Goal: Task Accomplishment & Management: Manage account settings

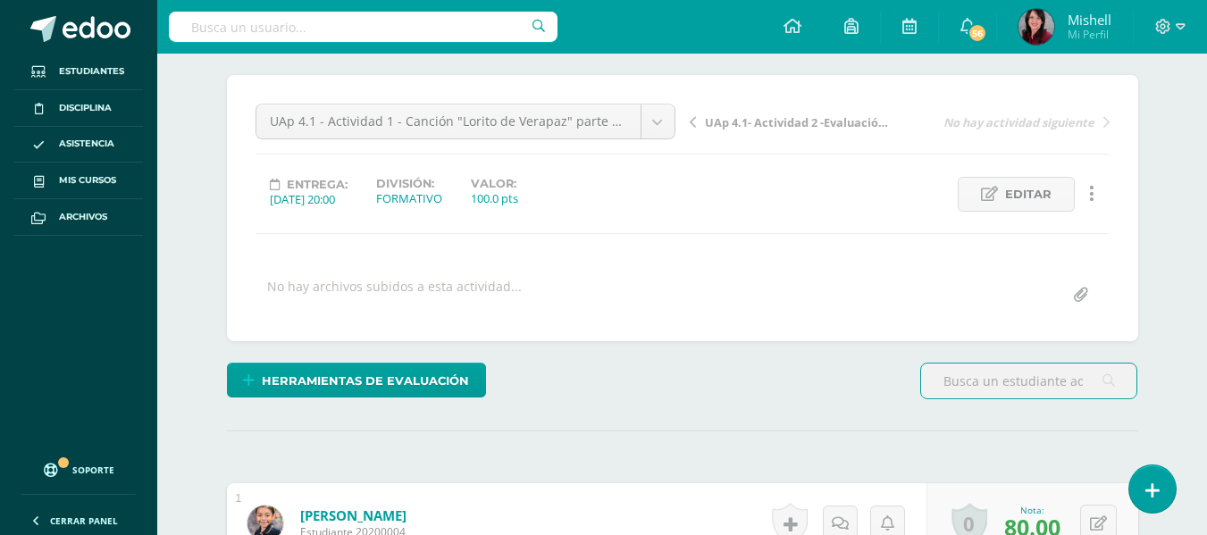
scroll to position [130, 0]
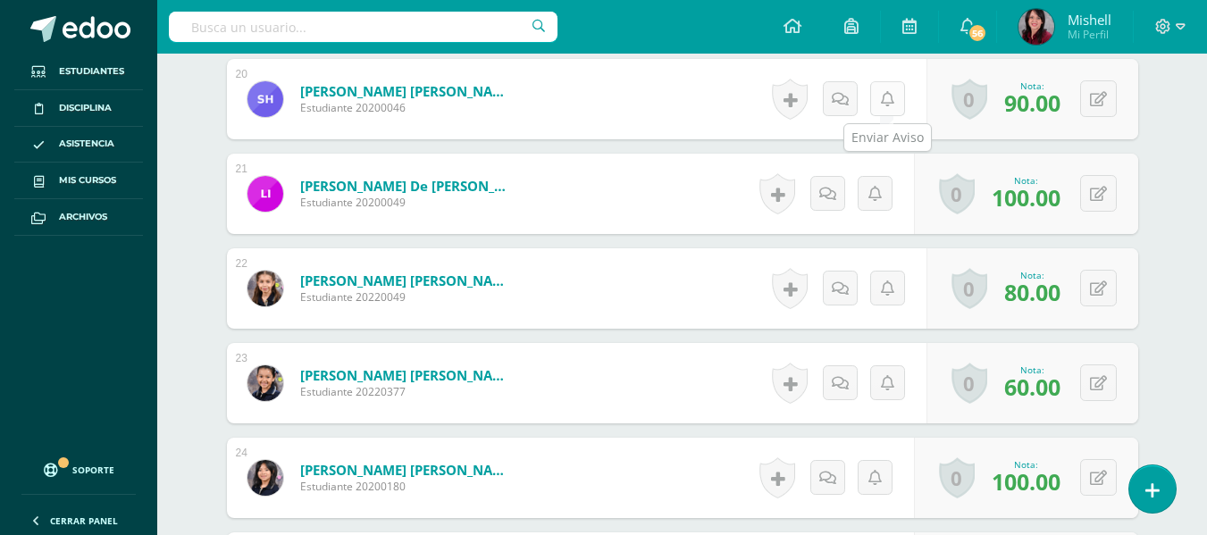
scroll to position [2362, 0]
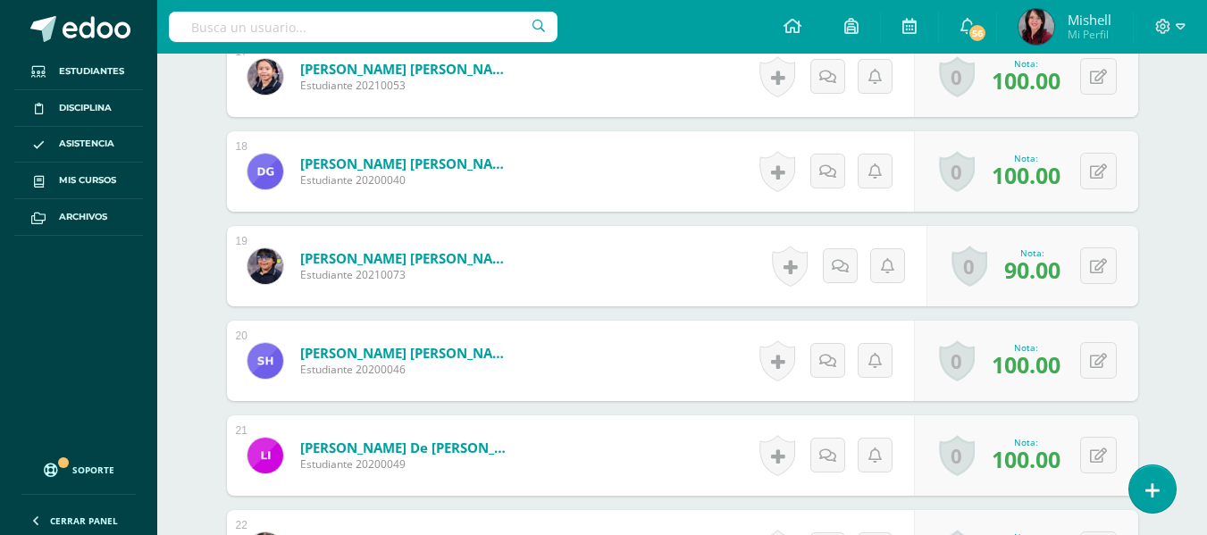
scroll to position [2100, 0]
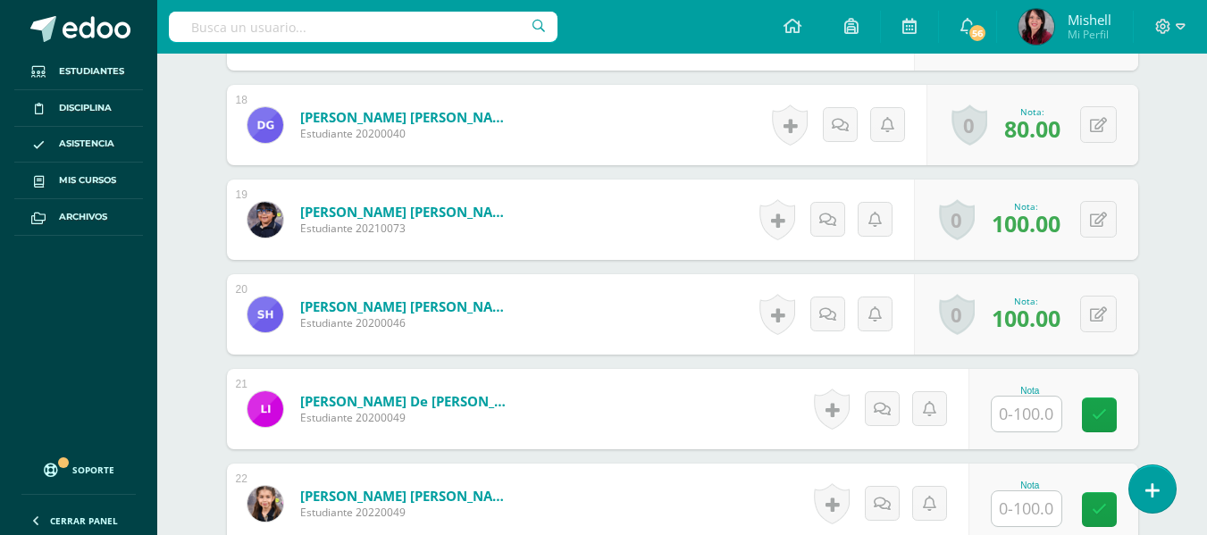
scroll to position [2196, 0]
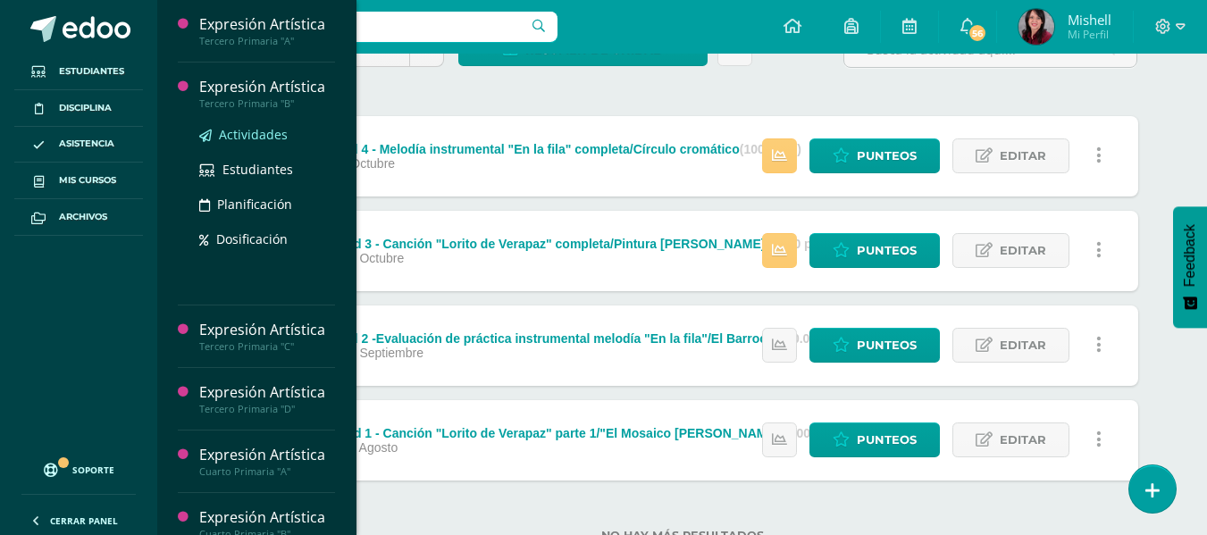
click at [245, 136] on span "Actividades" at bounding box center [253, 134] width 69 height 17
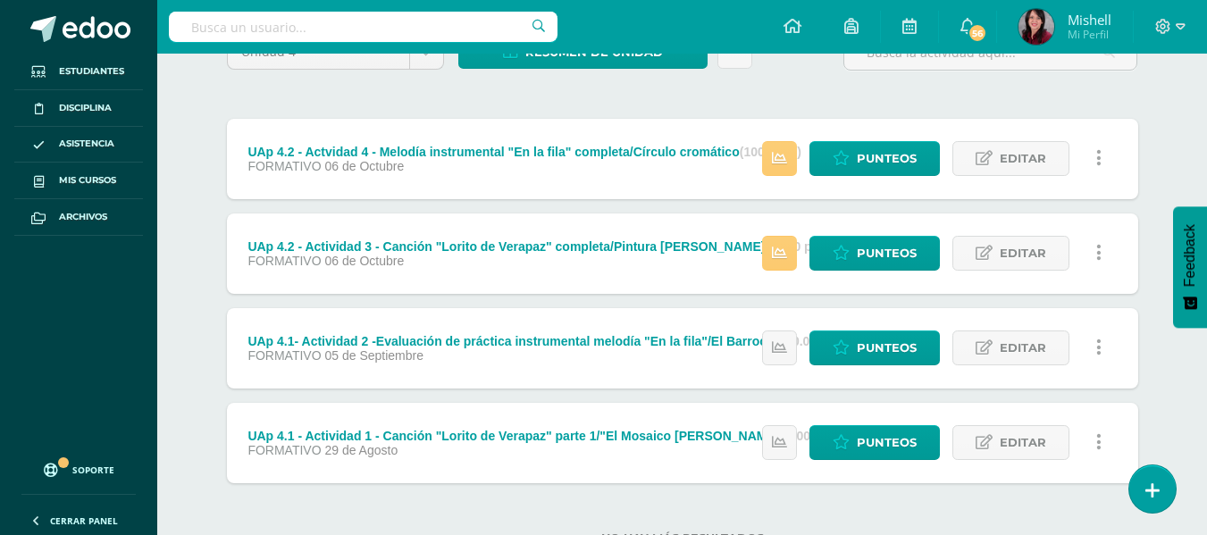
scroll to position [184, 0]
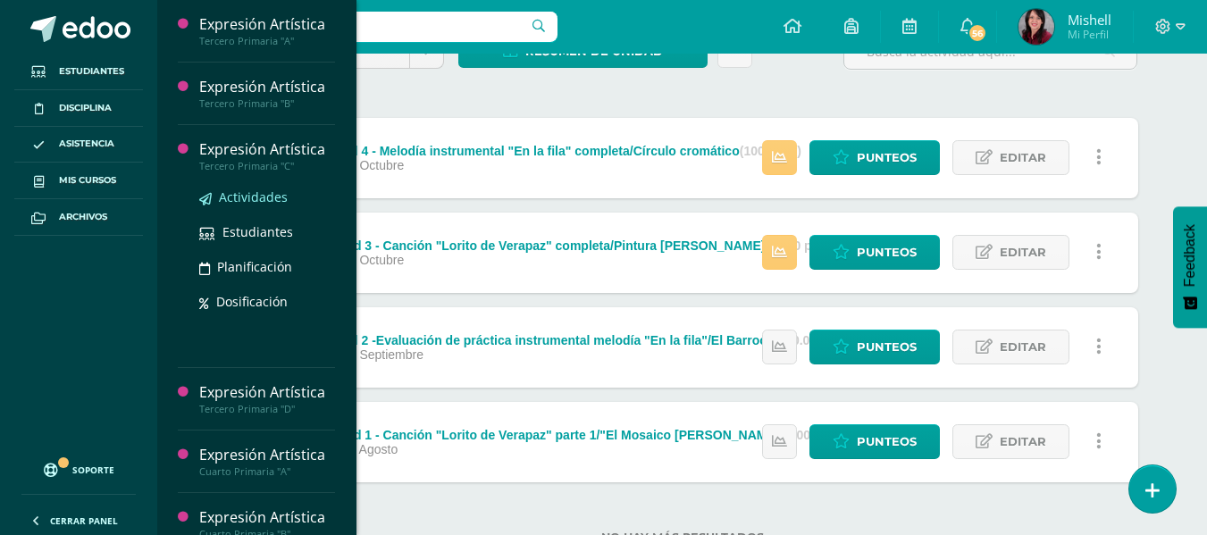
click at [244, 192] on span "Actividades" at bounding box center [253, 196] width 69 height 17
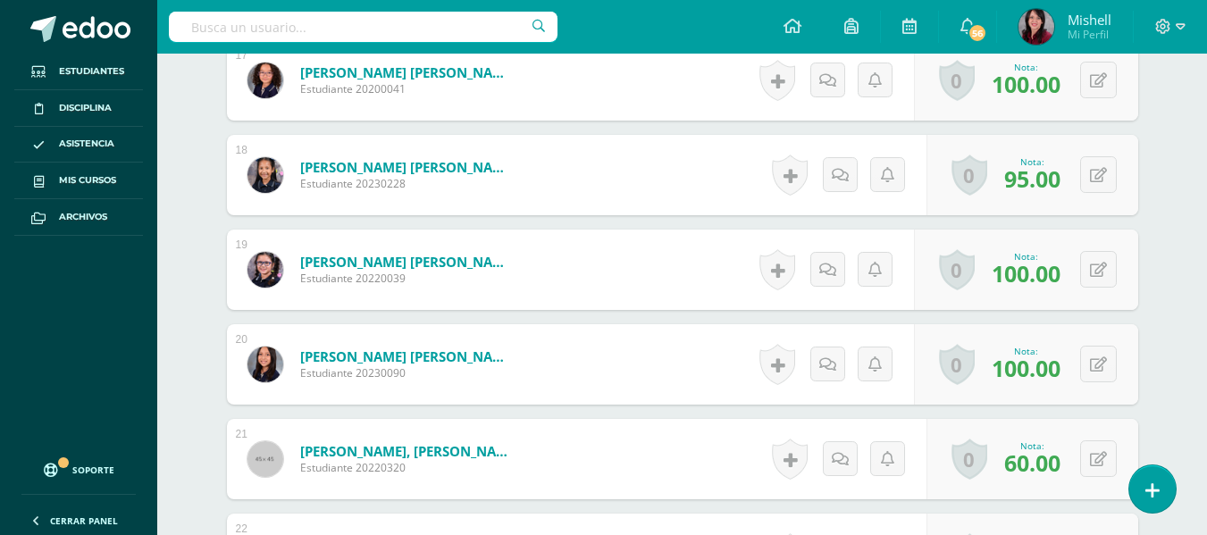
scroll to position [2097, 0]
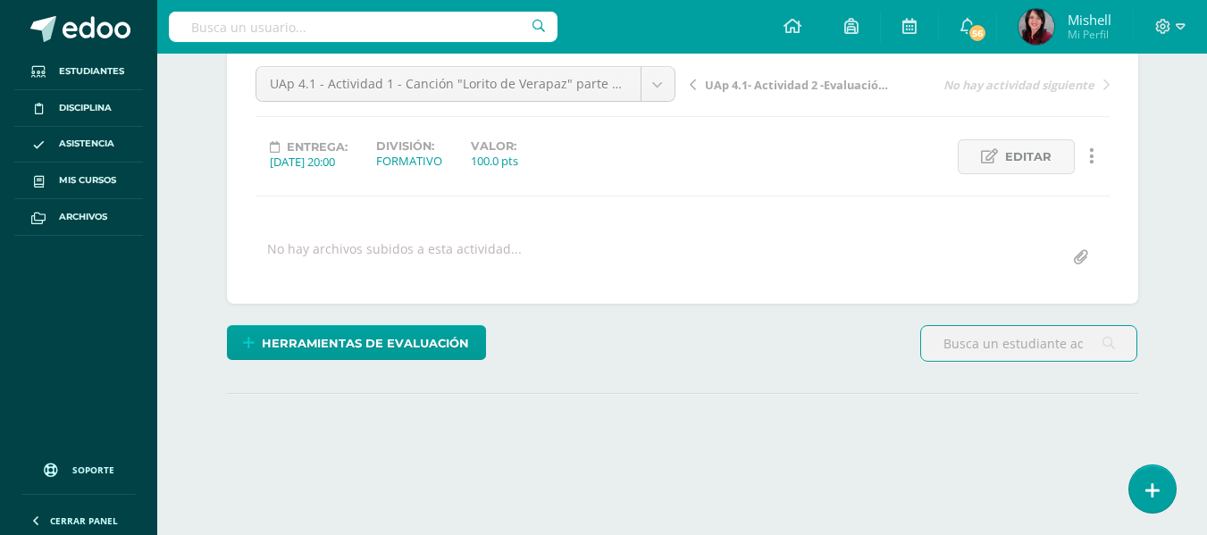
scroll to position [273, 0]
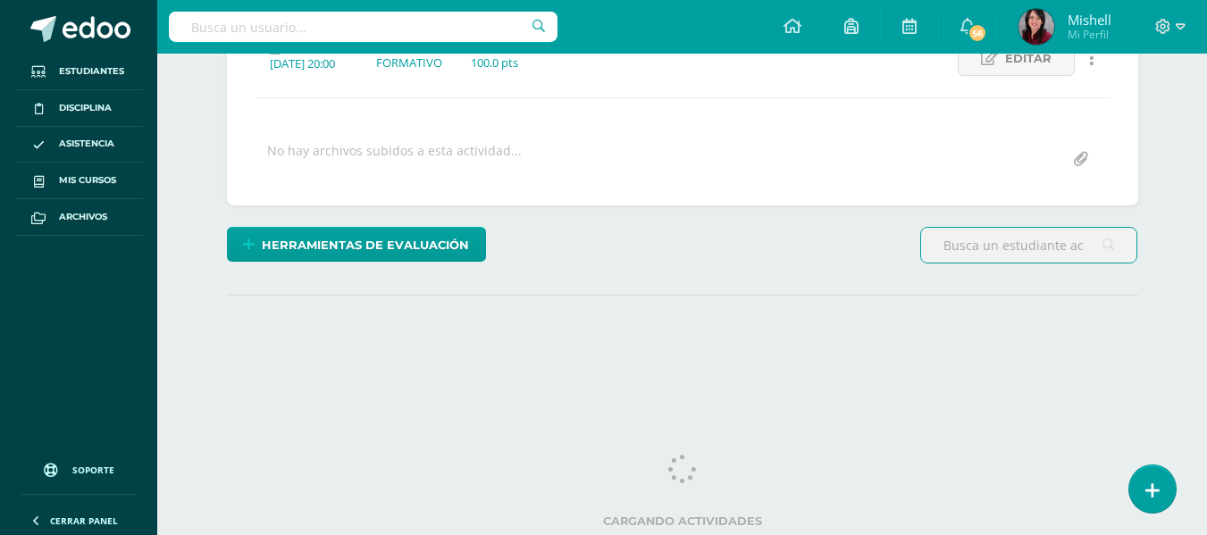
click at [1206, 296] on html "Estudiantes Disciplina Asistencia Mis cursos Archivos Soporte Ayuda Reportar un…" at bounding box center [603, 80] width 1207 height 707
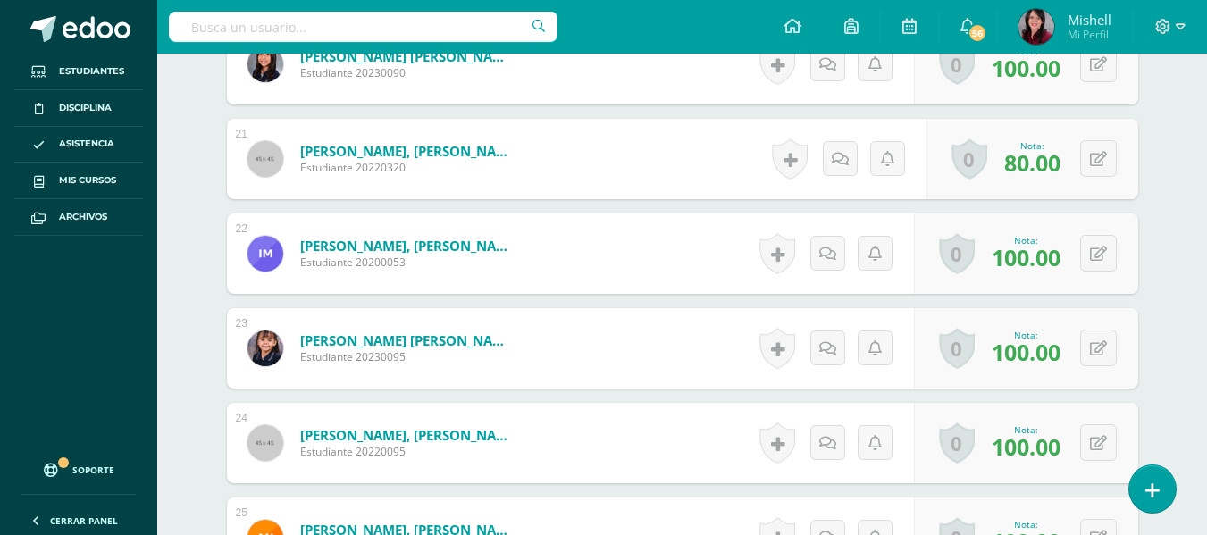
scroll to position [2412, 0]
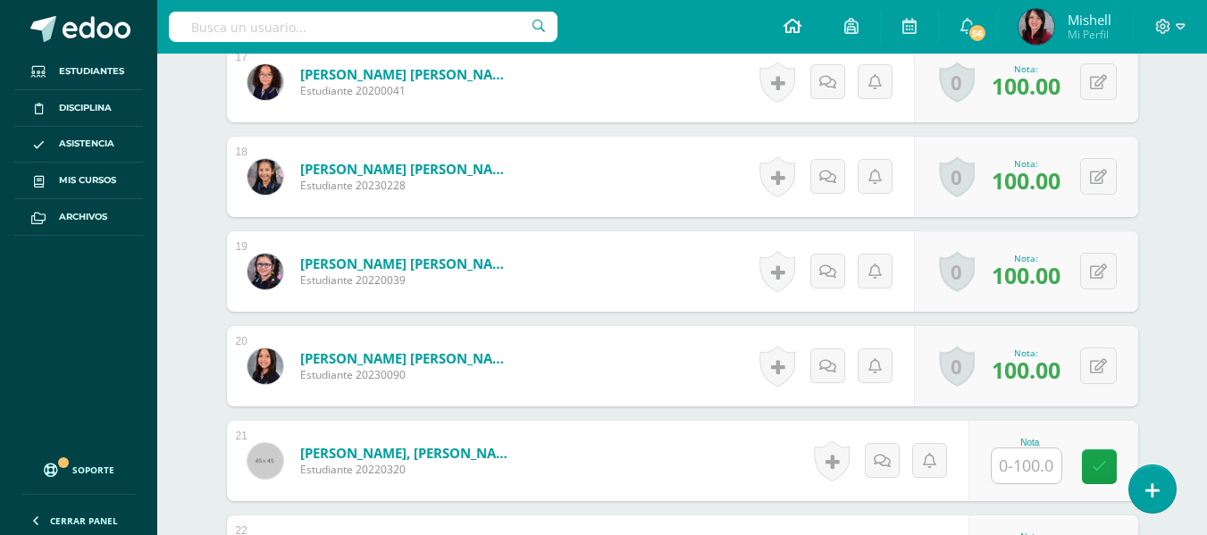
scroll to position [2095, 0]
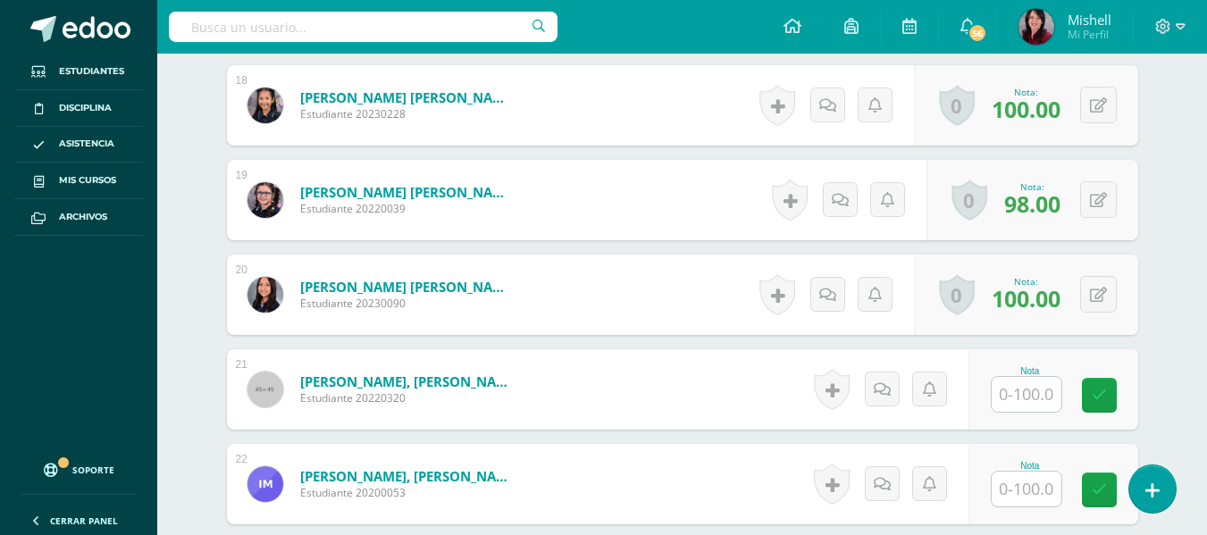
scroll to position [2166, 0]
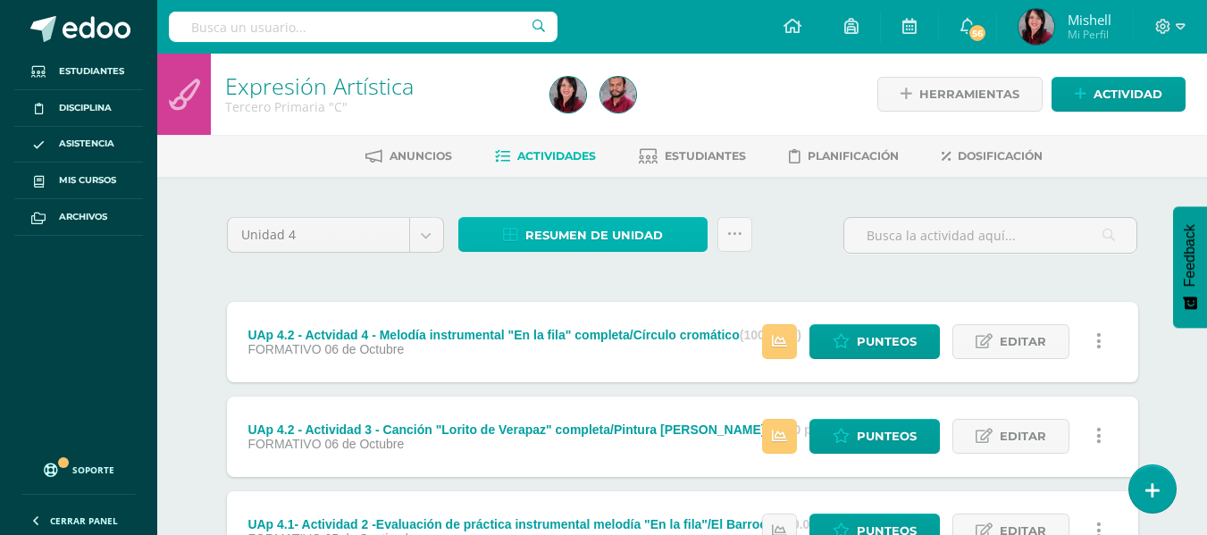
click at [621, 229] on span "Resumen de unidad" at bounding box center [594, 235] width 138 height 33
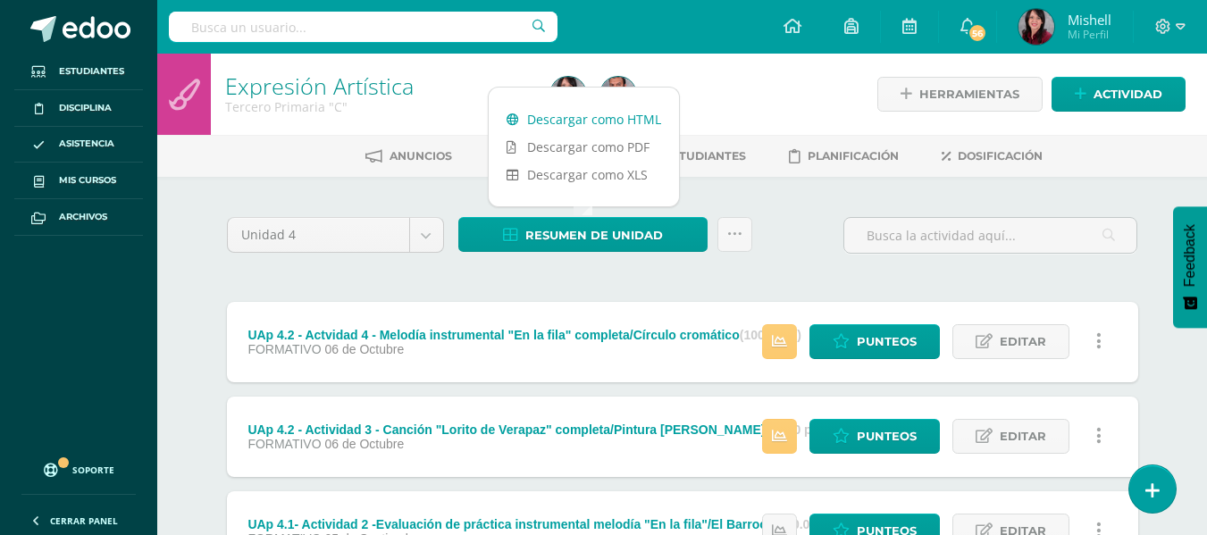
click at [616, 120] on link "Descargar como HTML" at bounding box center [584, 119] width 190 height 28
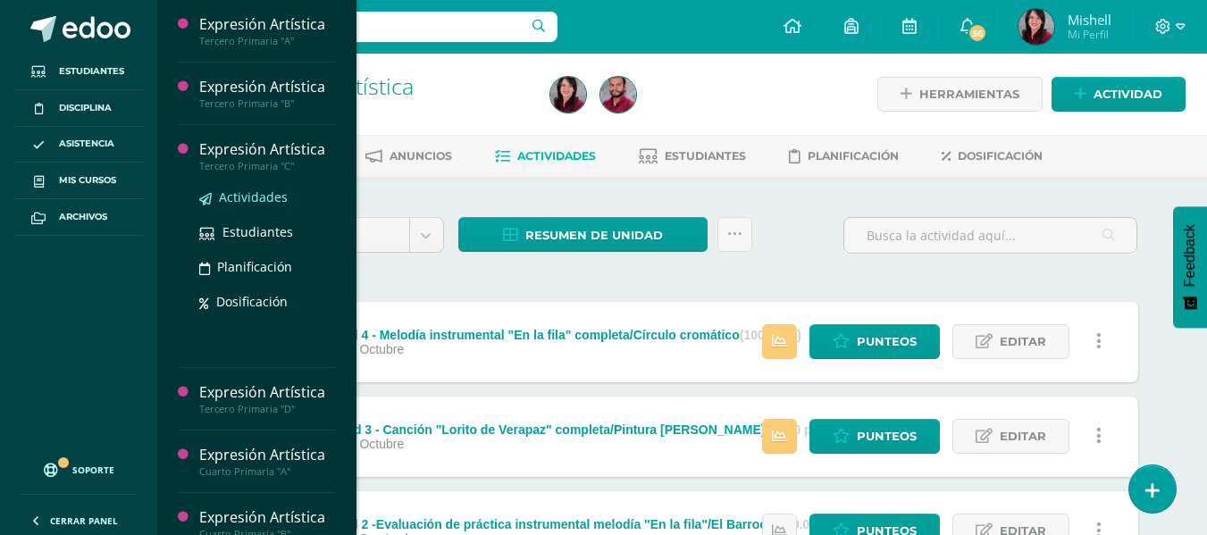
click at [257, 198] on span "Actividades" at bounding box center [253, 196] width 69 height 17
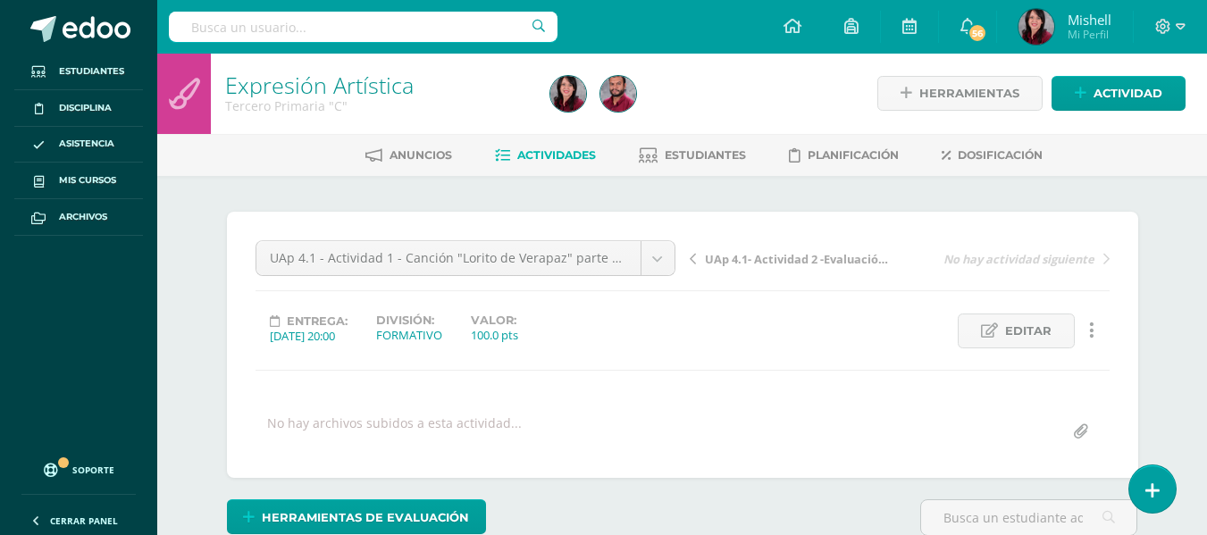
scroll to position [2, 0]
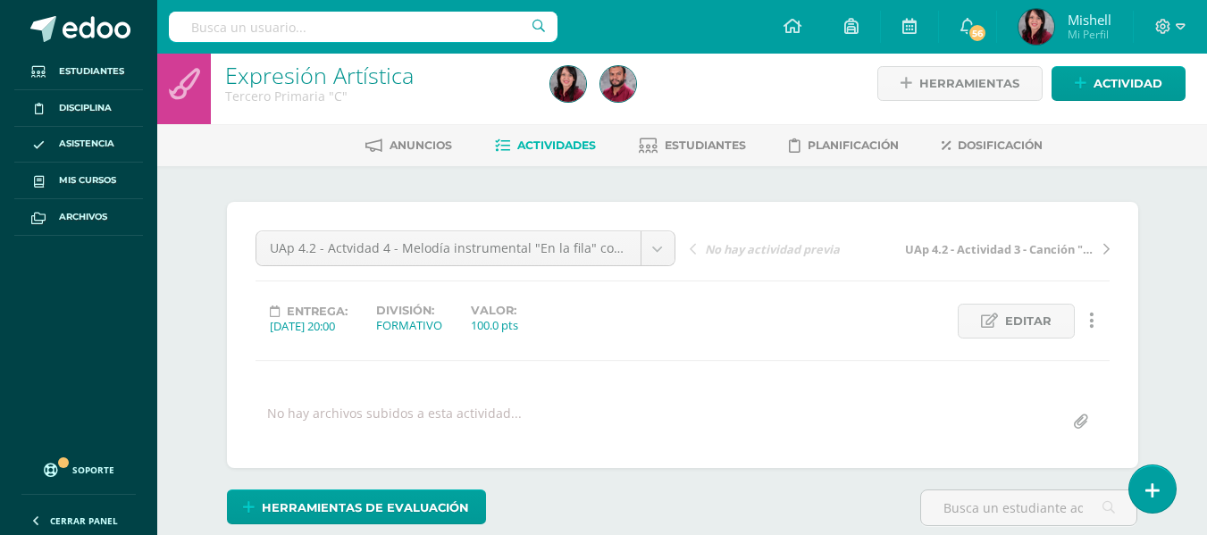
scroll to position [12, 0]
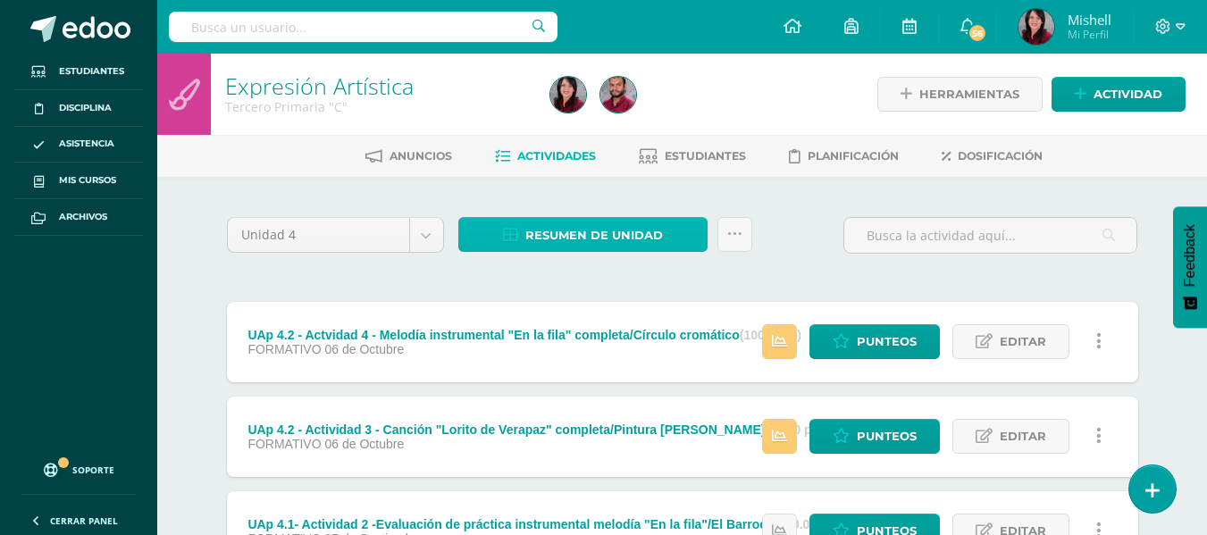
click at [614, 227] on span "Resumen de unidad" at bounding box center [594, 235] width 138 height 33
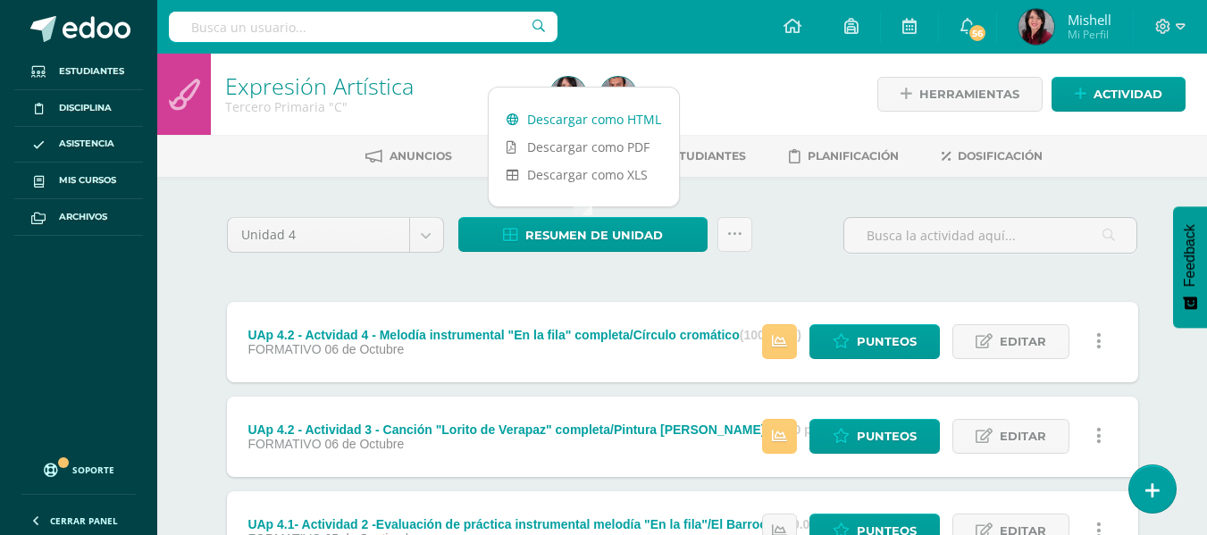
click at [613, 119] on link "Descargar como HTML" at bounding box center [584, 119] width 190 height 28
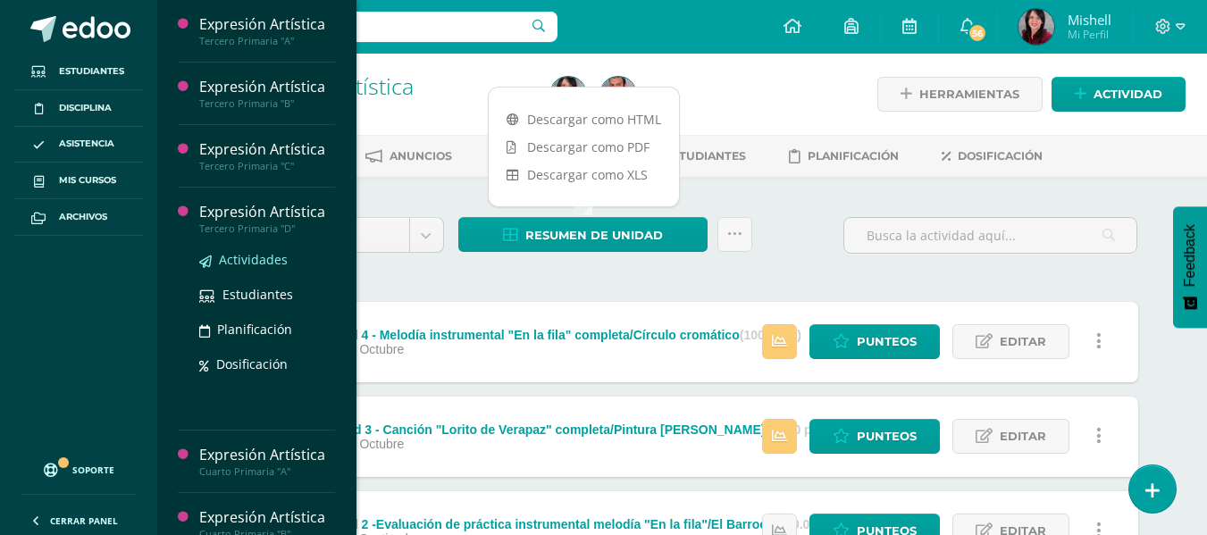
click at [255, 261] on span "Actividades" at bounding box center [253, 259] width 69 height 17
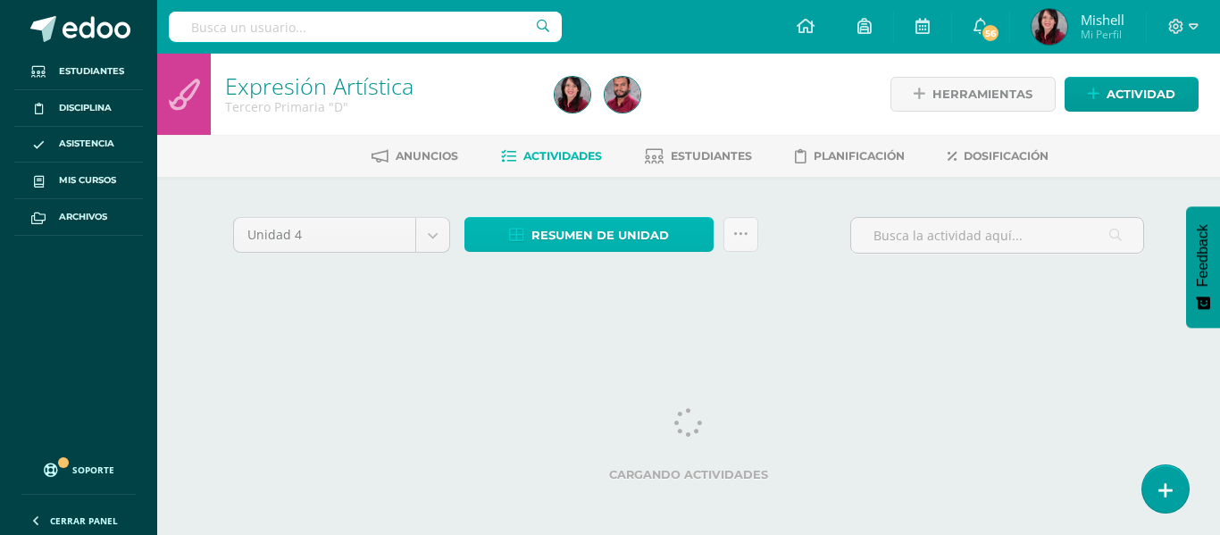
click at [647, 236] on span "Resumen de unidad" at bounding box center [600, 235] width 138 height 33
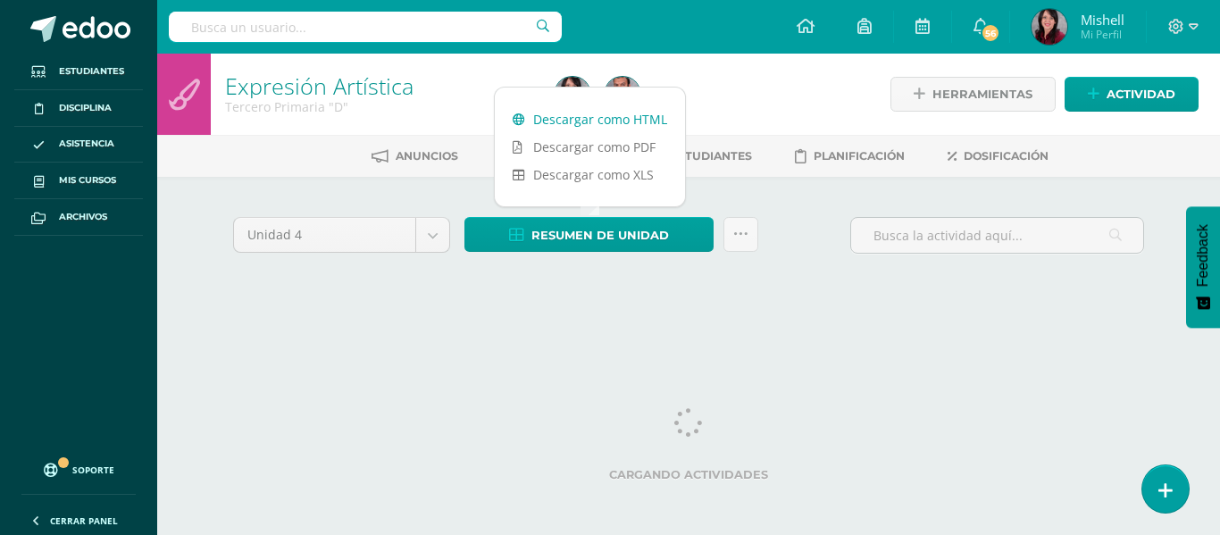
click at [634, 116] on link "Descargar como HTML" at bounding box center [590, 119] width 190 height 28
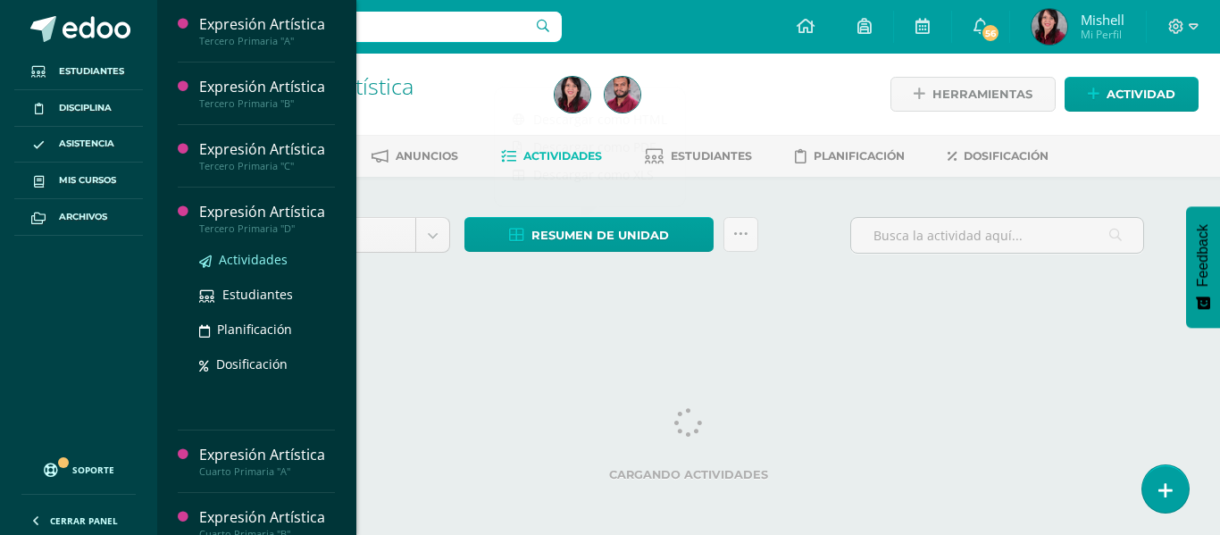
click at [250, 262] on span "Actividades" at bounding box center [253, 259] width 69 height 17
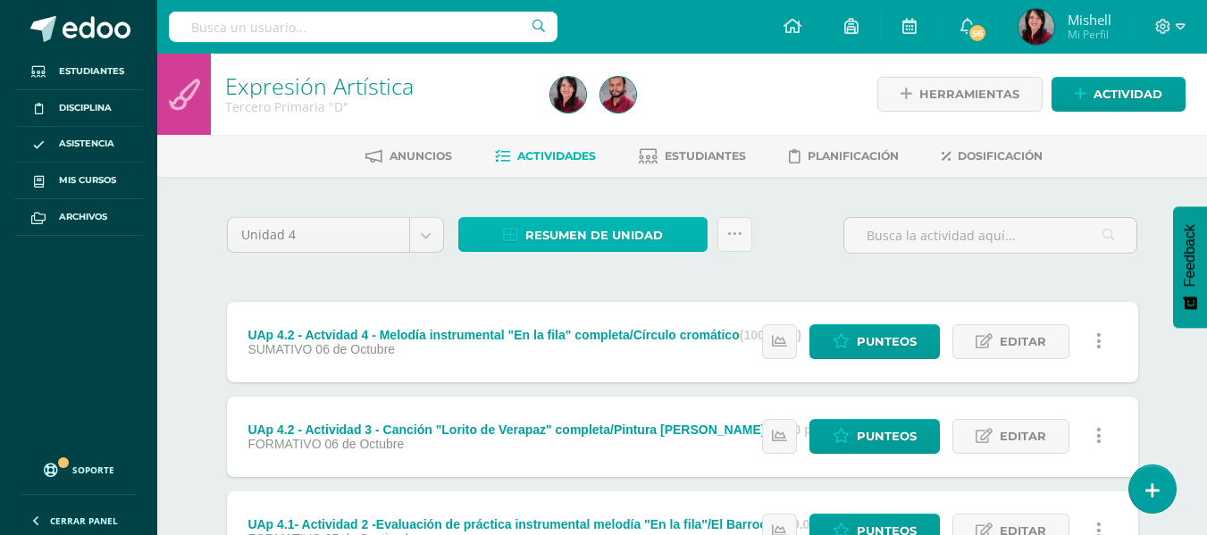
click at [570, 237] on span "Resumen de unidad" at bounding box center [594, 235] width 138 height 33
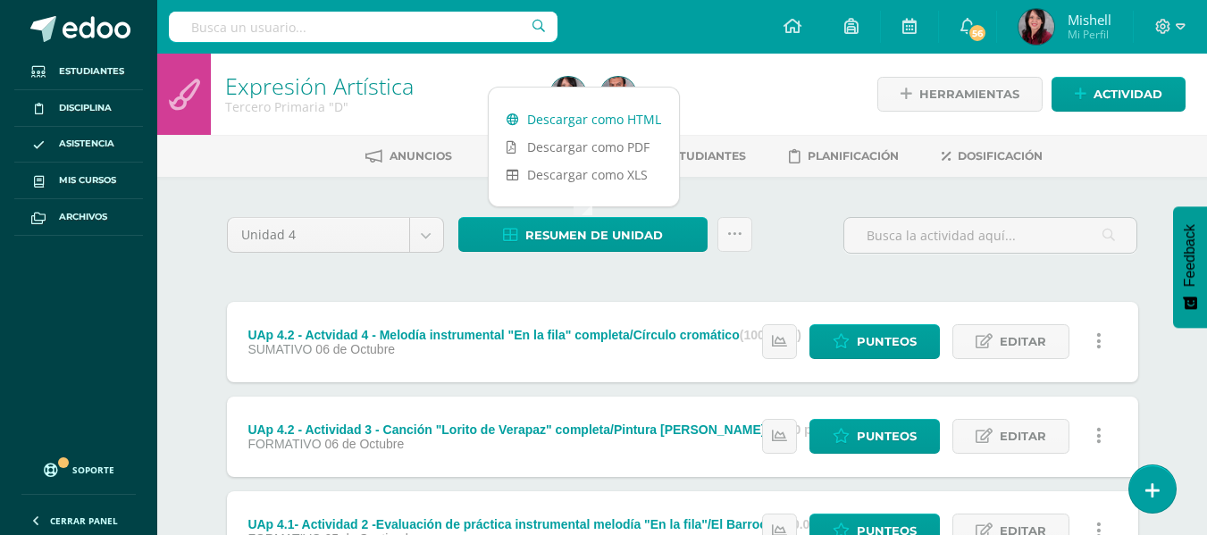
click at [577, 119] on link "Descargar como HTML" at bounding box center [584, 119] width 190 height 28
click at [579, 118] on link "Descargar como HTML" at bounding box center [584, 119] width 190 height 28
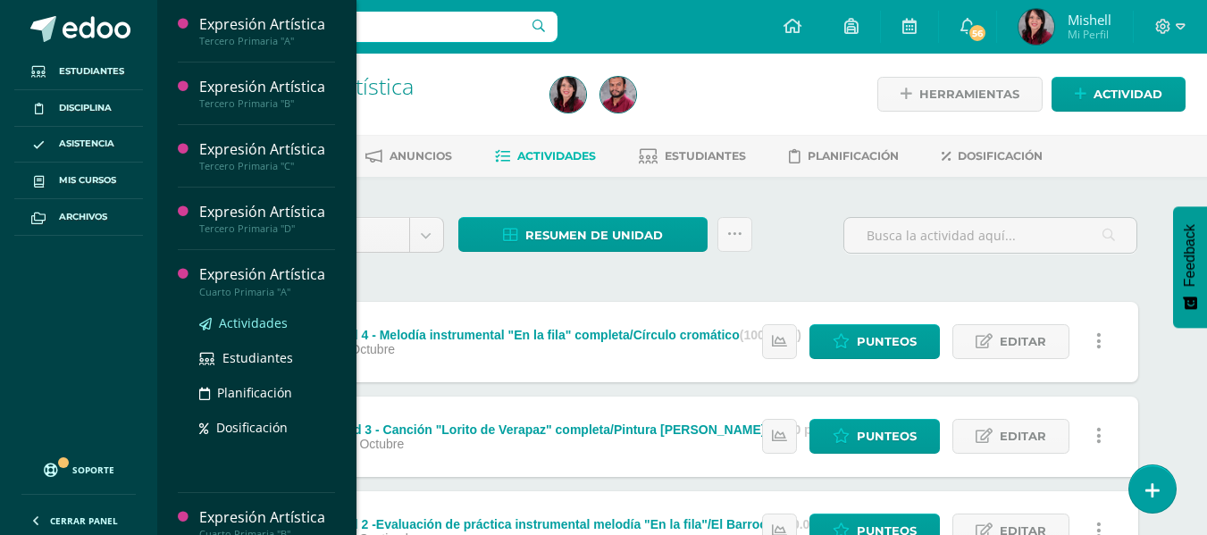
click at [262, 318] on span "Actividades" at bounding box center [253, 322] width 69 height 17
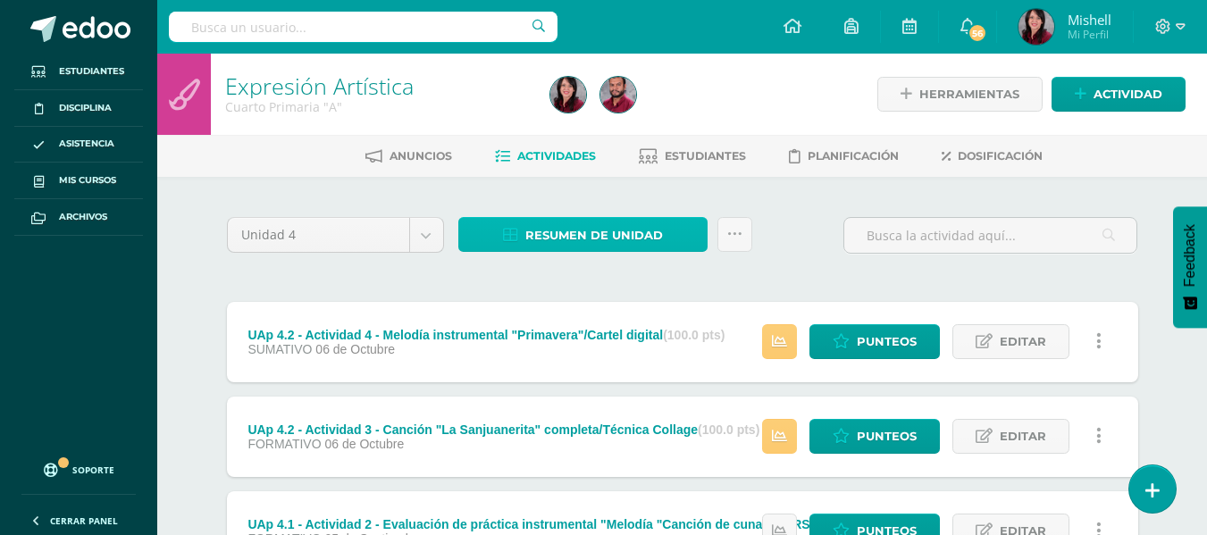
click at [627, 229] on span "Resumen de unidad" at bounding box center [594, 235] width 138 height 33
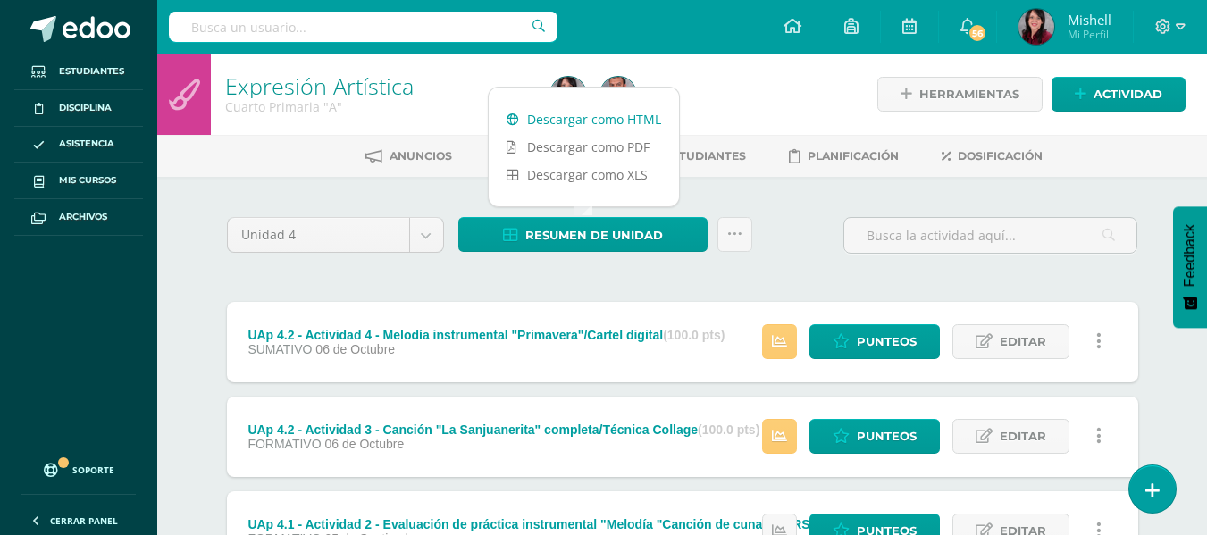
click at [620, 121] on link "Descargar como HTML" at bounding box center [584, 119] width 190 height 28
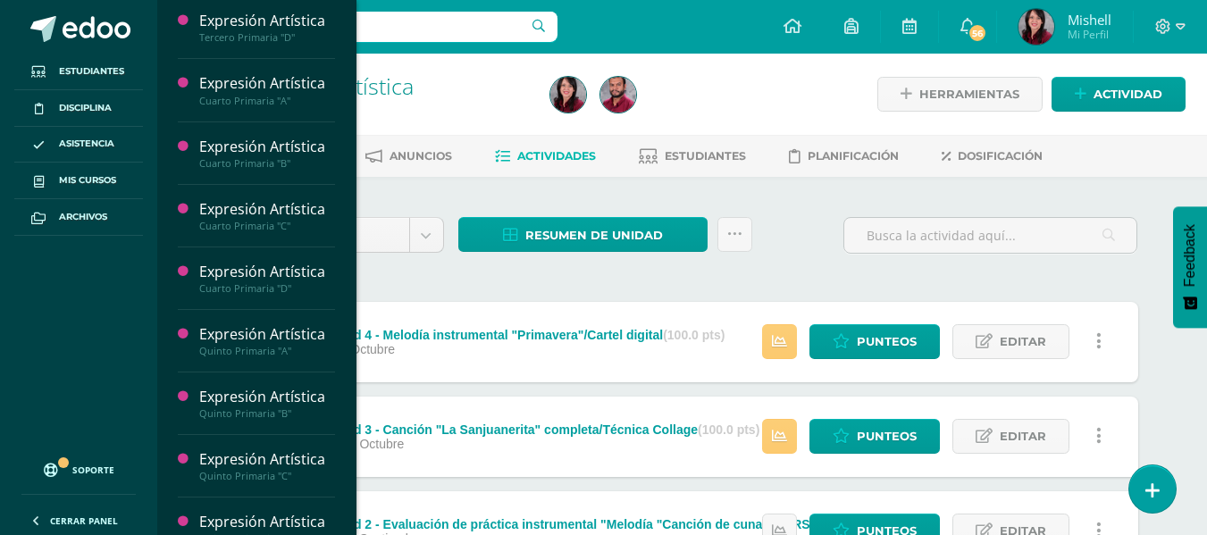
scroll to position [205, 0]
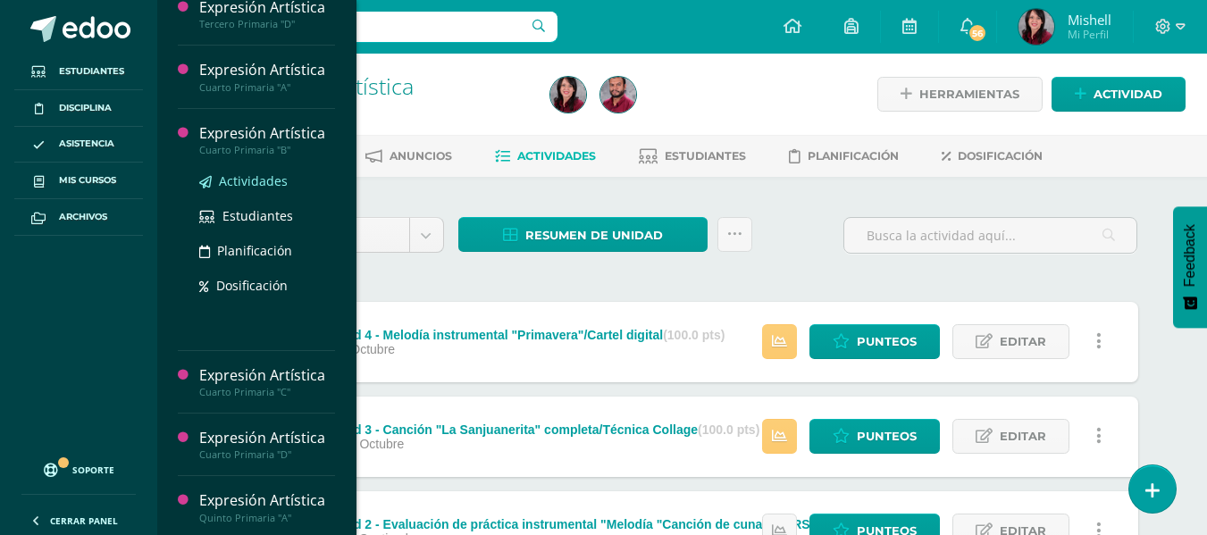
click at [264, 180] on span "Actividades" at bounding box center [253, 180] width 69 height 17
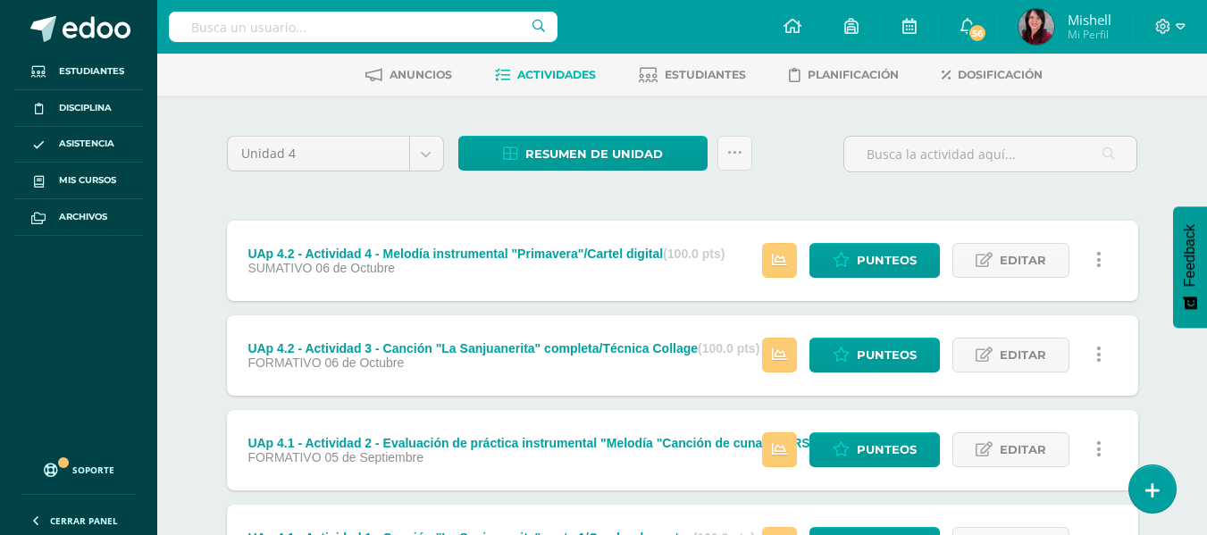
scroll to position [72, 0]
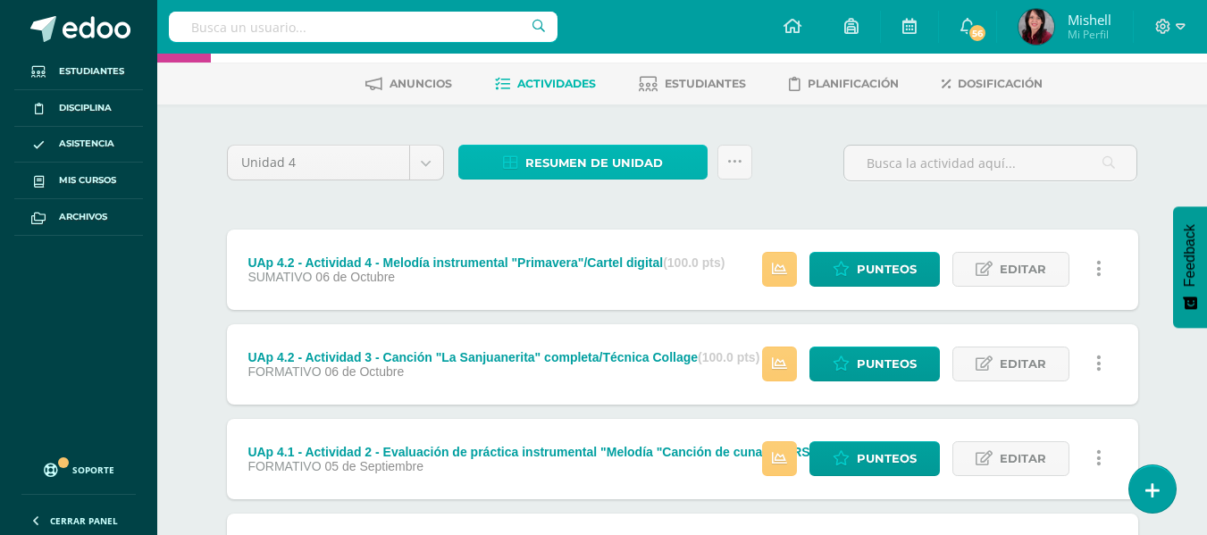
click at [618, 159] on span "Resumen de unidad" at bounding box center [594, 162] width 138 height 33
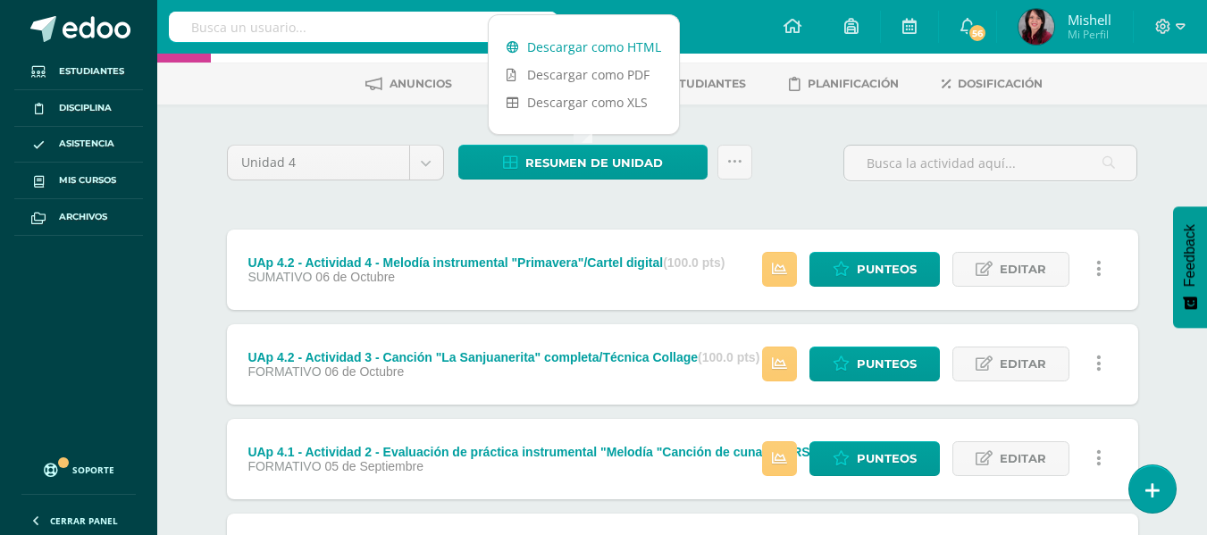
click at [609, 49] on link "Descargar como HTML" at bounding box center [584, 47] width 190 height 28
click at [564, 46] on link "Descargar como HTML" at bounding box center [584, 47] width 190 height 28
click at [607, 46] on link "Descargar como HTML" at bounding box center [584, 47] width 190 height 28
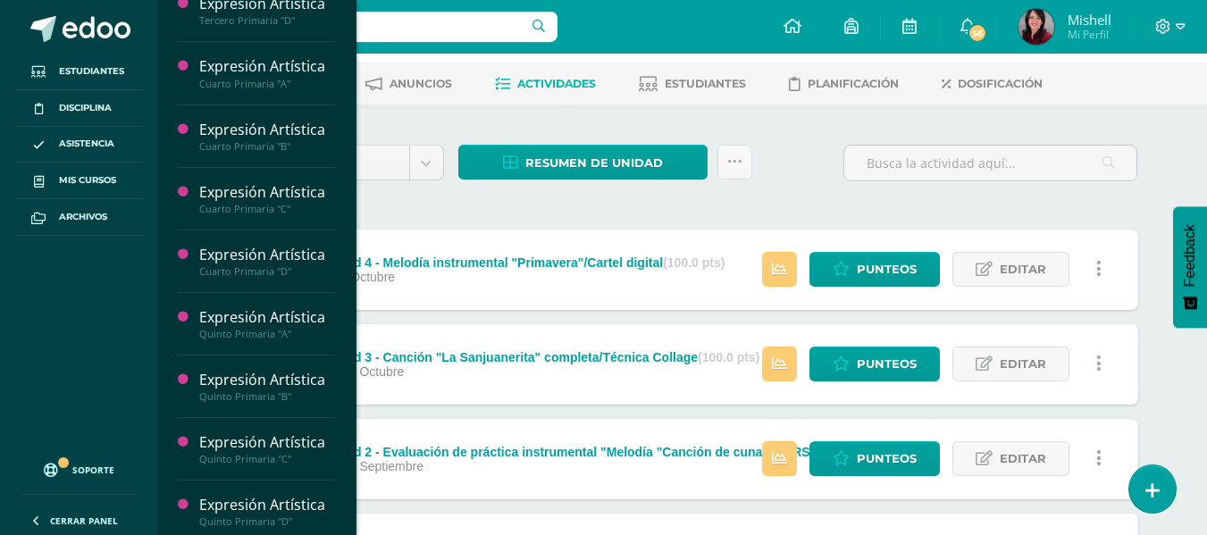
scroll to position [214, 0]
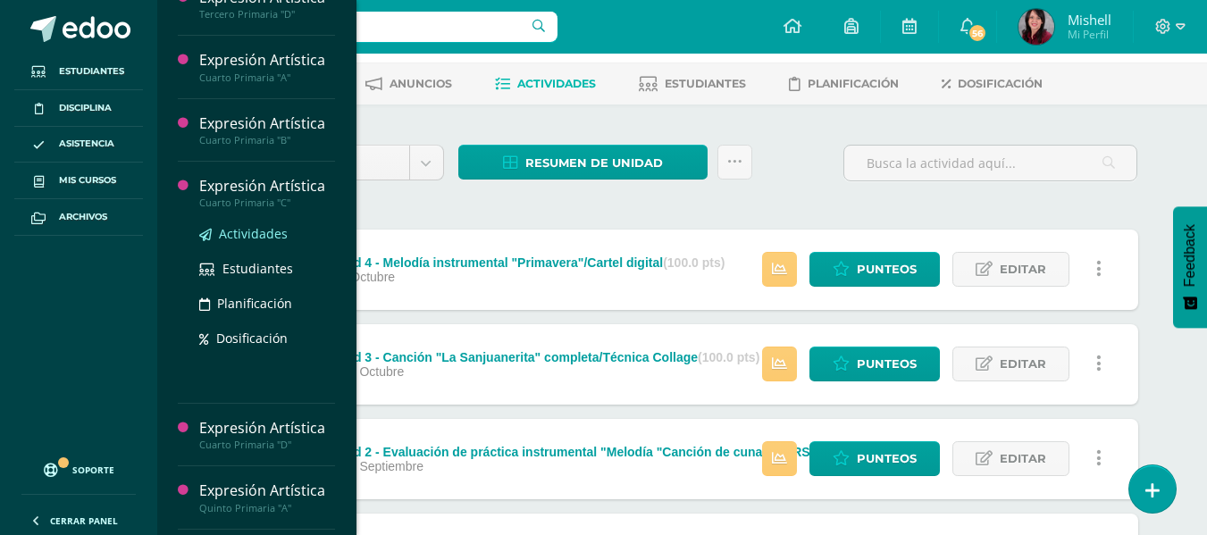
click at [254, 230] on span "Actividades" at bounding box center [253, 233] width 69 height 17
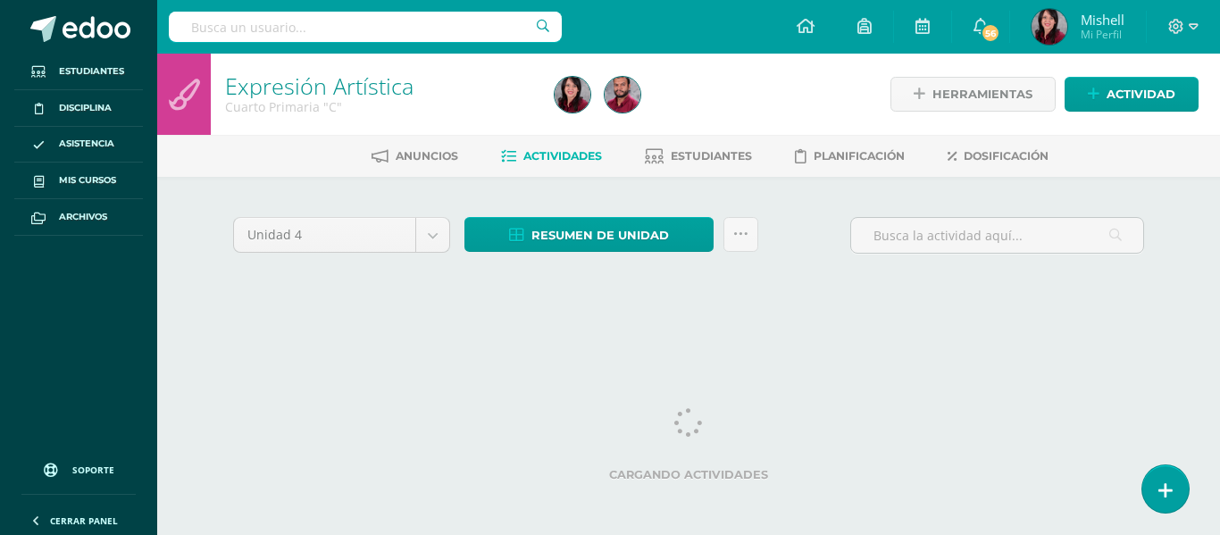
click at [678, 83] on div at bounding box center [716, 94] width 337 height 81
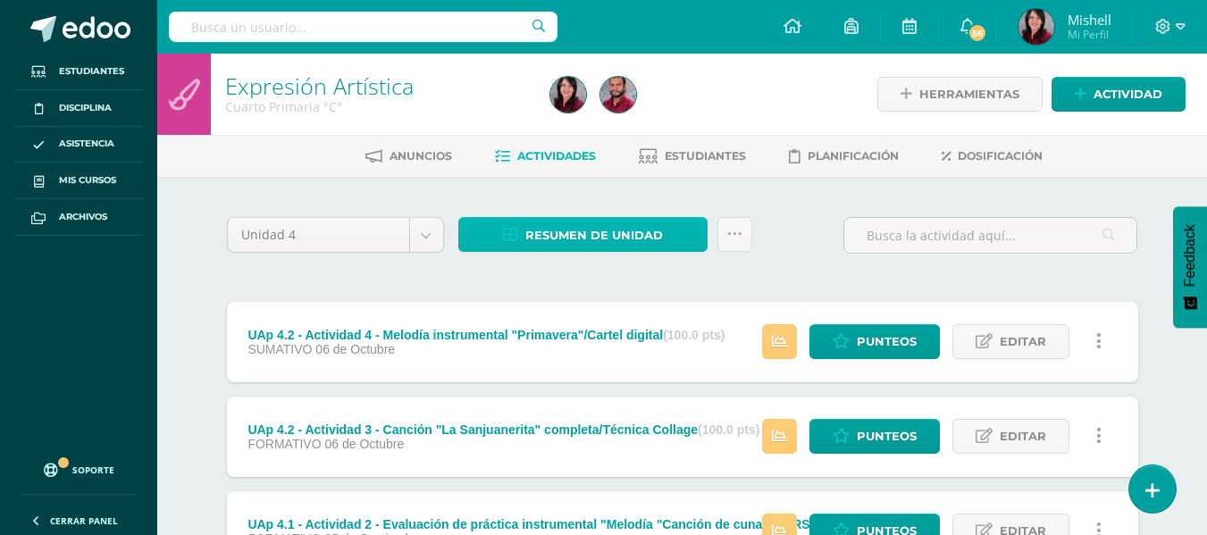
click at [612, 232] on span "Resumen de unidad" at bounding box center [594, 235] width 138 height 33
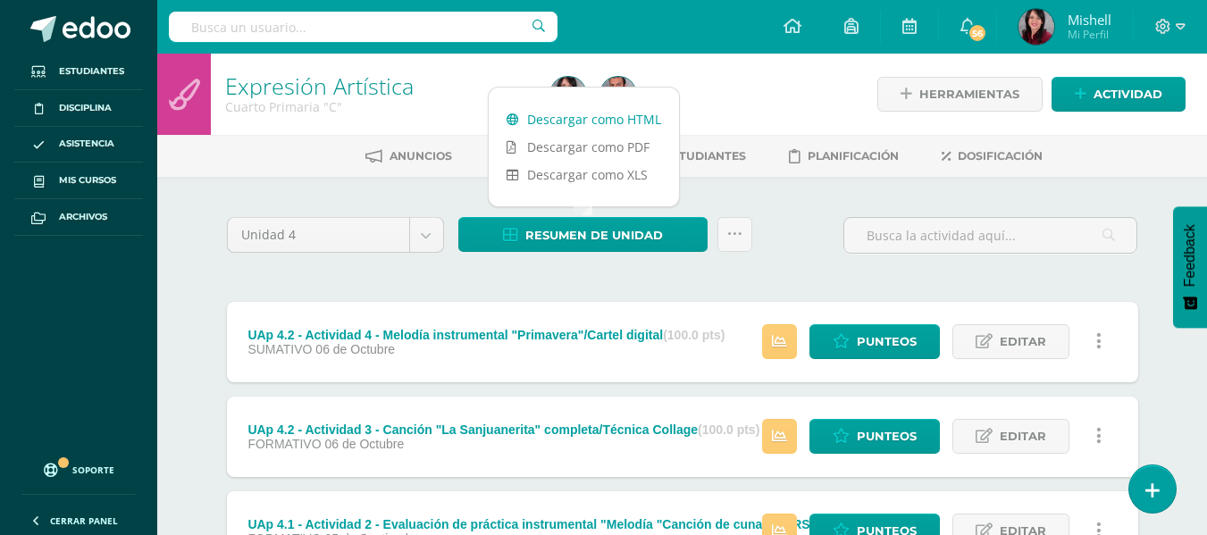
click at [613, 121] on link "Descargar como HTML" at bounding box center [584, 119] width 190 height 28
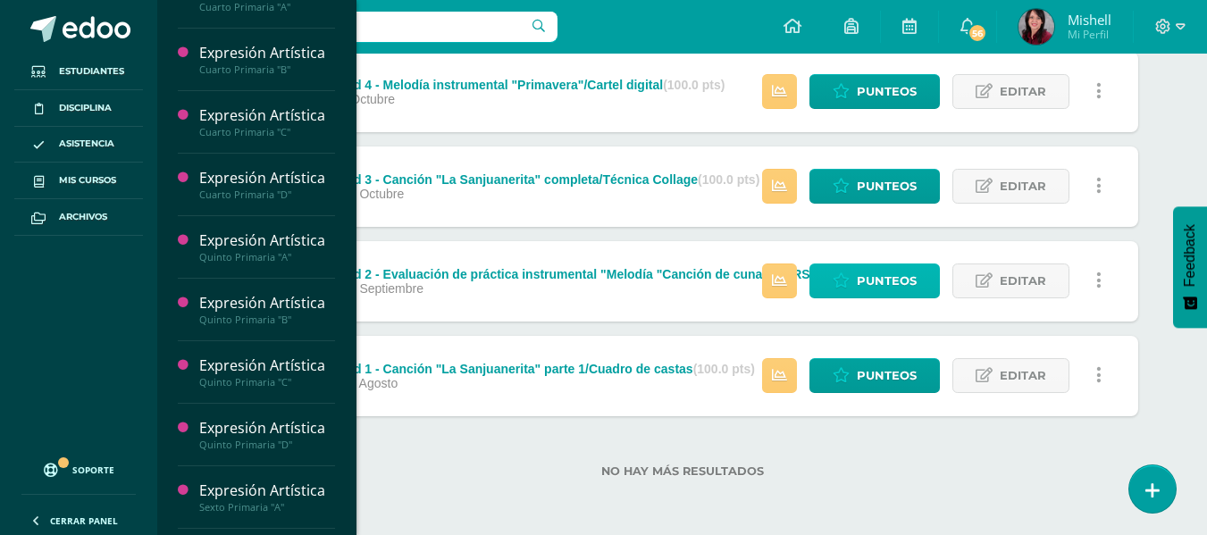
scroll to position [283, 0]
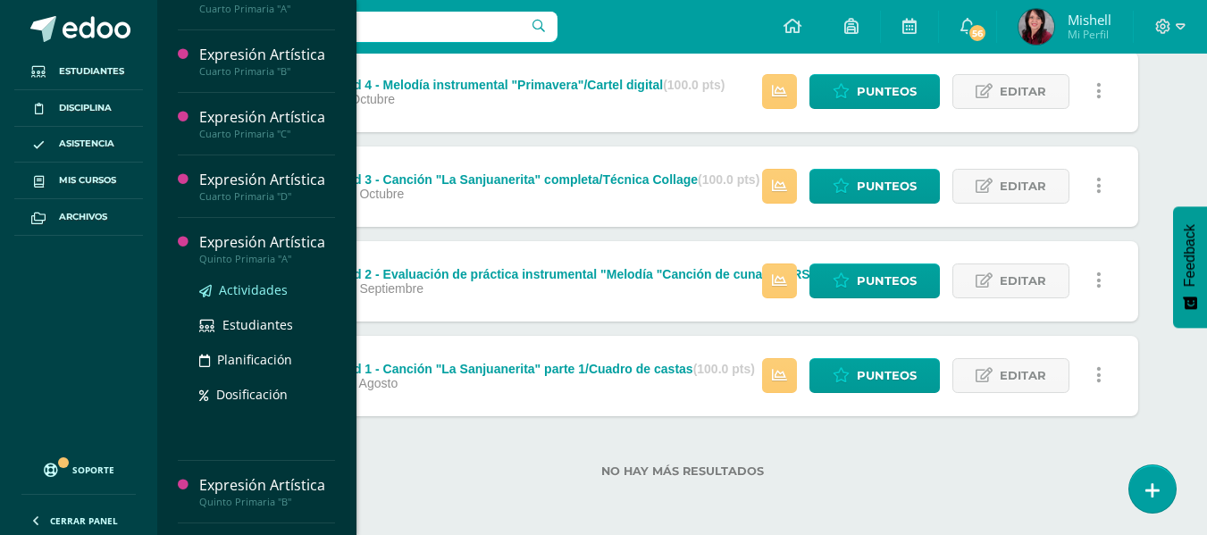
click at [252, 289] on span "Actividades" at bounding box center [253, 289] width 69 height 17
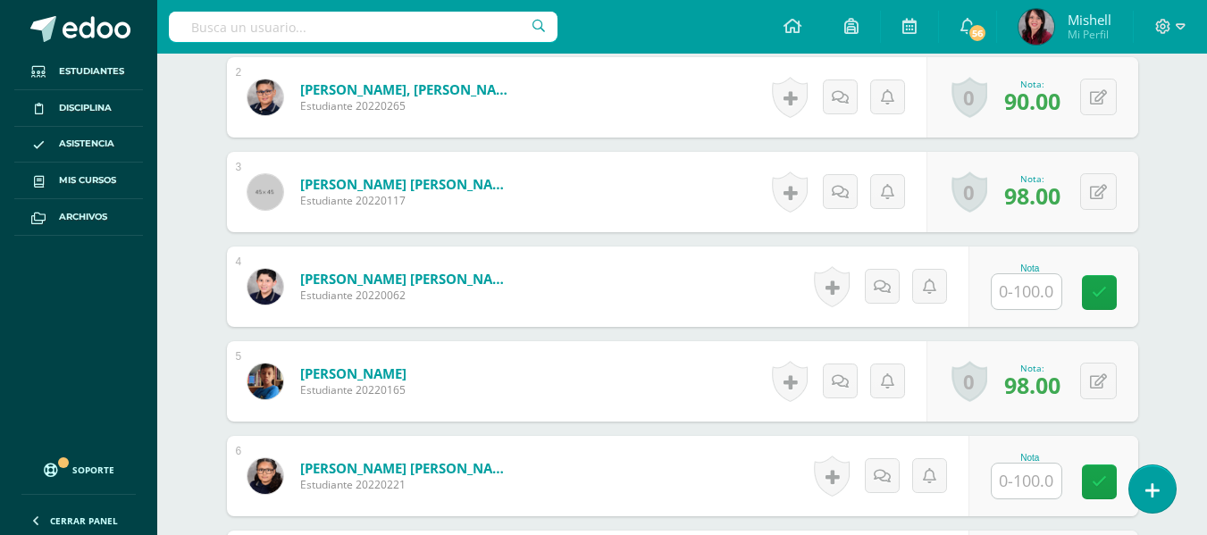
scroll to position [671, 0]
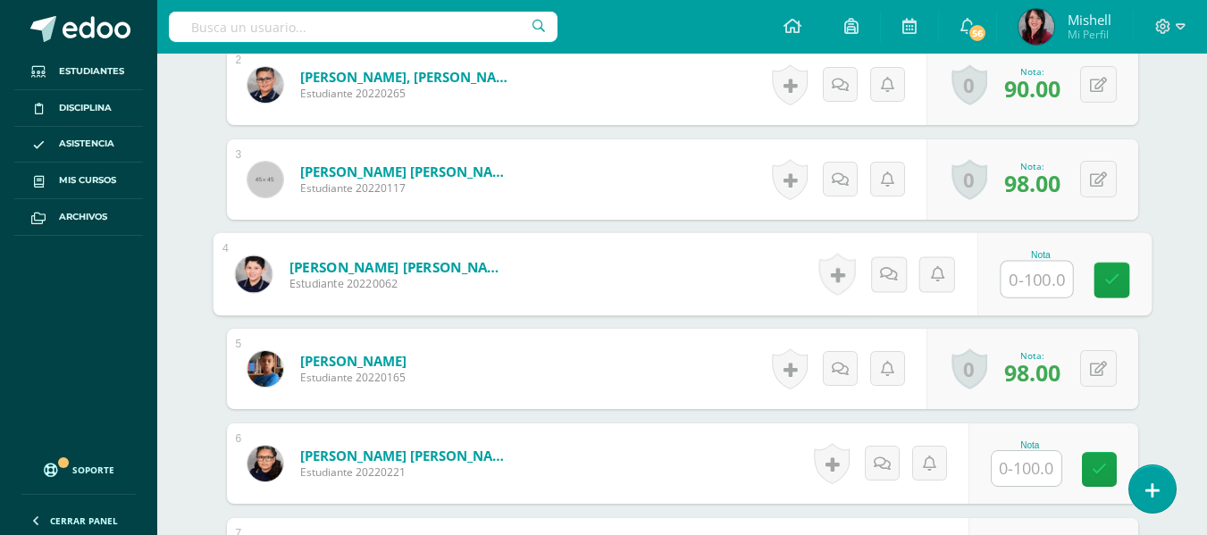
click at [1031, 272] on input "text" at bounding box center [1035, 280] width 71 height 36
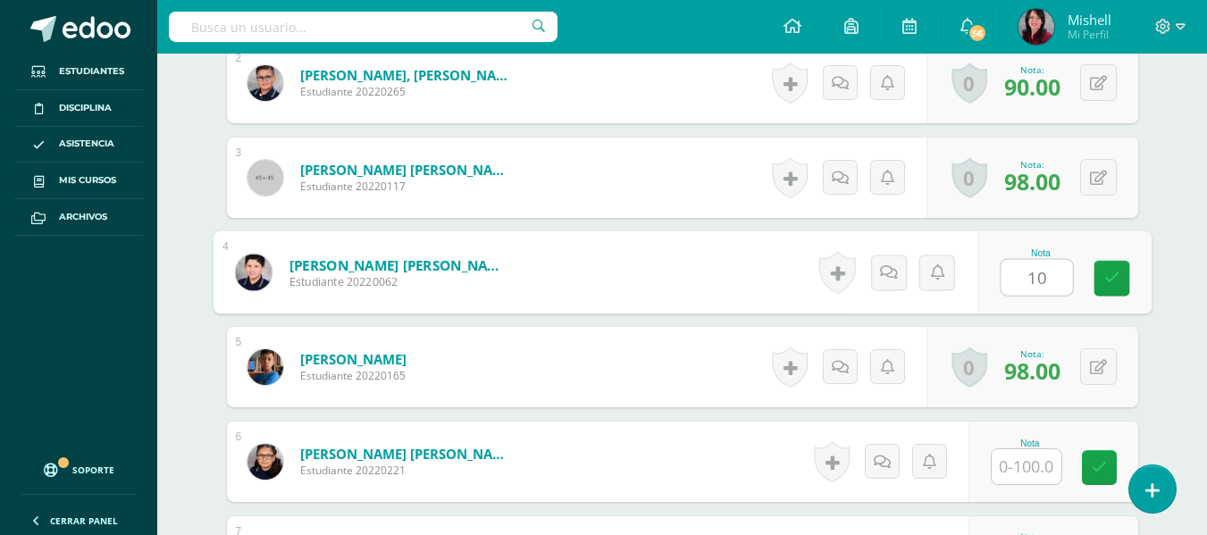
type input "100"
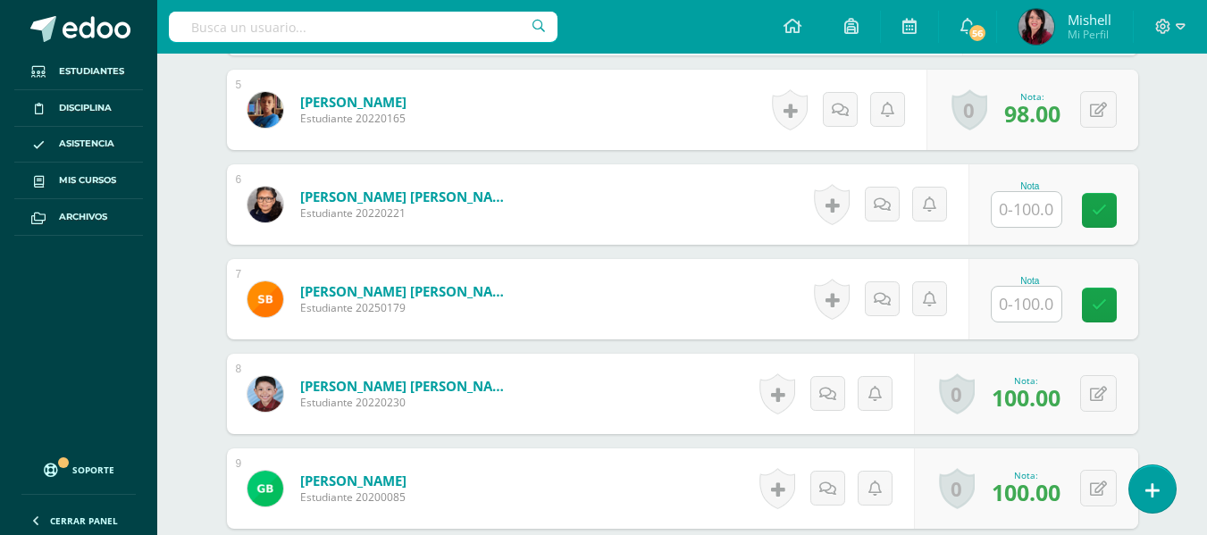
scroll to position [971, 0]
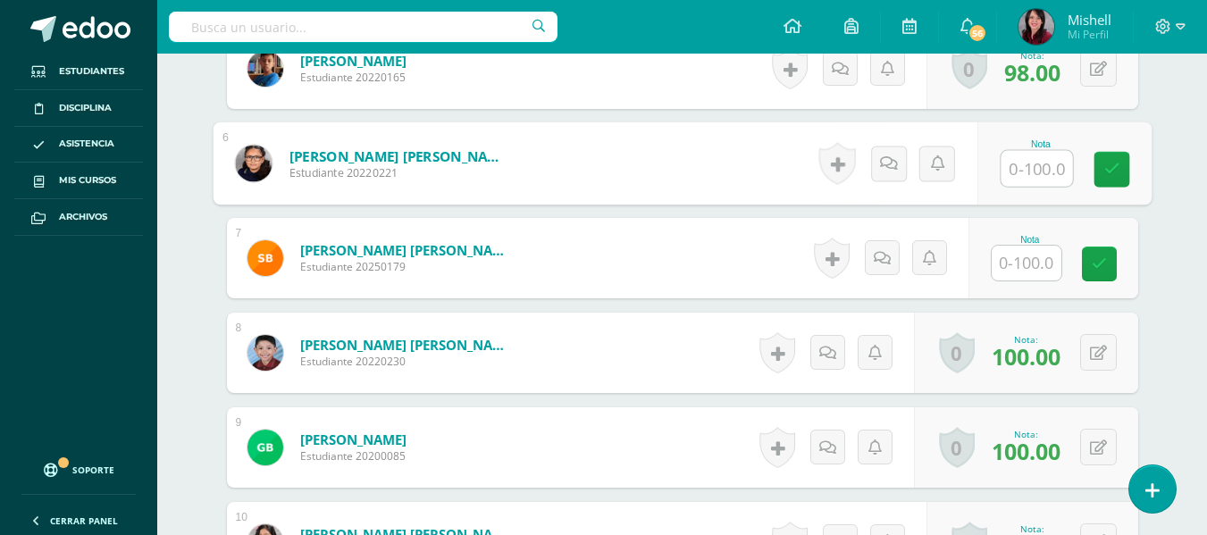
click at [1030, 151] on input "text" at bounding box center [1035, 169] width 71 height 36
type input "100"
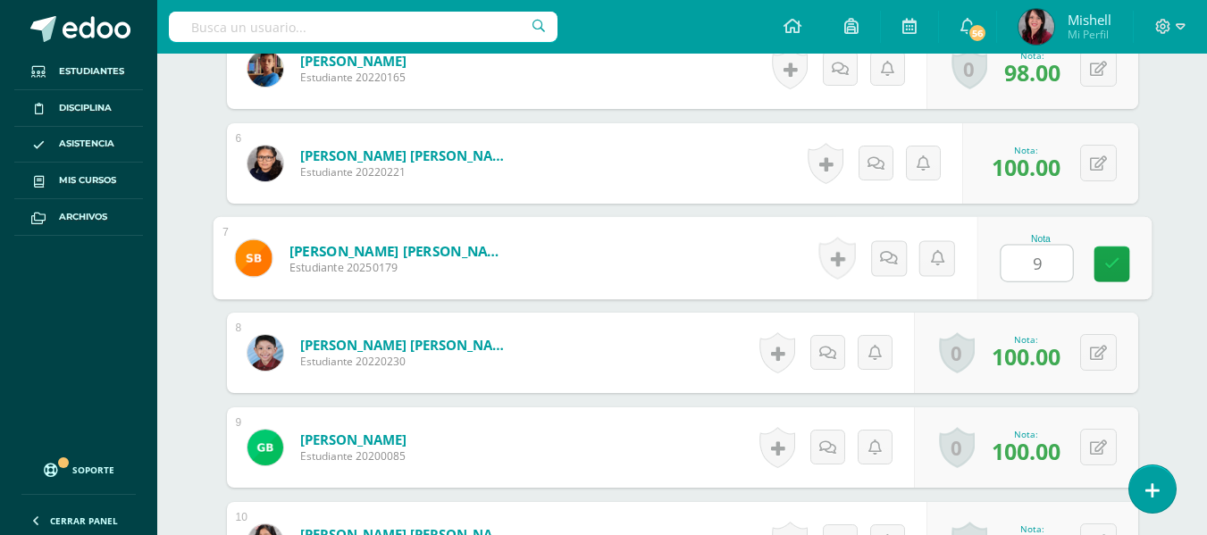
type input "98"
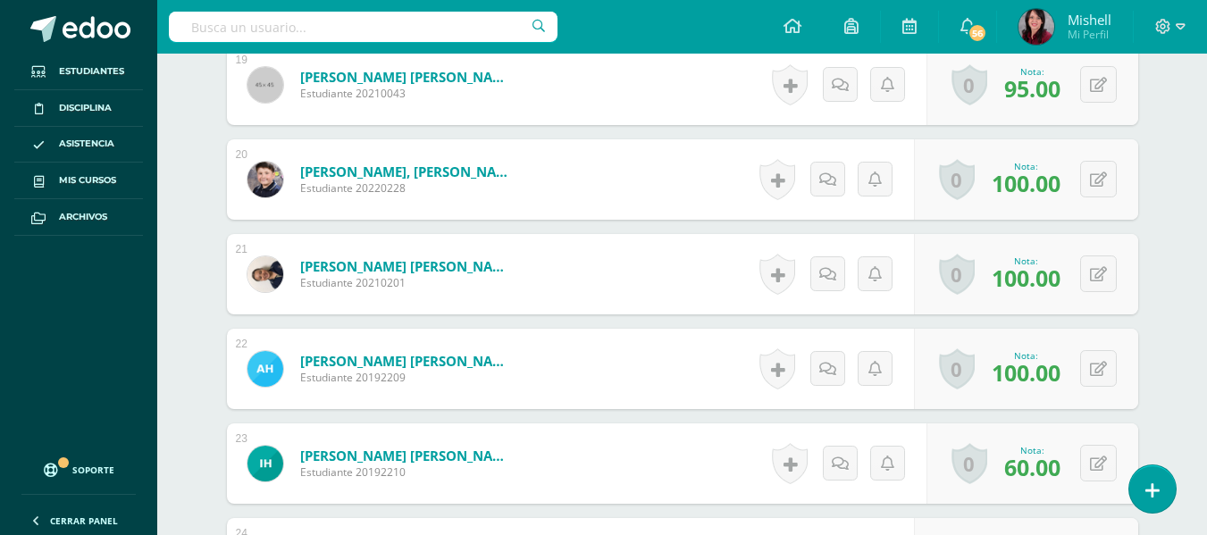
scroll to position [2289, 0]
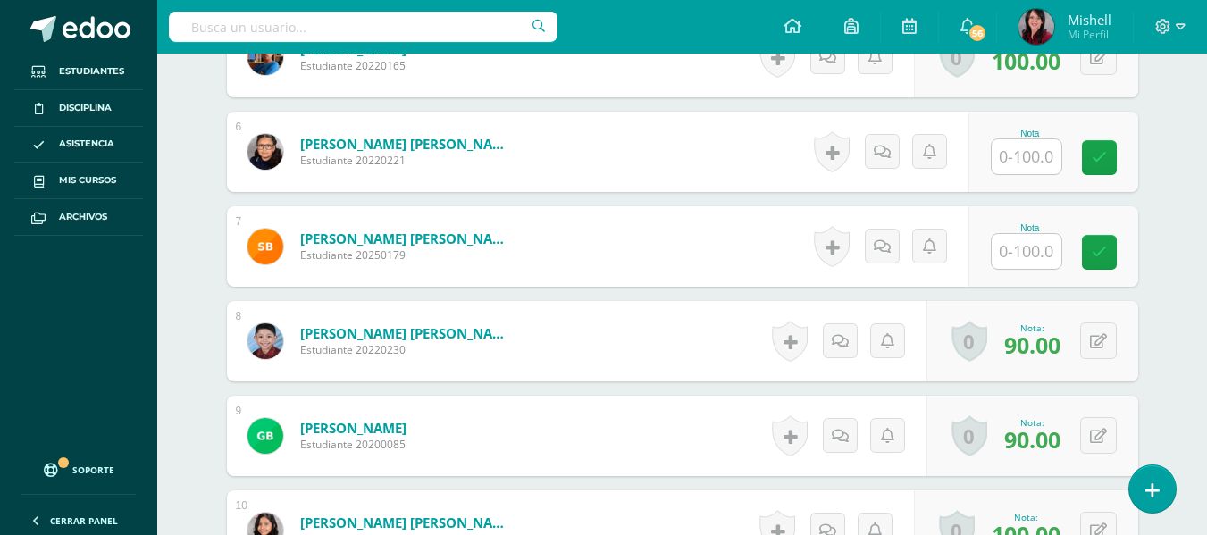
scroll to position [991, 0]
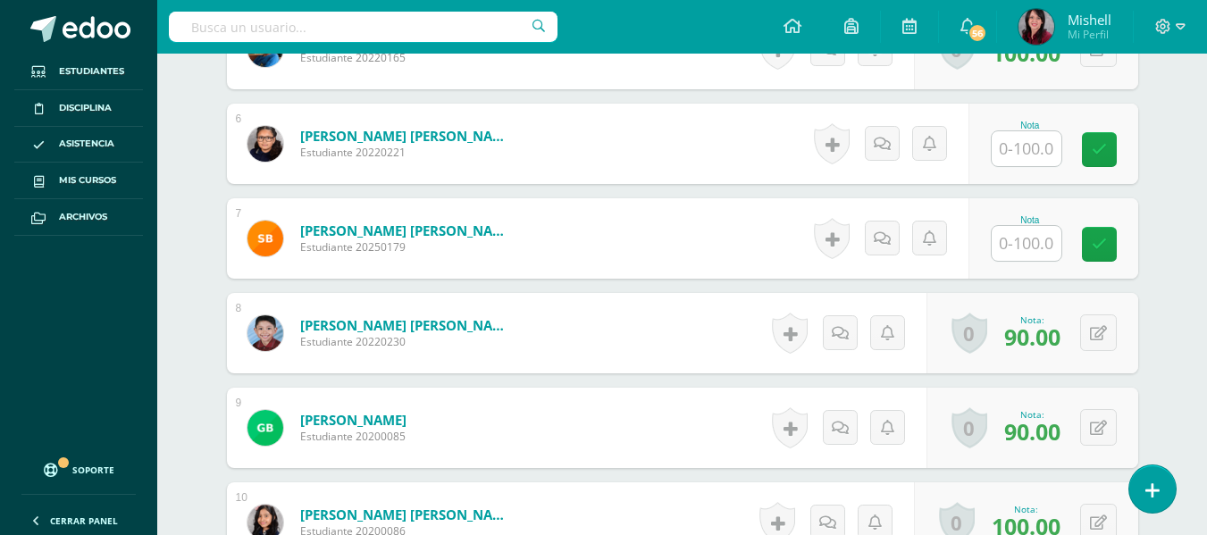
click at [1026, 141] on input "text" at bounding box center [1027, 148] width 70 height 35
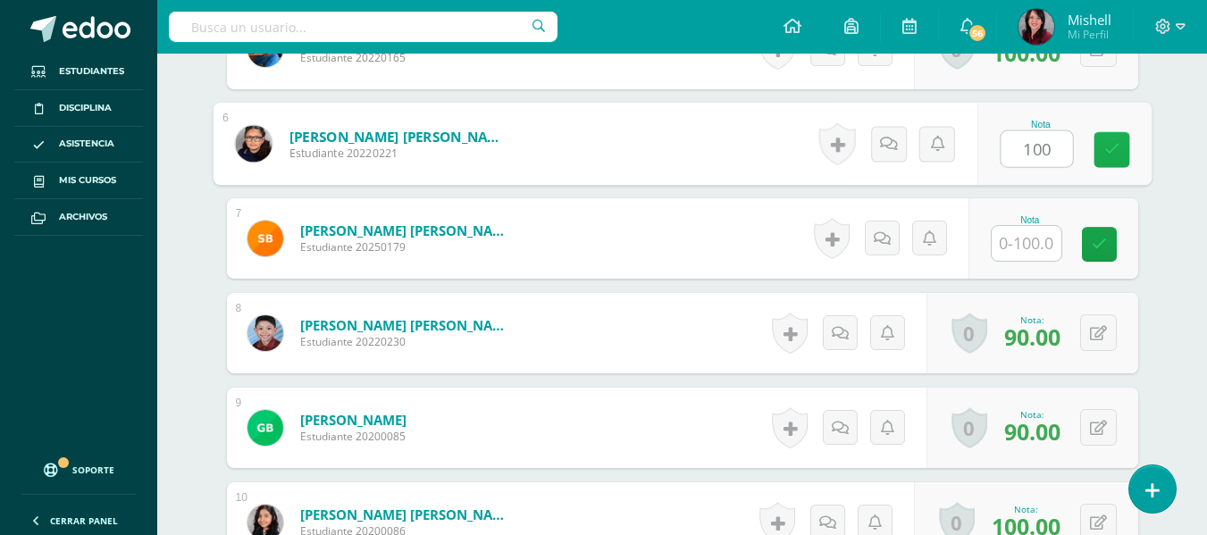
click at [1120, 142] on link at bounding box center [1111, 150] width 36 height 36
type input "100"
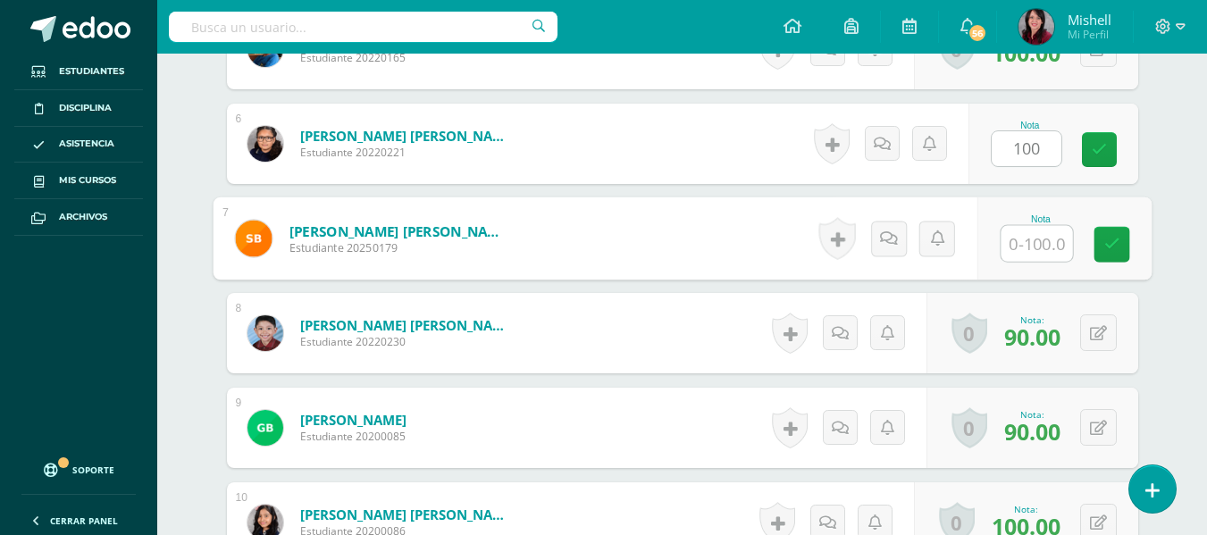
click at [1029, 230] on input "text" at bounding box center [1035, 244] width 71 height 36
type input "100"
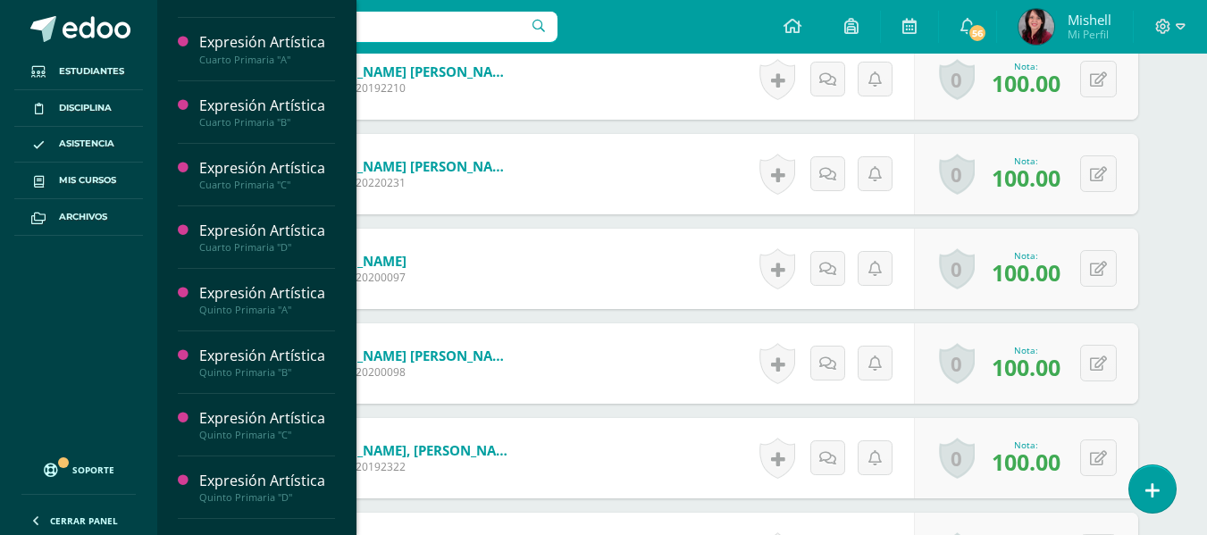
scroll to position [267, 0]
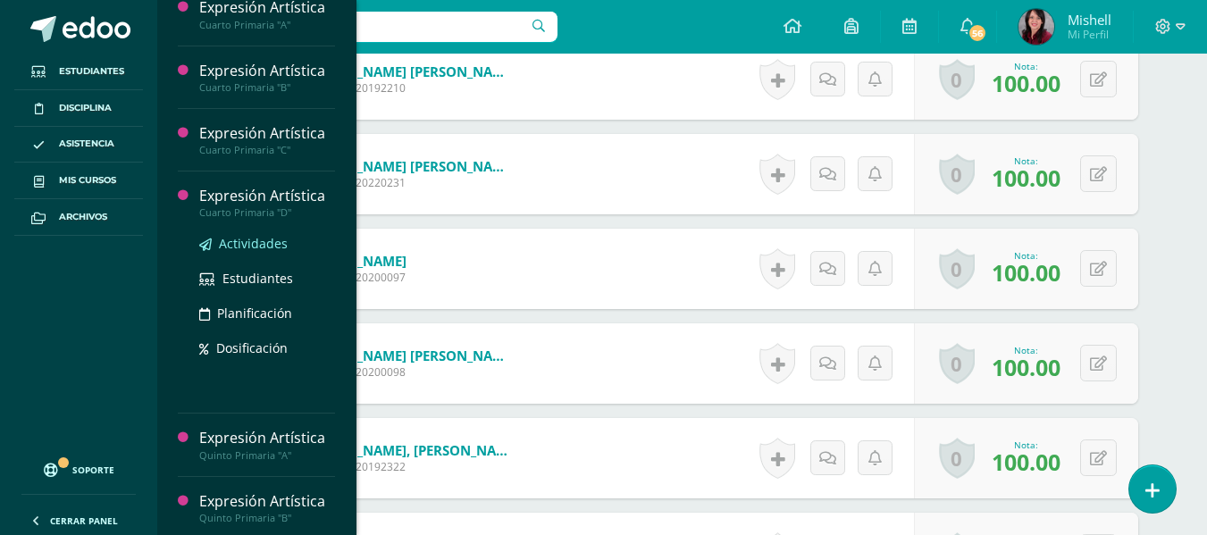
click at [252, 239] on span "Actividades" at bounding box center [253, 243] width 69 height 17
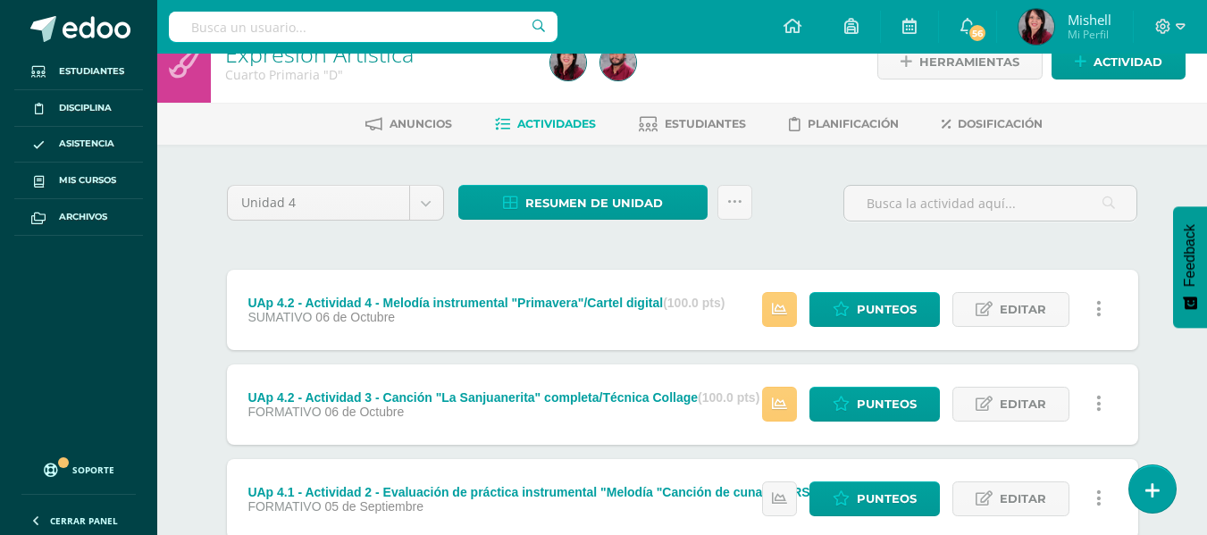
scroll to position [21, 0]
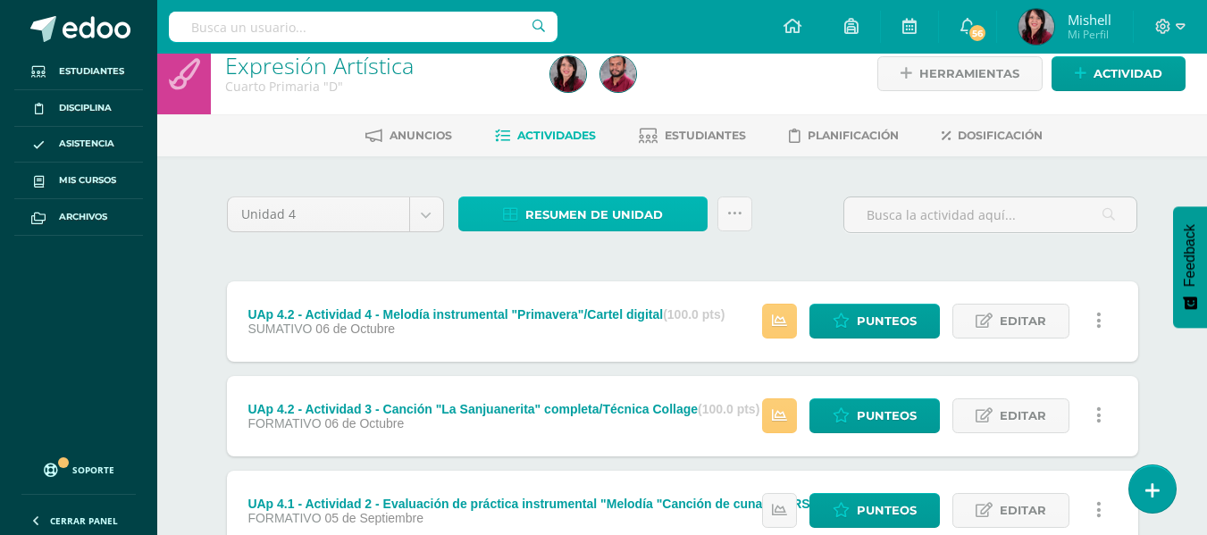
click at [597, 209] on span "Resumen de unidad" at bounding box center [594, 214] width 138 height 33
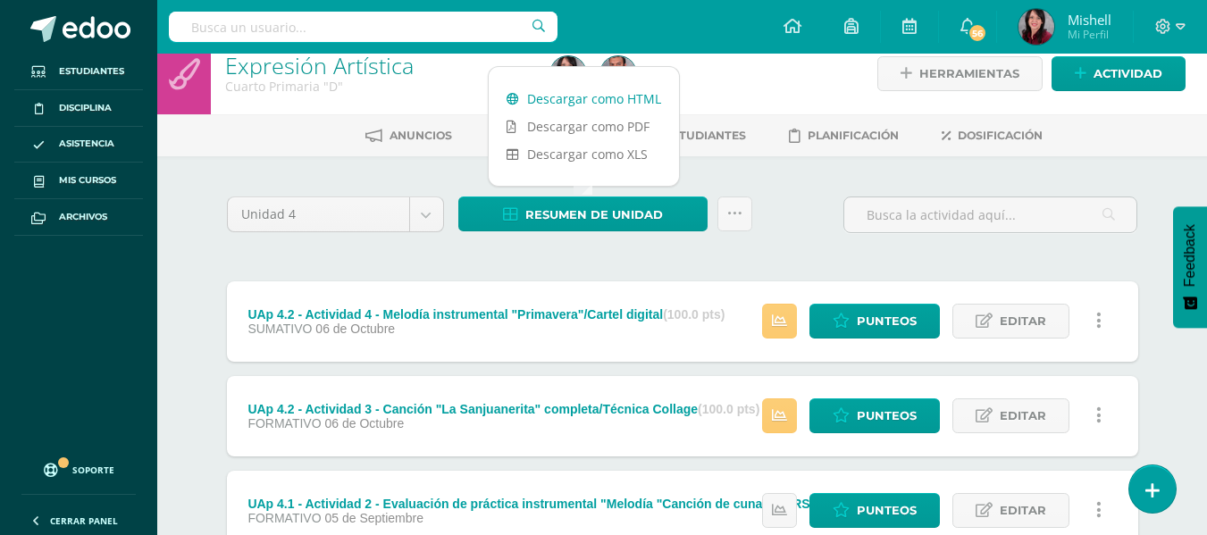
click at [599, 97] on link "Descargar como HTML" at bounding box center [584, 99] width 190 height 28
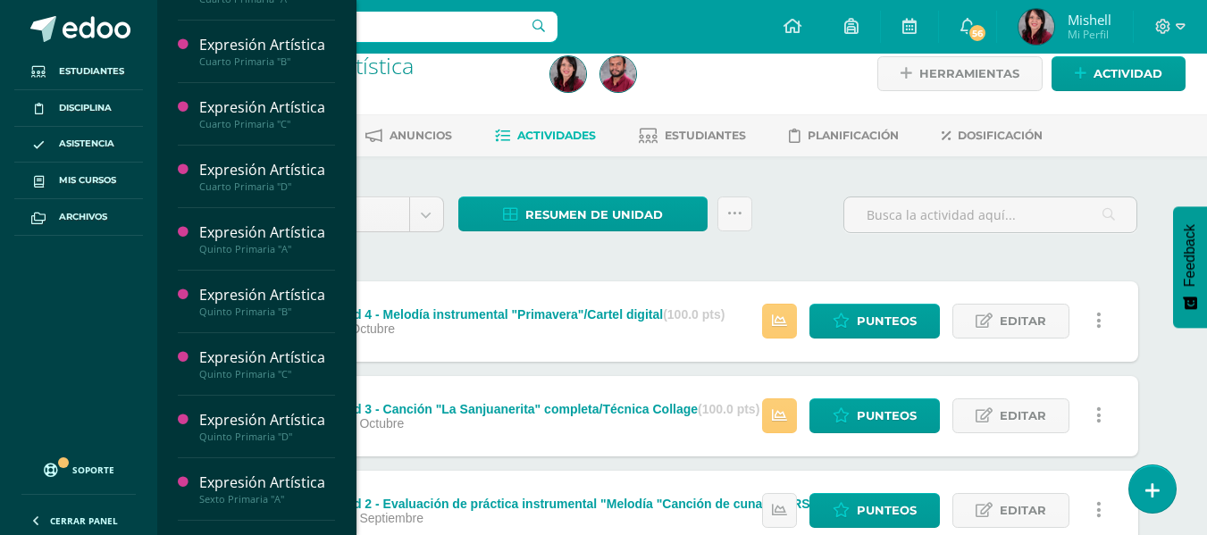
scroll to position [367, 0]
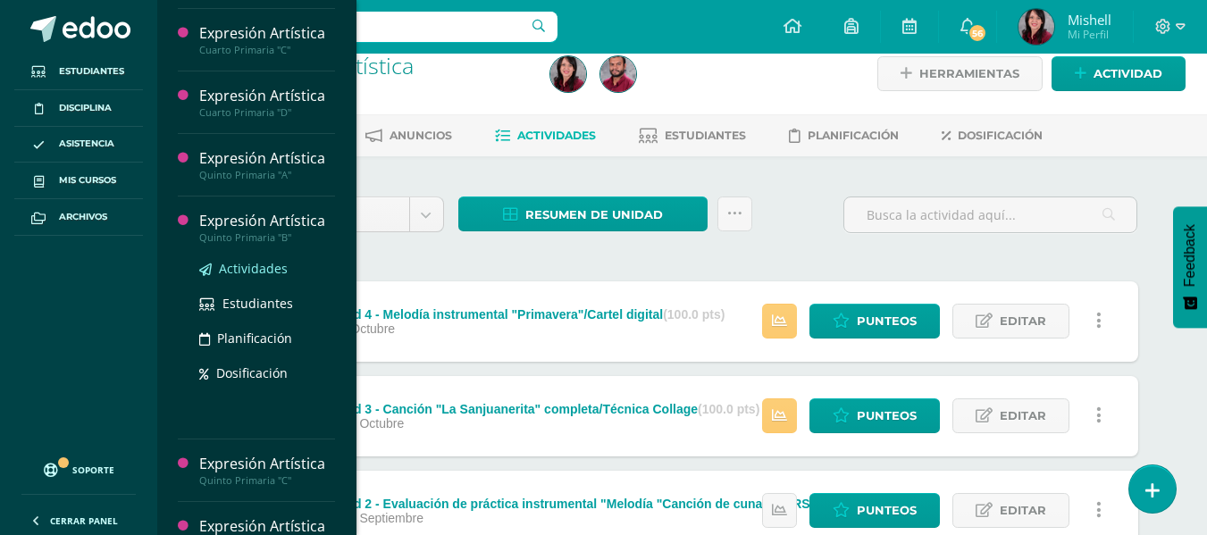
click at [260, 265] on span "Actividades" at bounding box center [253, 268] width 69 height 17
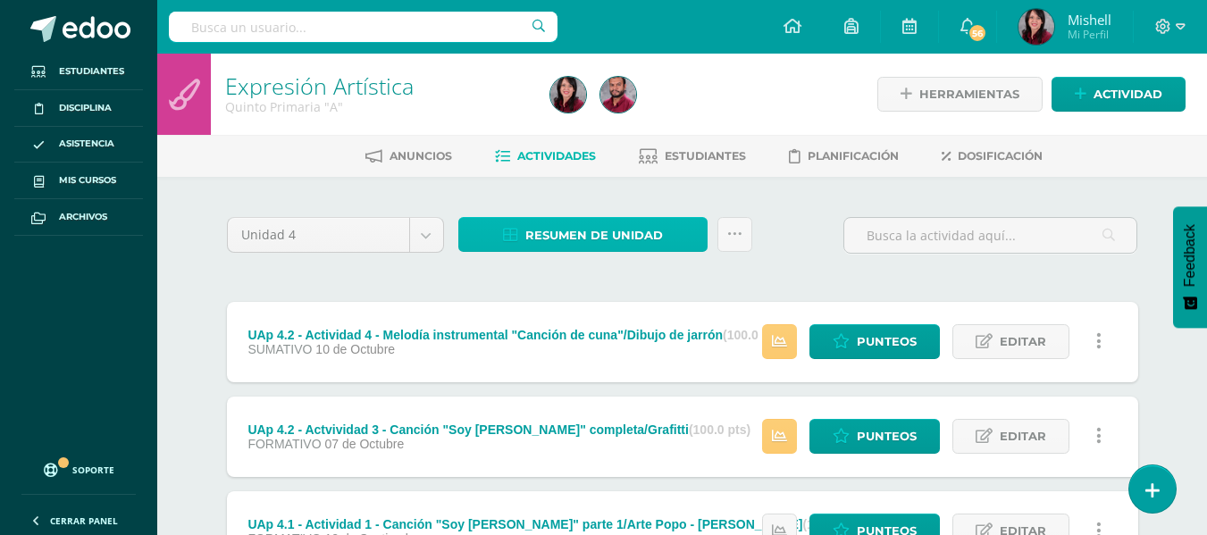
click at [589, 224] on span "Resumen de unidad" at bounding box center [594, 235] width 138 height 33
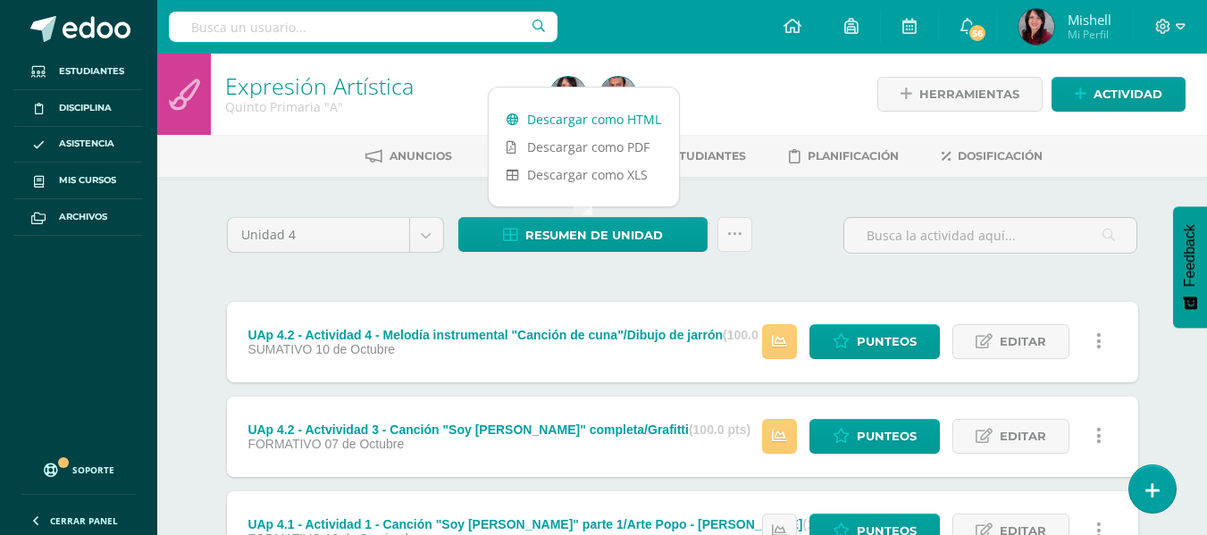
click at [591, 118] on link "Descargar como HTML" at bounding box center [584, 119] width 190 height 28
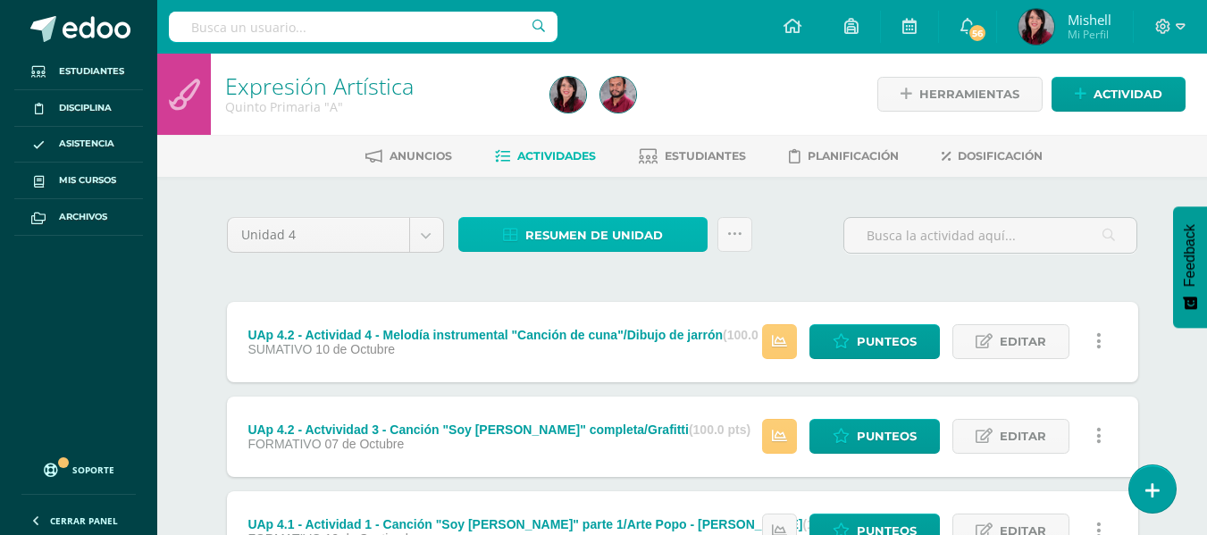
click at [610, 231] on span "Resumen de unidad" at bounding box center [594, 235] width 138 height 33
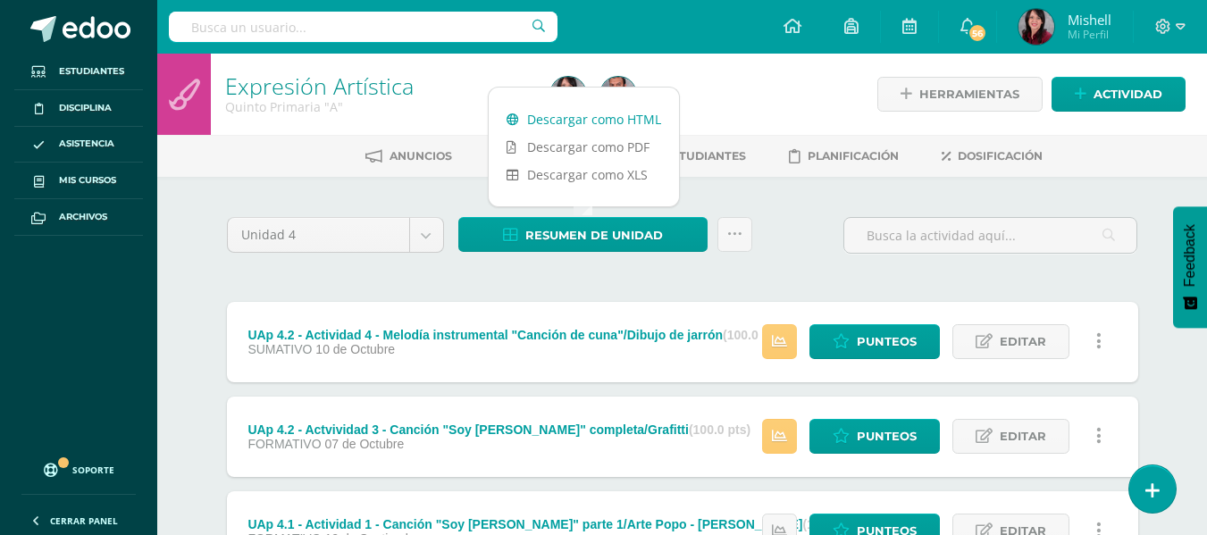
click at [609, 121] on link "Descargar como HTML" at bounding box center [584, 119] width 190 height 28
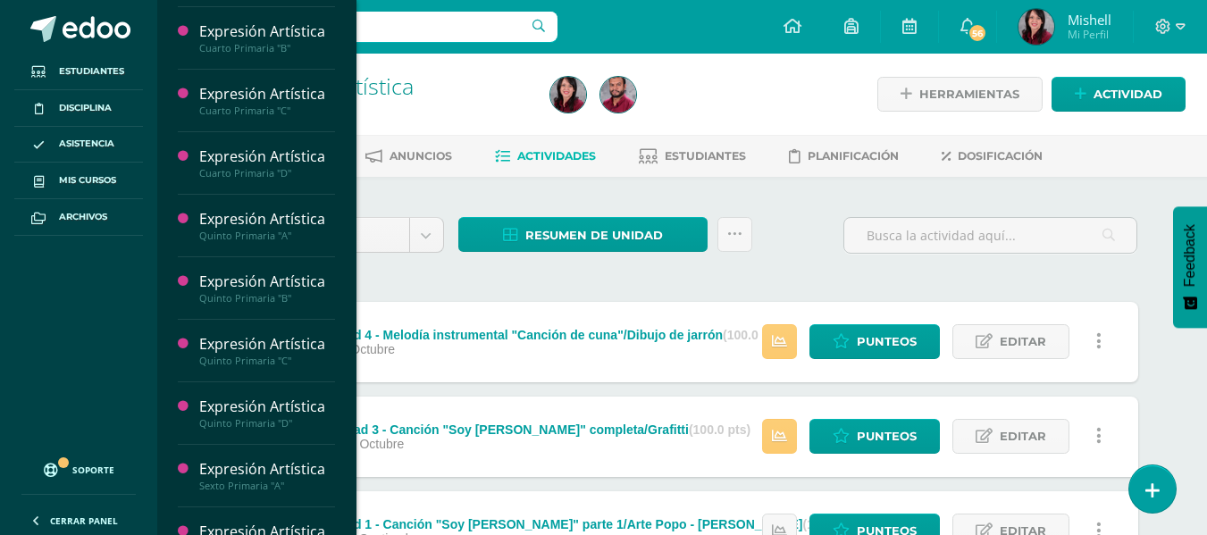
scroll to position [352, 0]
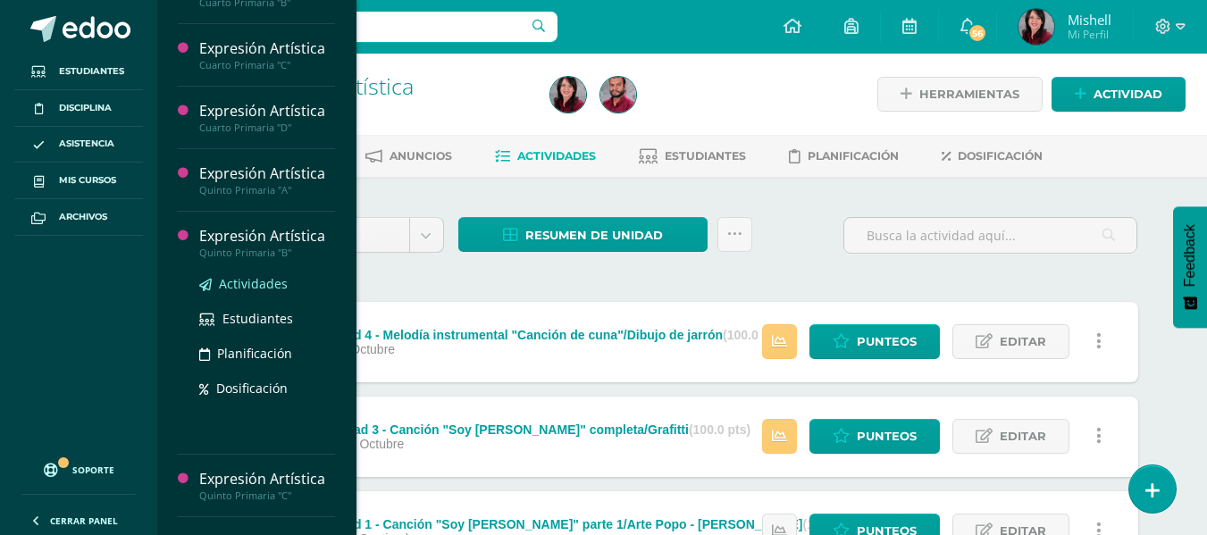
click at [251, 279] on span "Actividades" at bounding box center [253, 283] width 69 height 17
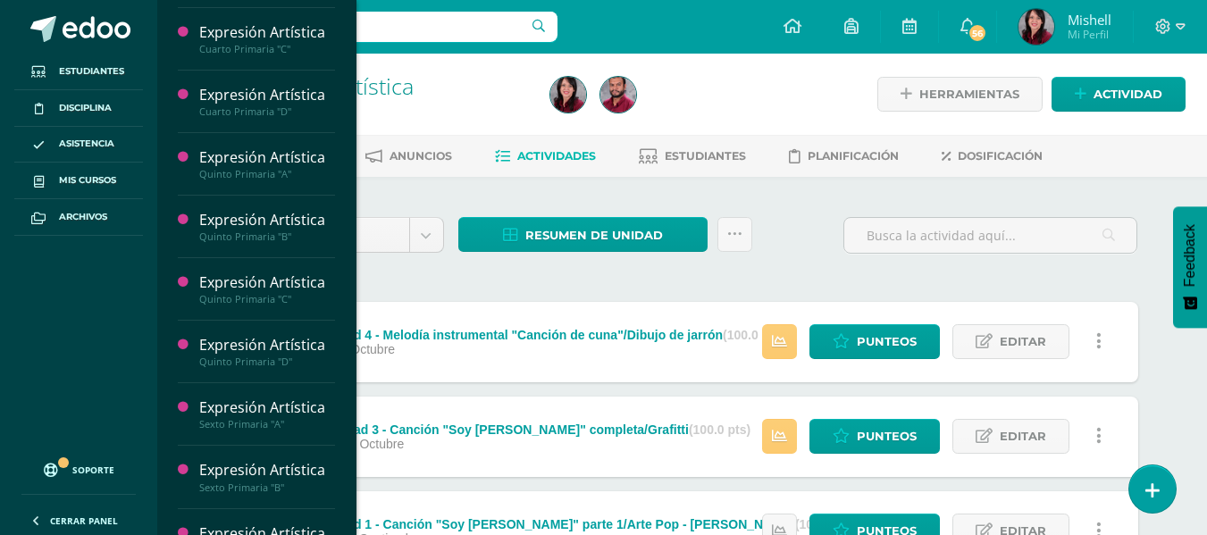
scroll to position [373, 0]
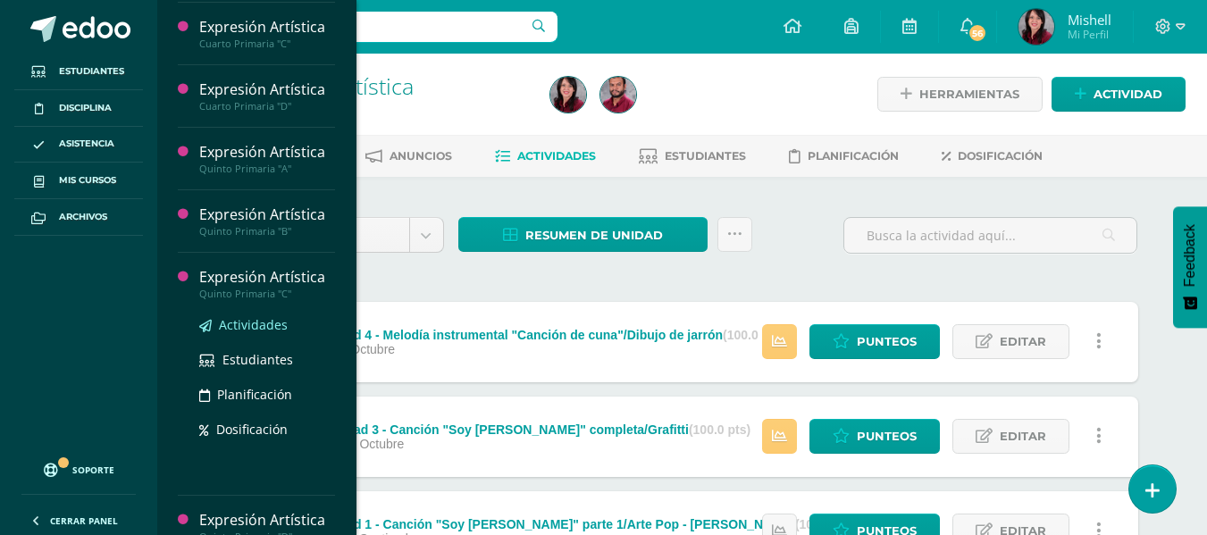
click at [264, 322] on span "Actividades" at bounding box center [253, 324] width 69 height 17
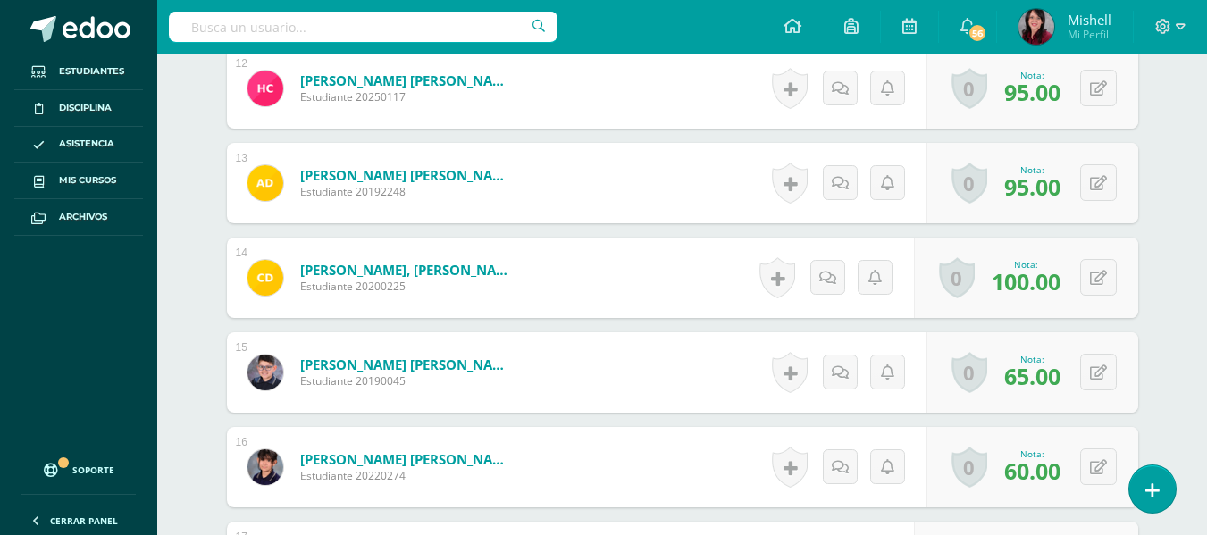
scroll to position [1615, 0]
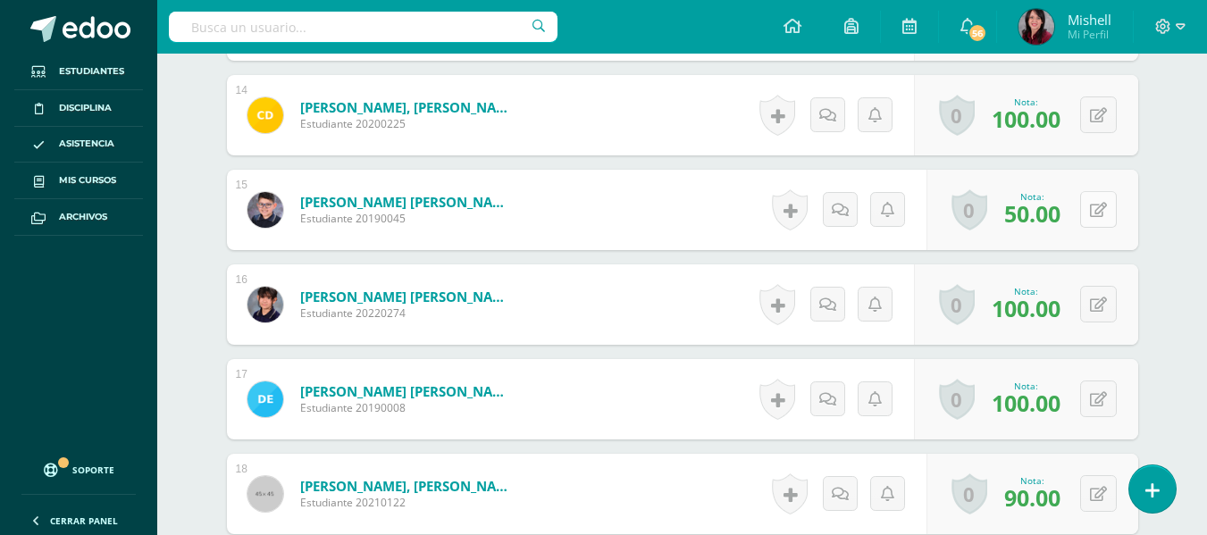
scroll to position [1778, 0]
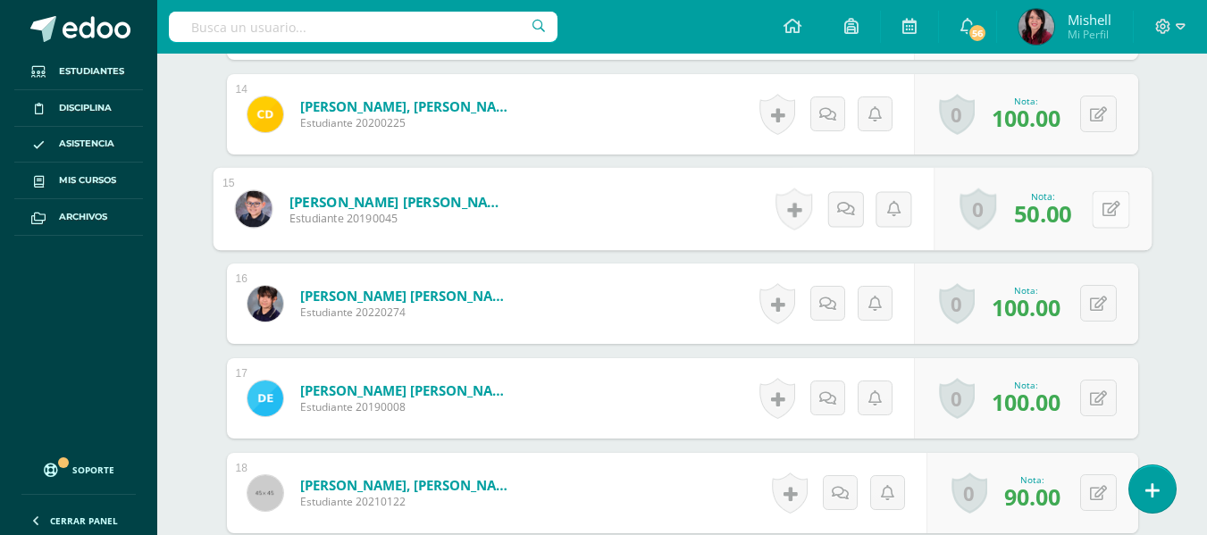
click at [1101, 208] on button at bounding box center [1111, 209] width 38 height 38
type input "80"
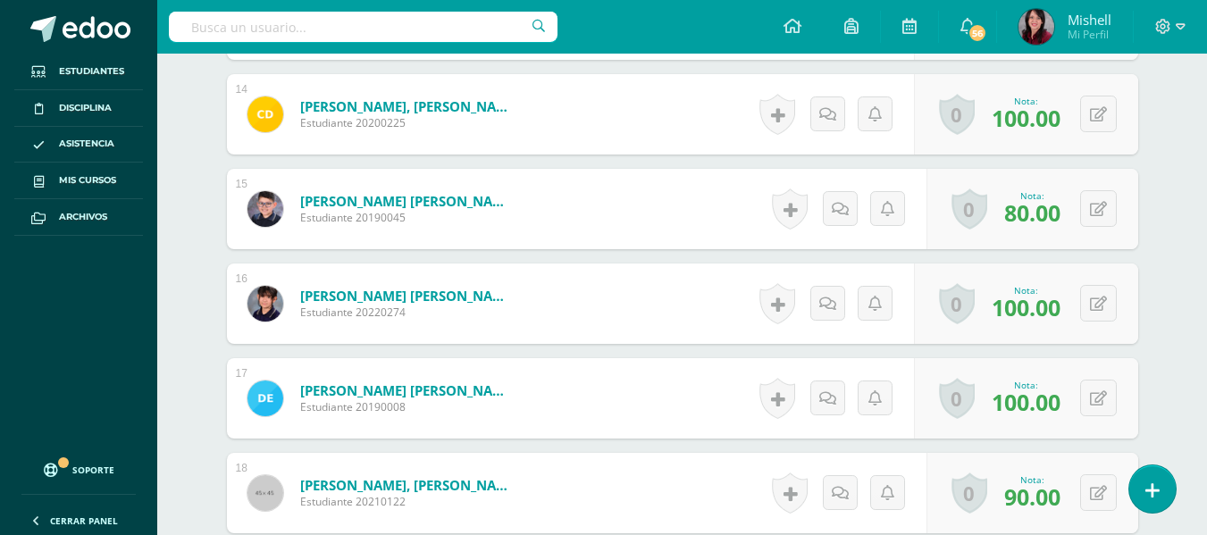
scroll to position [1779, 0]
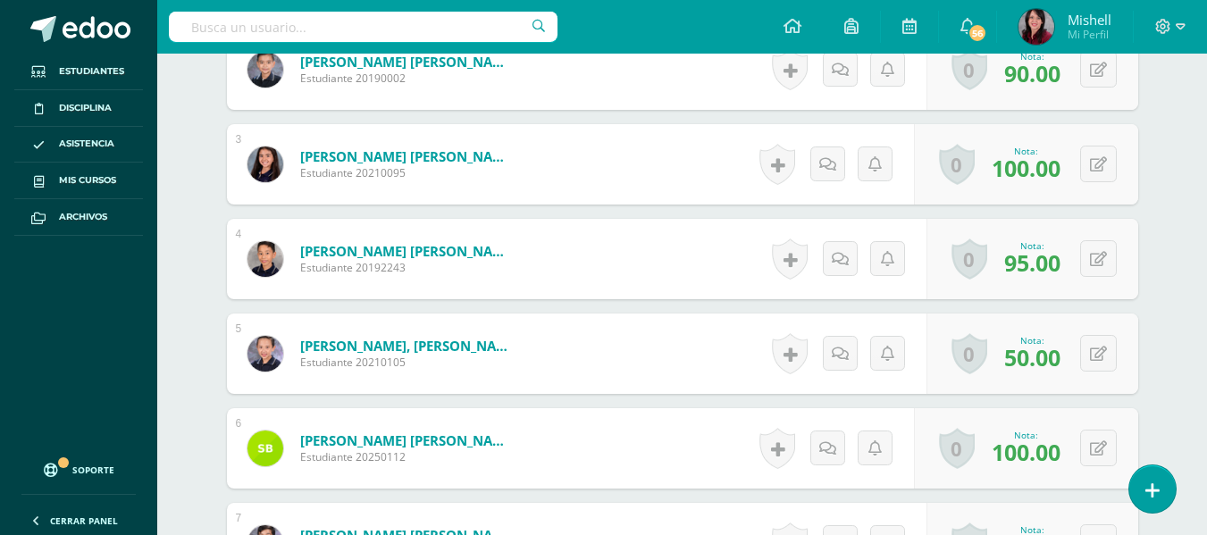
scroll to position [687, 0]
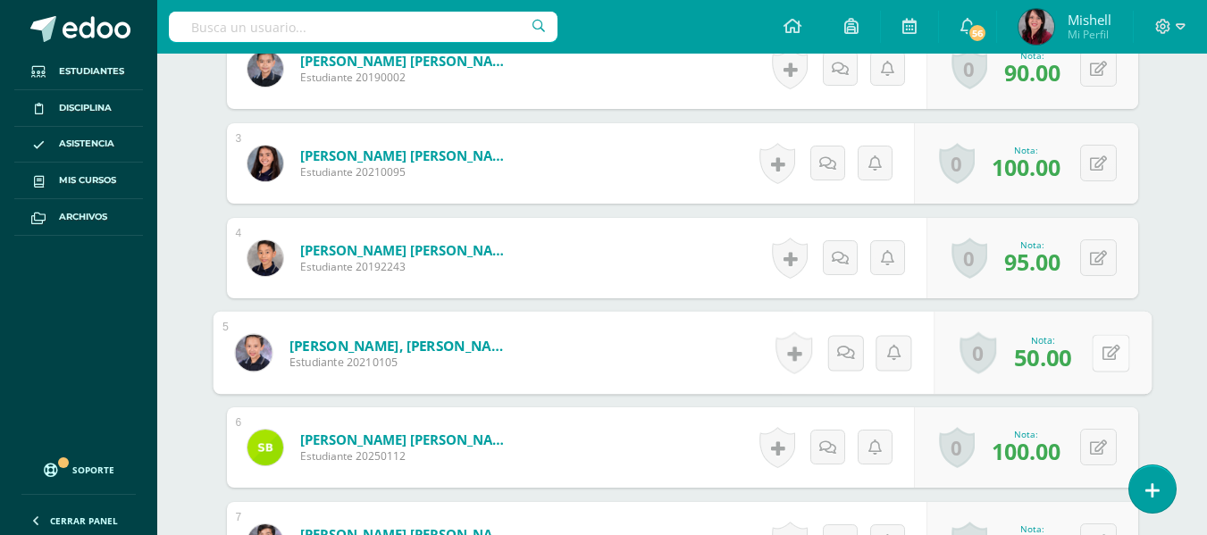
click at [1102, 349] on icon at bounding box center [1110, 352] width 18 height 15
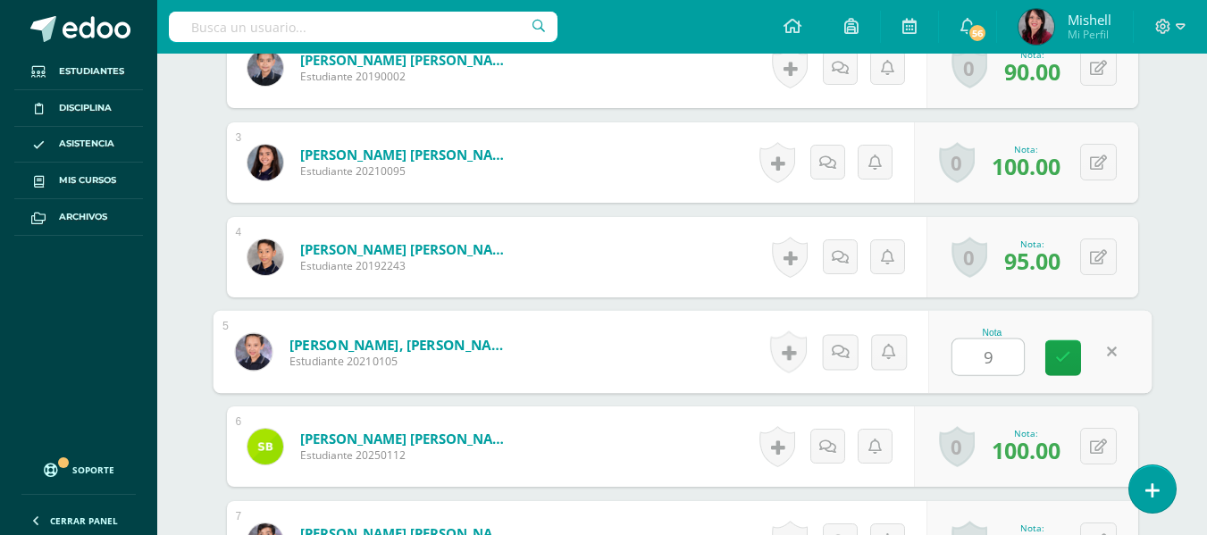
type input "95"
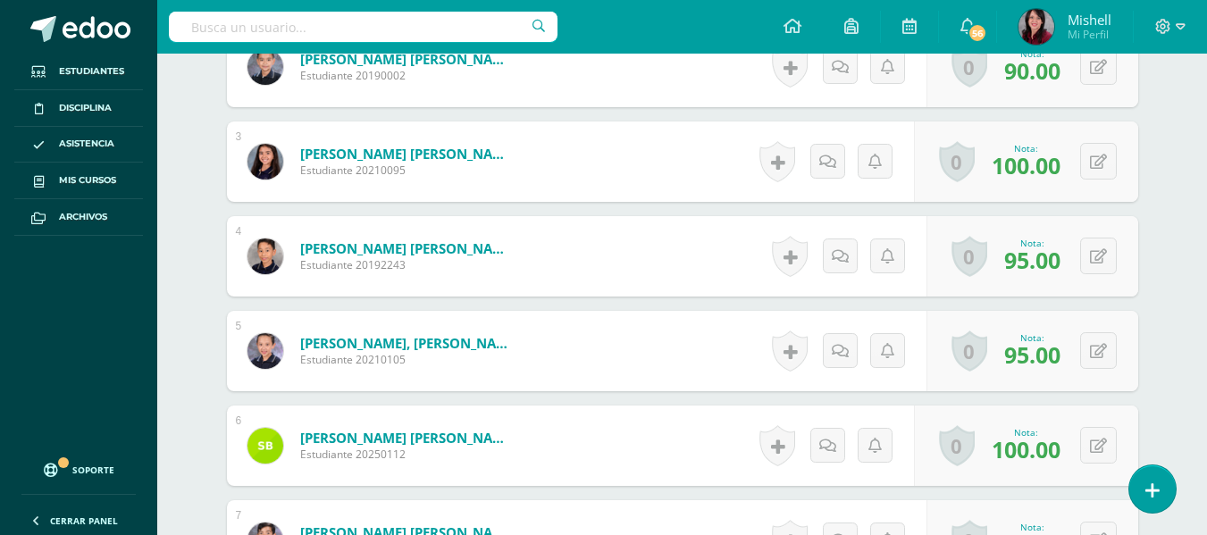
scroll to position [690, 0]
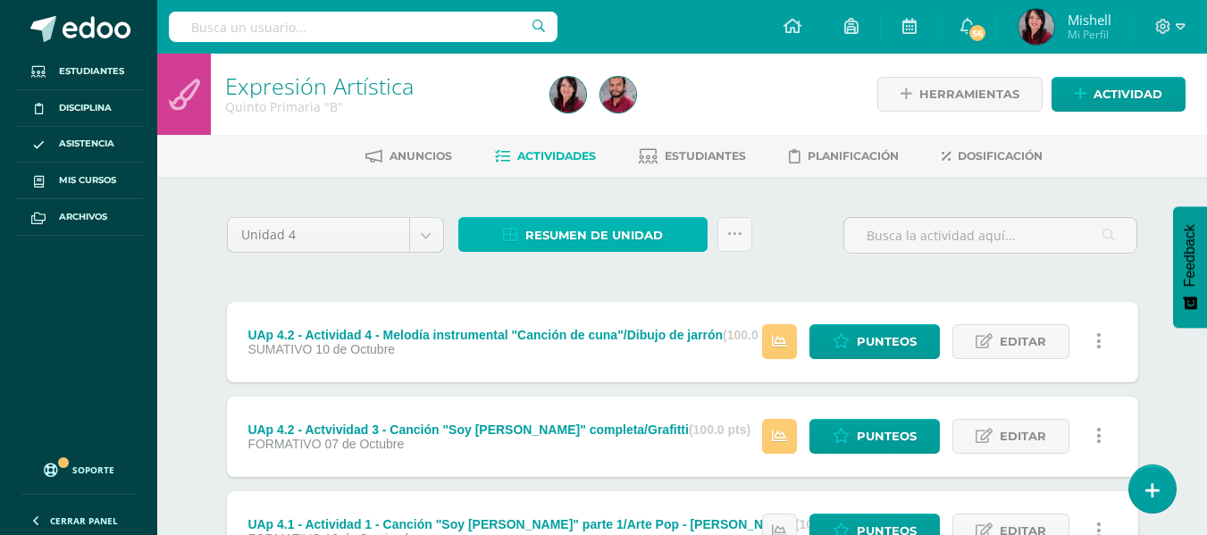
click at [609, 235] on span "Resumen de unidad" at bounding box center [594, 235] width 138 height 33
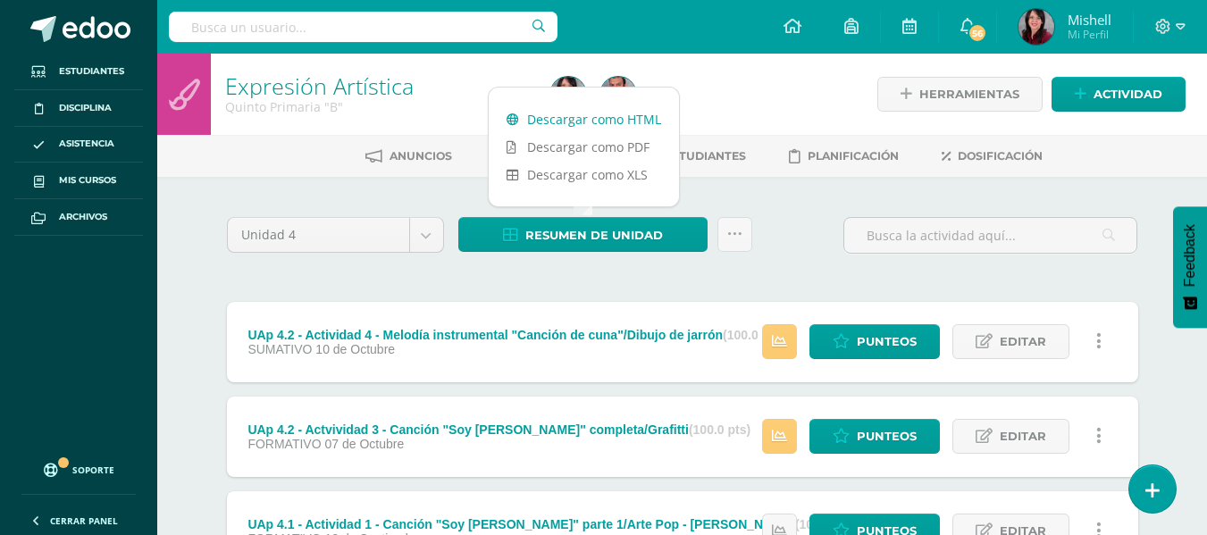
click at [611, 116] on link "Descargar como HTML" at bounding box center [584, 119] width 190 height 28
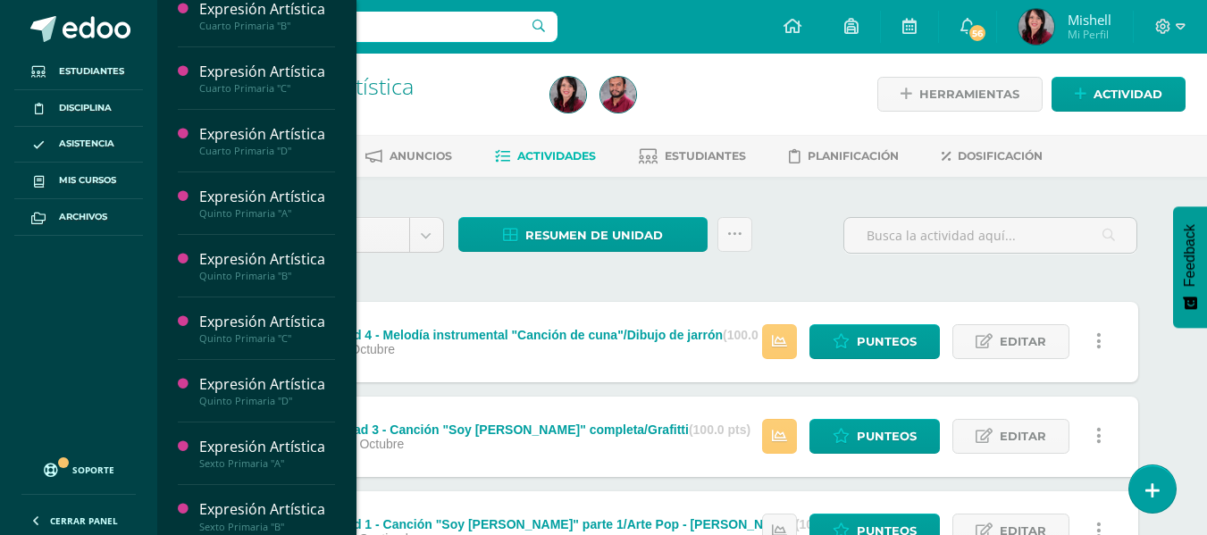
scroll to position [330, 0]
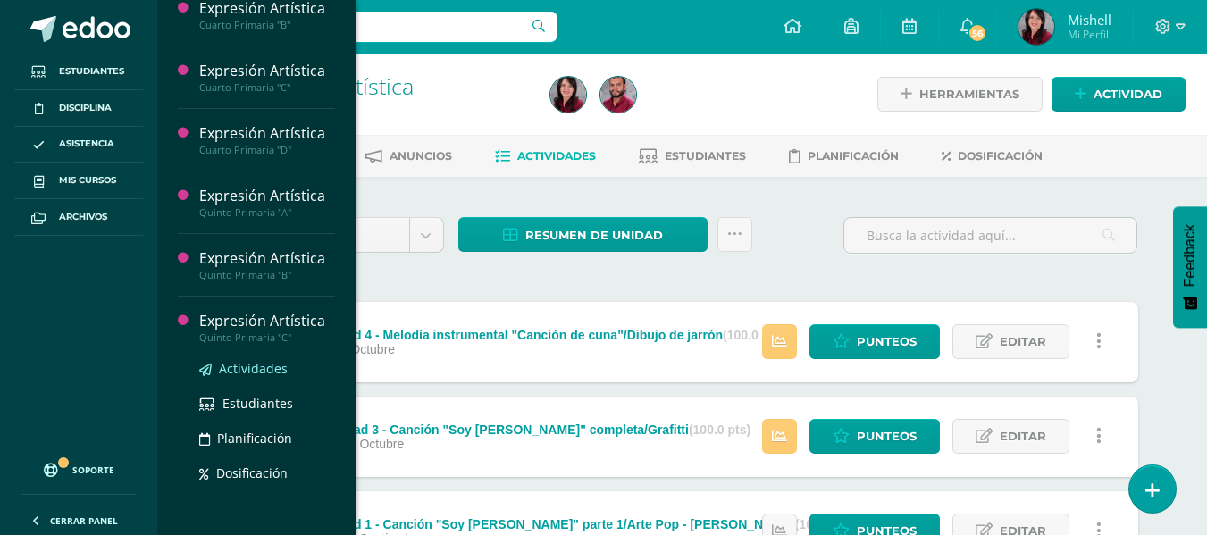
click at [260, 368] on span "Actividades" at bounding box center [253, 368] width 69 height 17
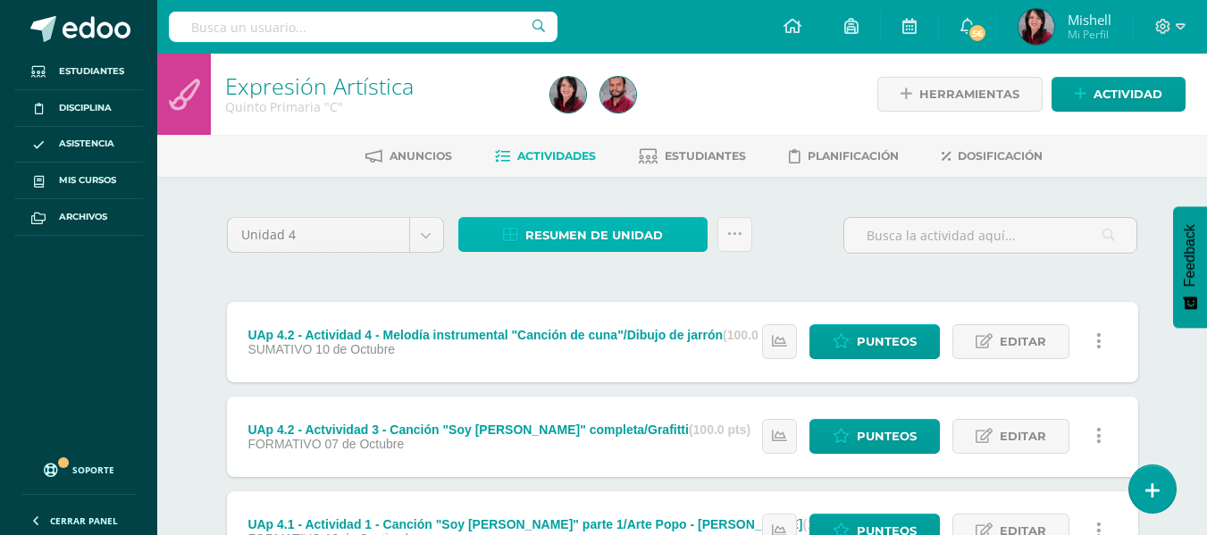
click at [625, 229] on span "Resumen de unidad" at bounding box center [594, 235] width 138 height 33
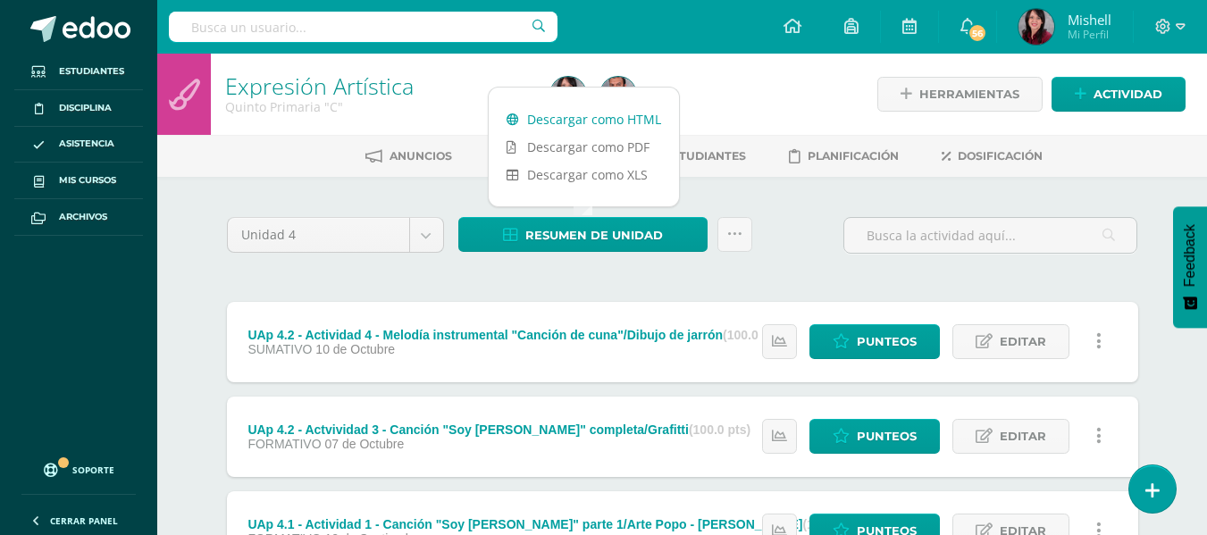
click at [610, 121] on link "Descargar como HTML" at bounding box center [584, 119] width 190 height 28
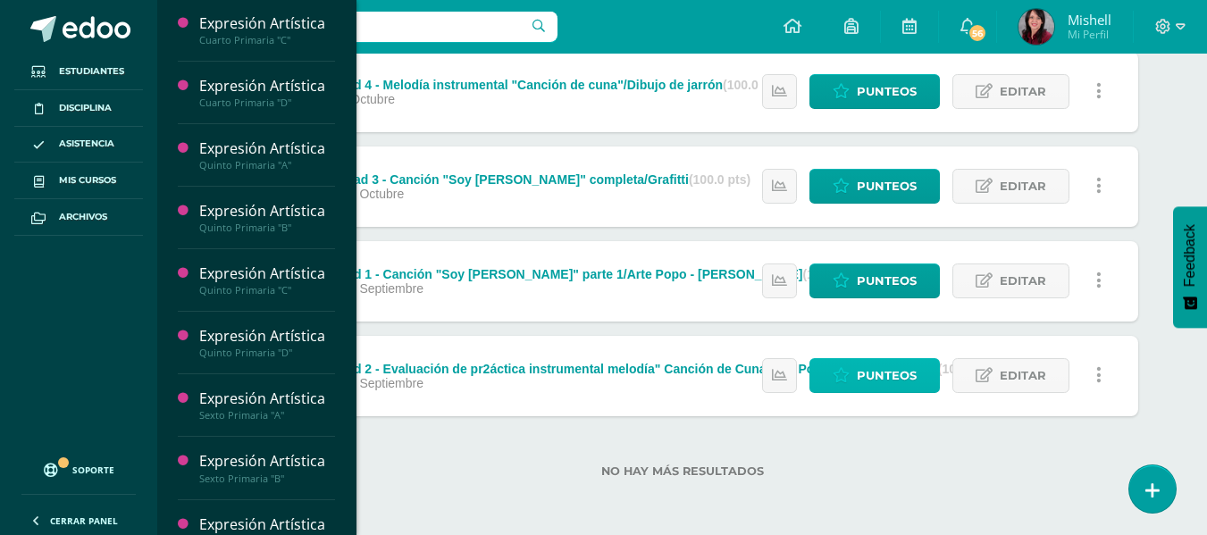
scroll to position [382, 0]
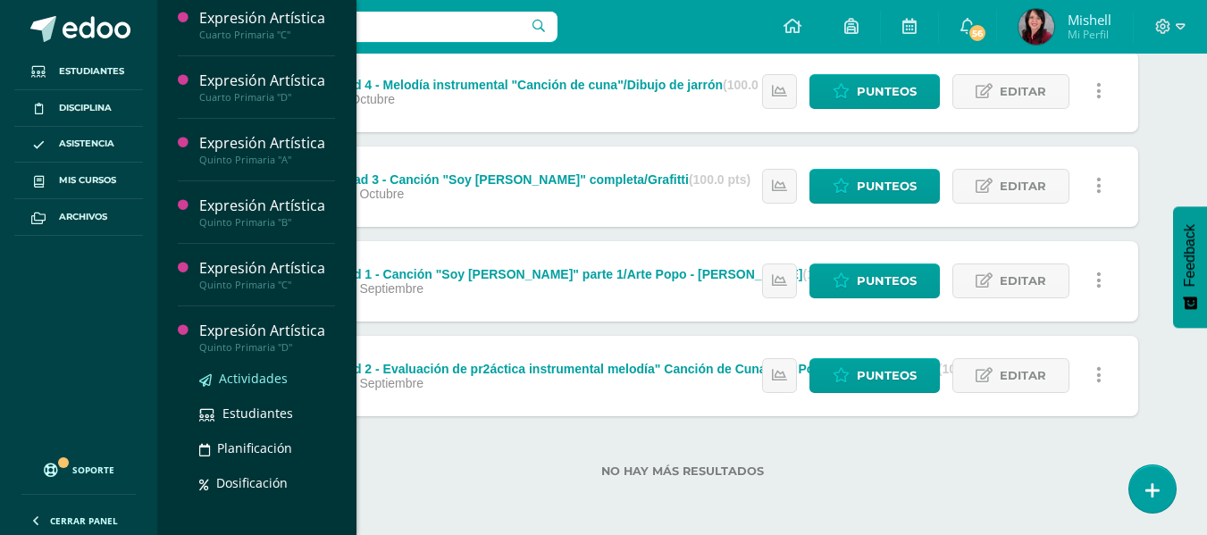
click at [266, 373] on span "Actividades" at bounding box center [253, 378] width 69 height 17
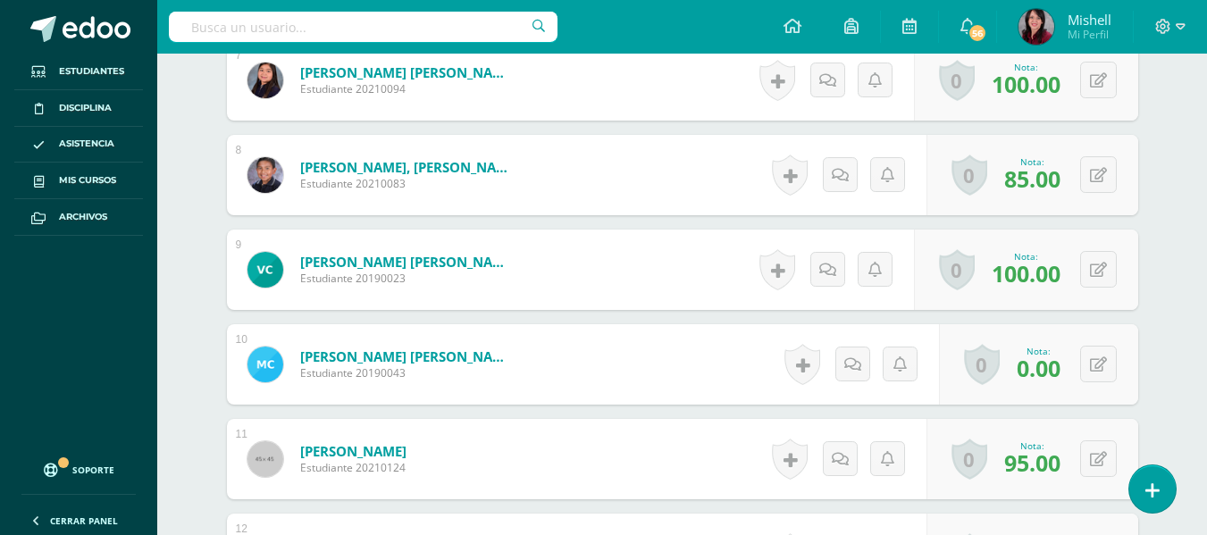
scroll to position [1126, 0]
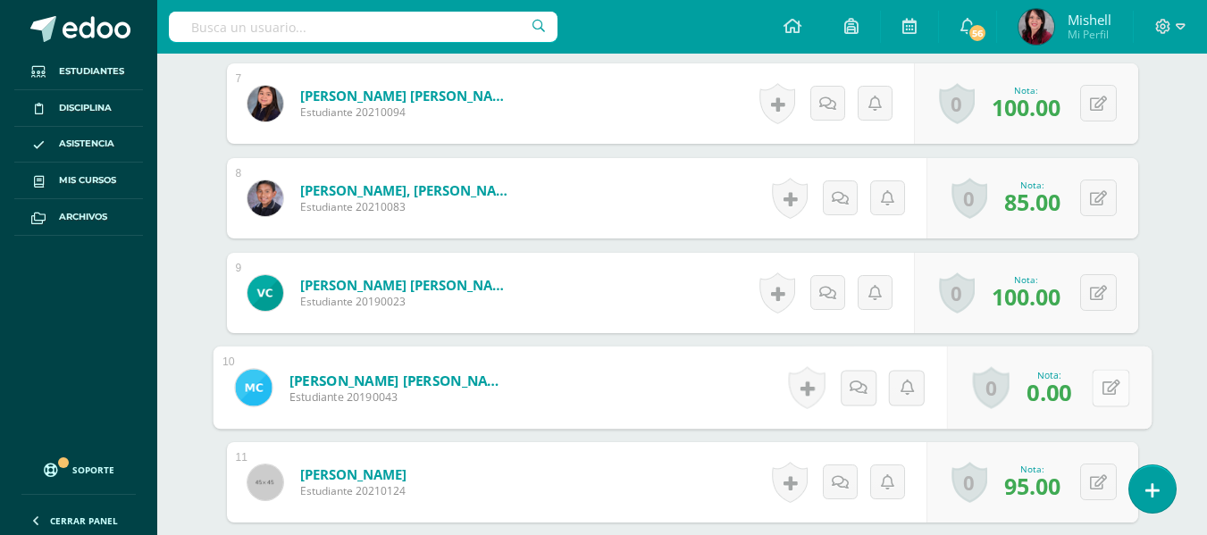
click at [1099, 393] on button at bounding box center [1111, 388] width 38 height 38
type input "80"
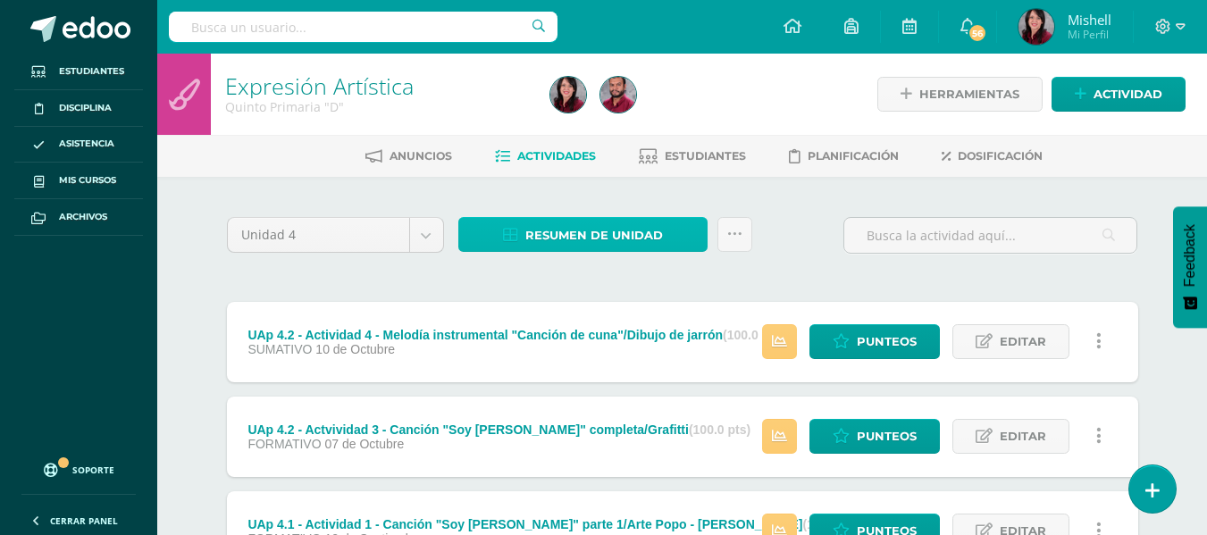
click at [669, 236] on link "Resumen de unidad" at bounding box center [582, 234] width 249 height 35
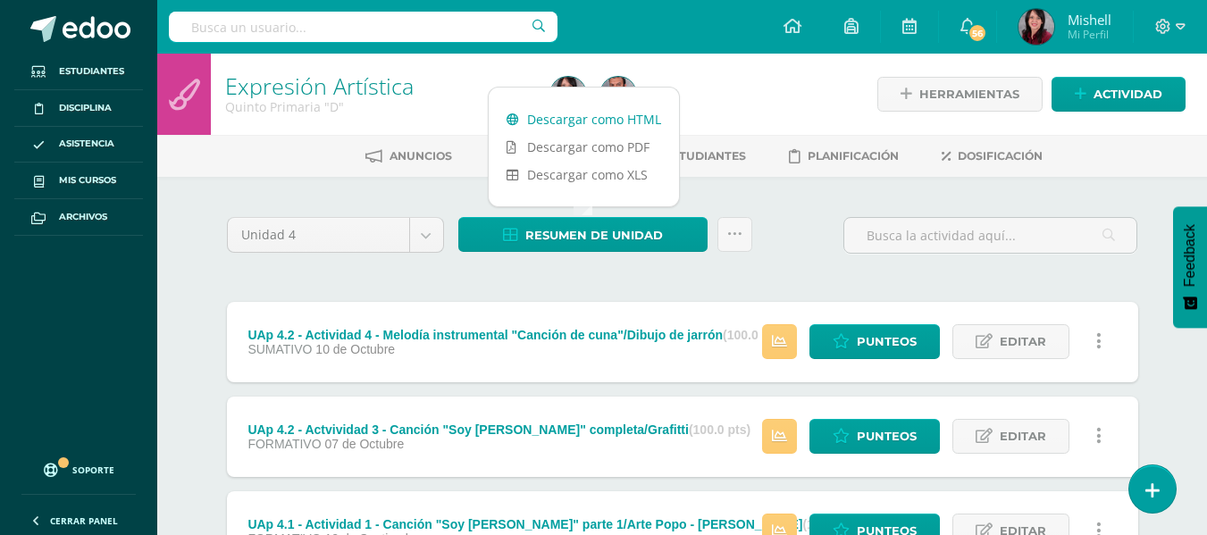
click at [595, 113] on link "Descargar como HTML" at bounding box center [584, 119] width 190 height 28
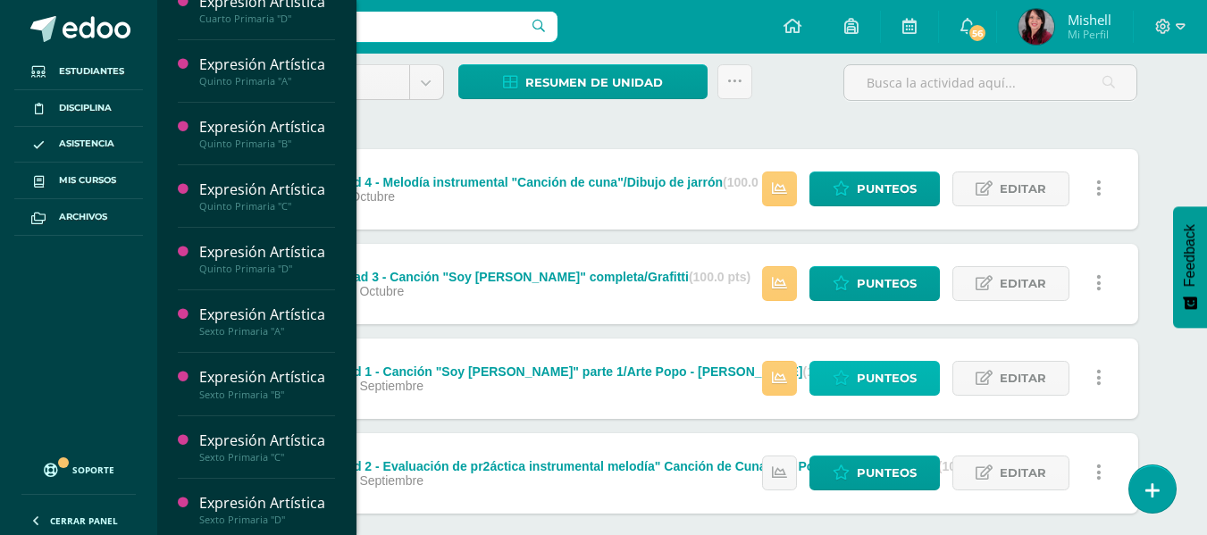
scroll to position [467, 0]
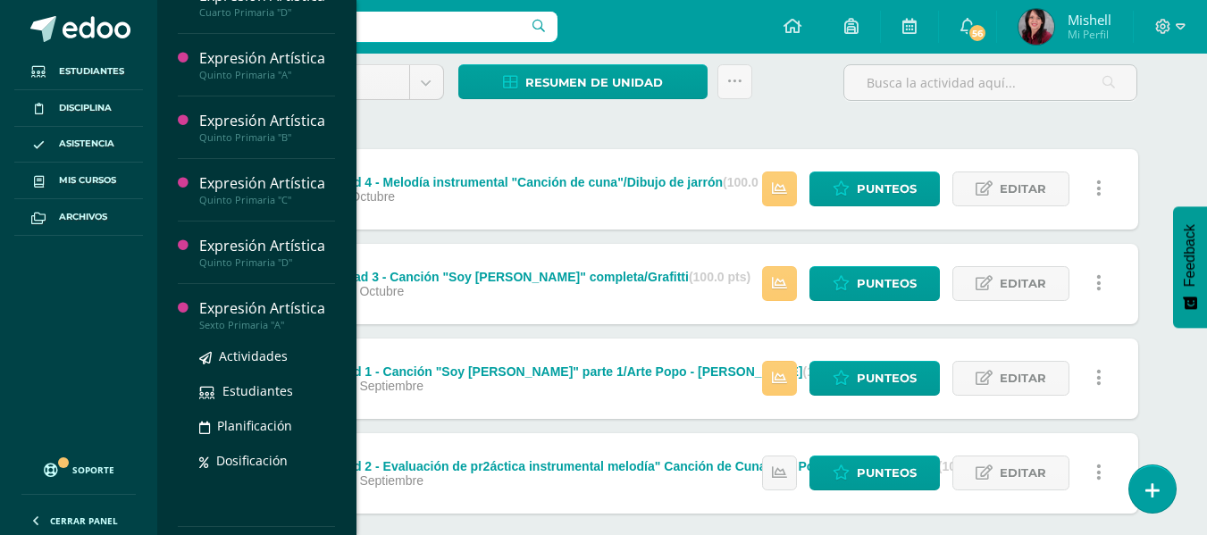
click at [255, 305] on div "Expresión Artística" at bounding box center [267, 308] width 136 height 21
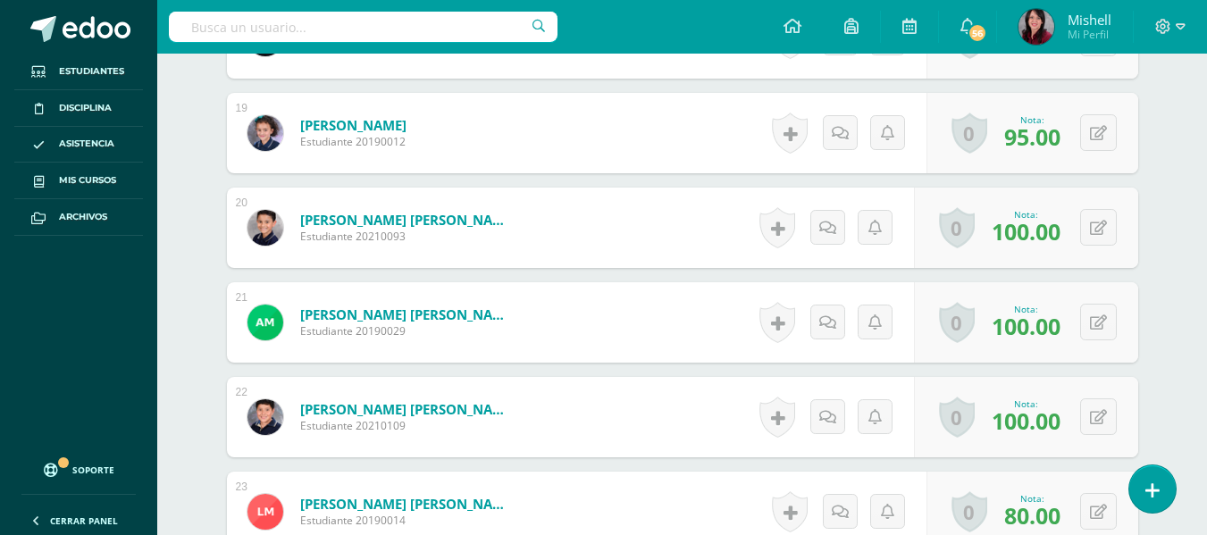
scroll to position [2233, 0]
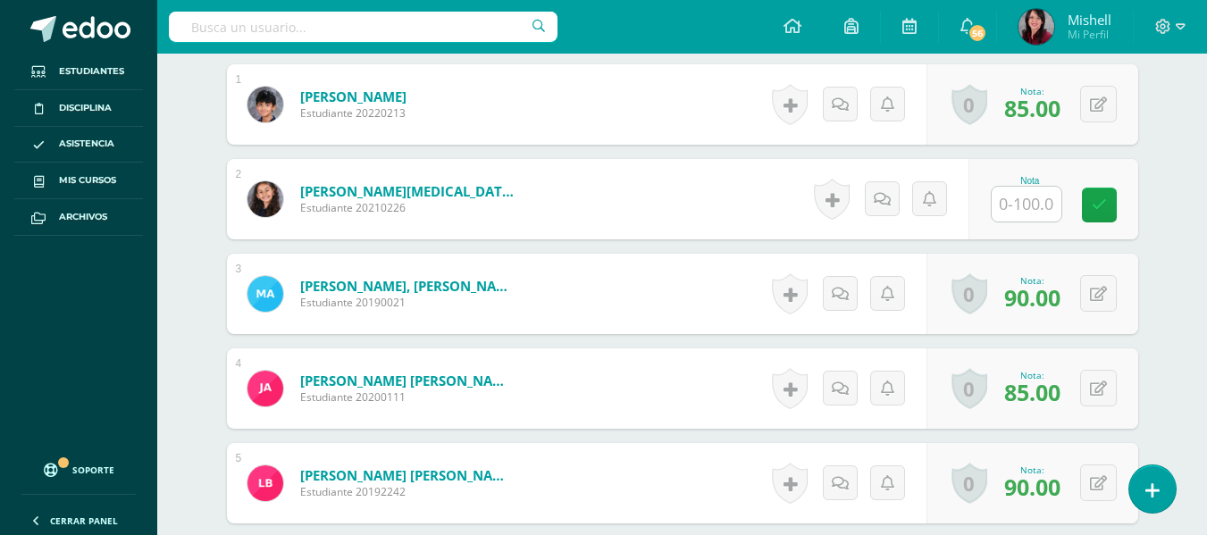
scroll to position [557, 0]
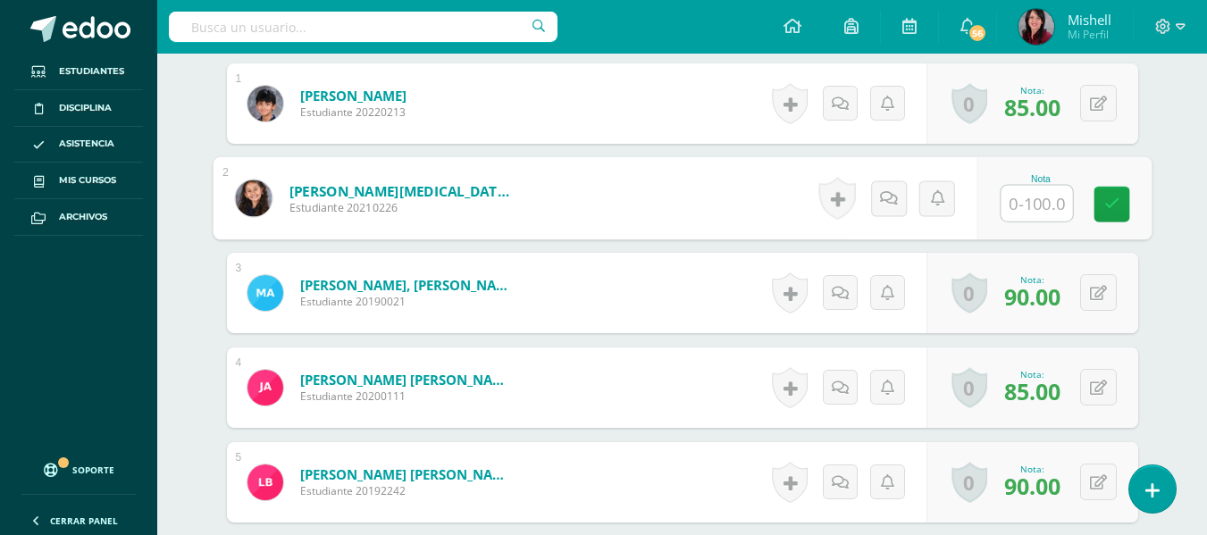
click at [1016, 207] on input "text" at bounding box center [1035, 204] width 71 height 36
type input "95"
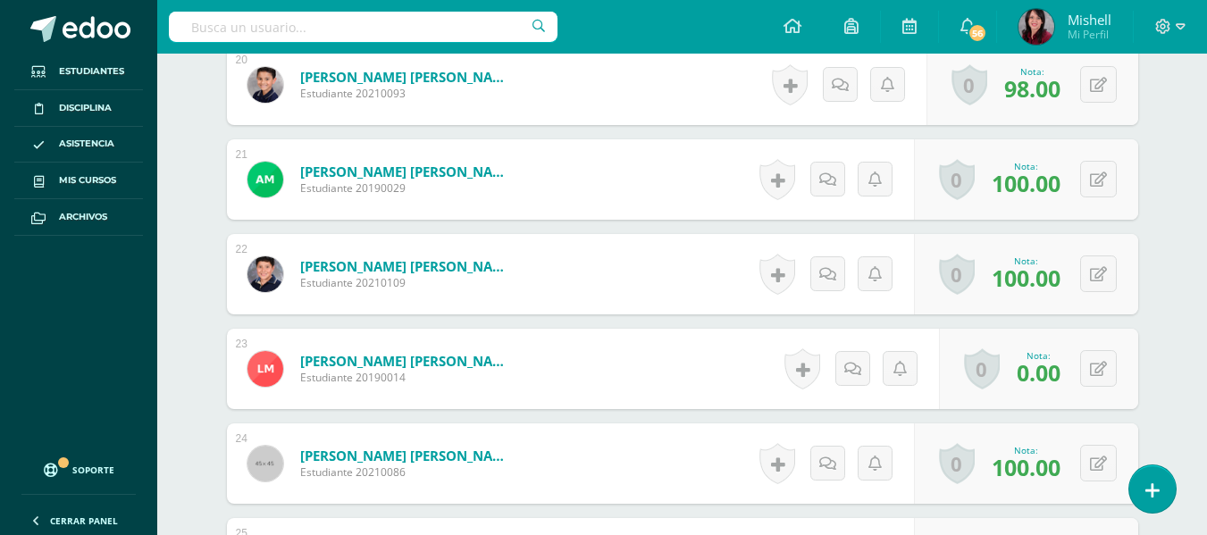
scroll to position [2367, 0]
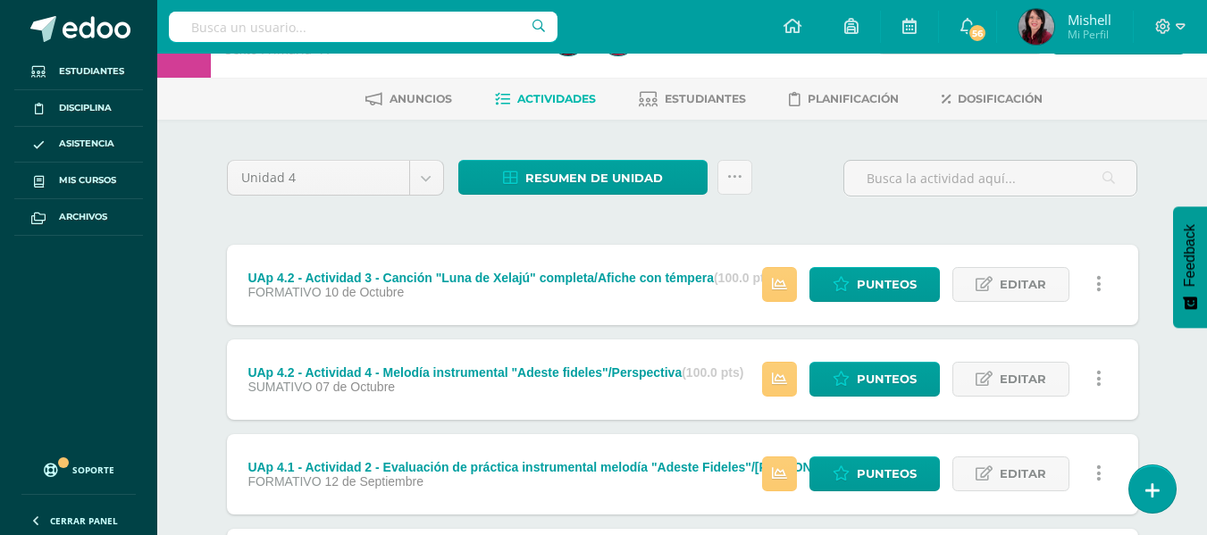
scroll to position [54, 0]
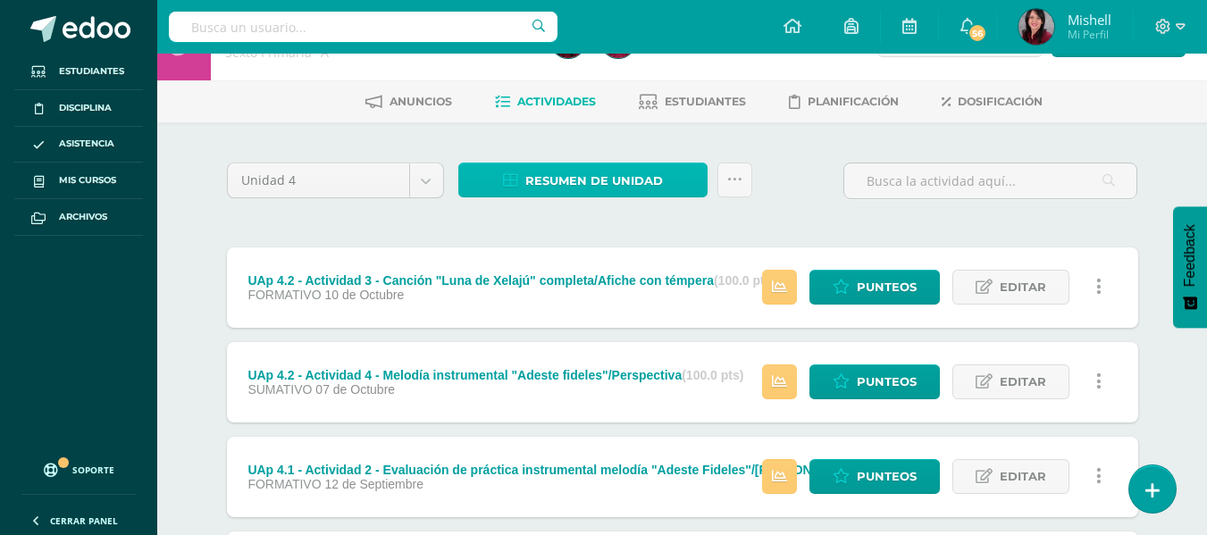
click at [613, 181] on span "Resumen de unidad" at bounding box center [594, 180] width 138 height 33
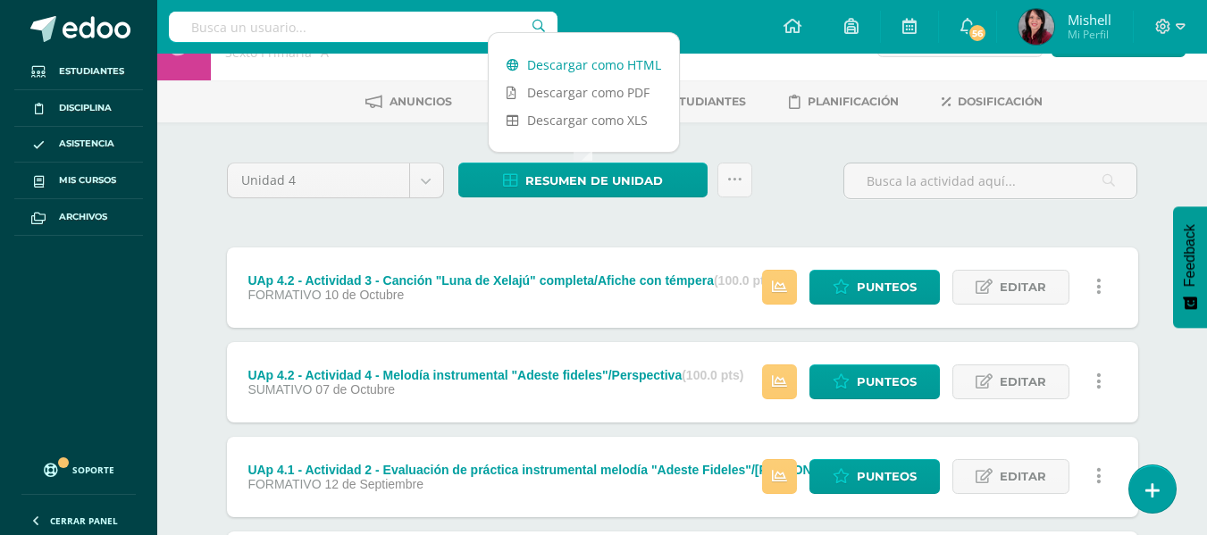
click at [598, 64] on link "Descargar como HTML" at bounding box center [584, 65] width 190 height 28
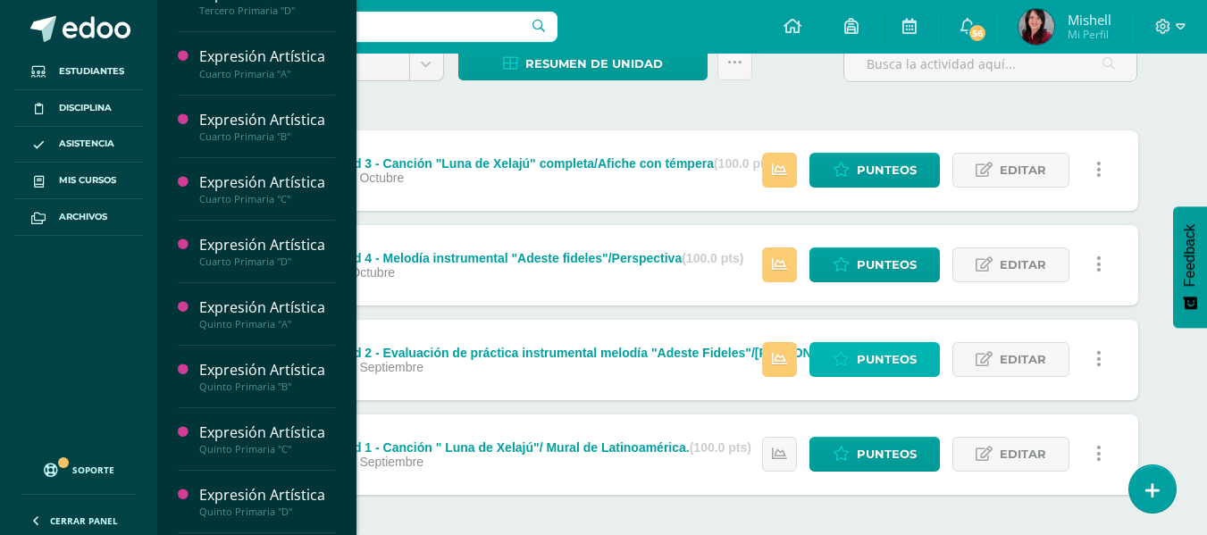
scroll to position [467, 0]
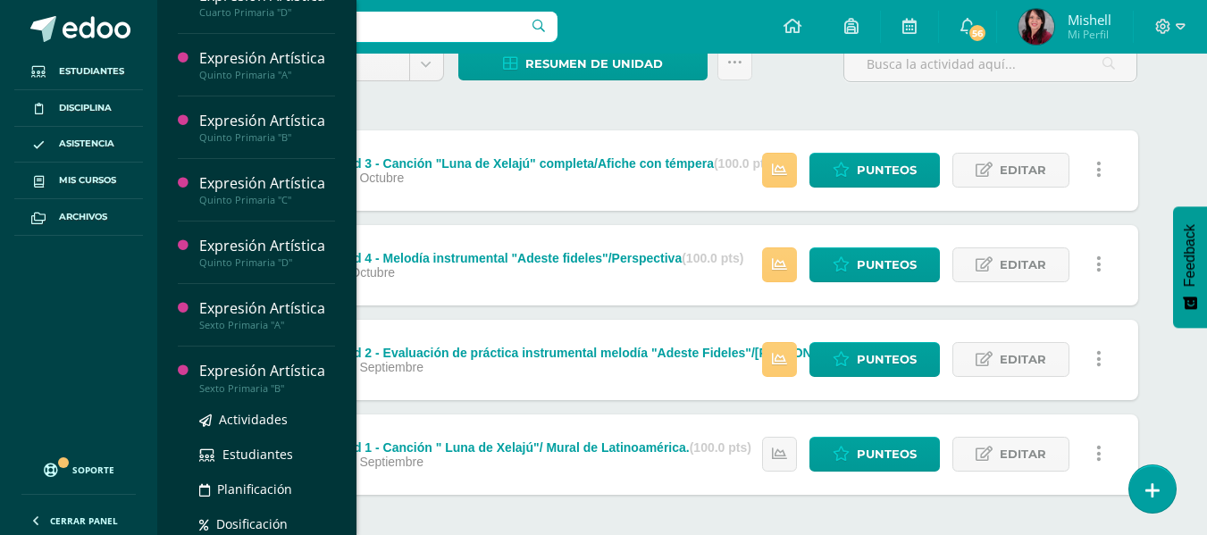
click at [257, 368] on div "Expresión Artística" at bounding box center [267, 371] width 136 height 21
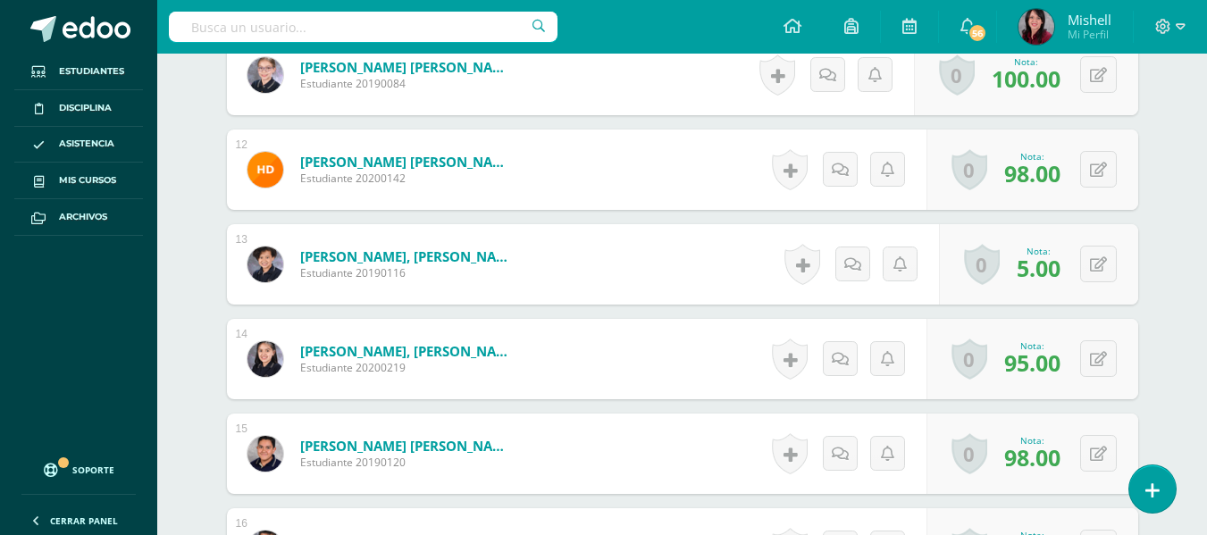
scroll to position [1534, 0]
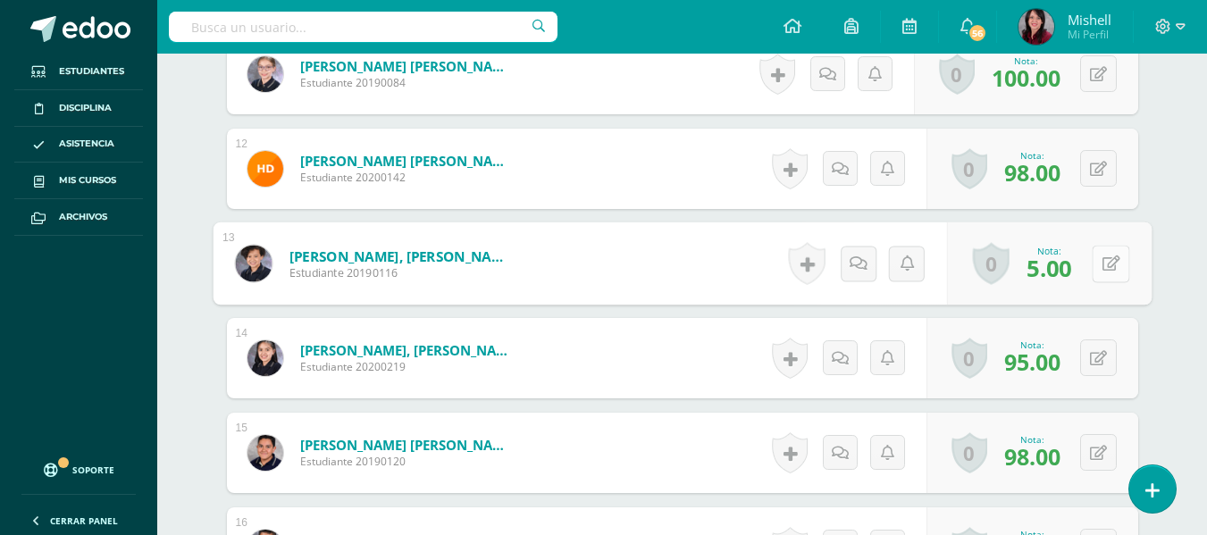
click at [1101, 263] on icon at bounding box center [1110, 262] width 18 height 15
type input "95"
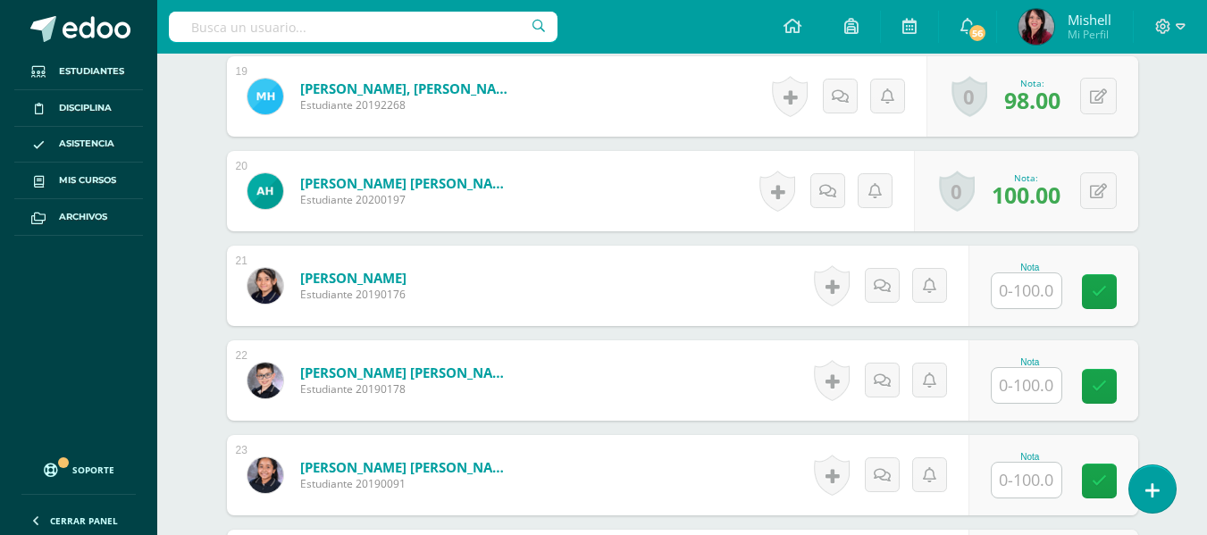
scroll to position [2261, 0]
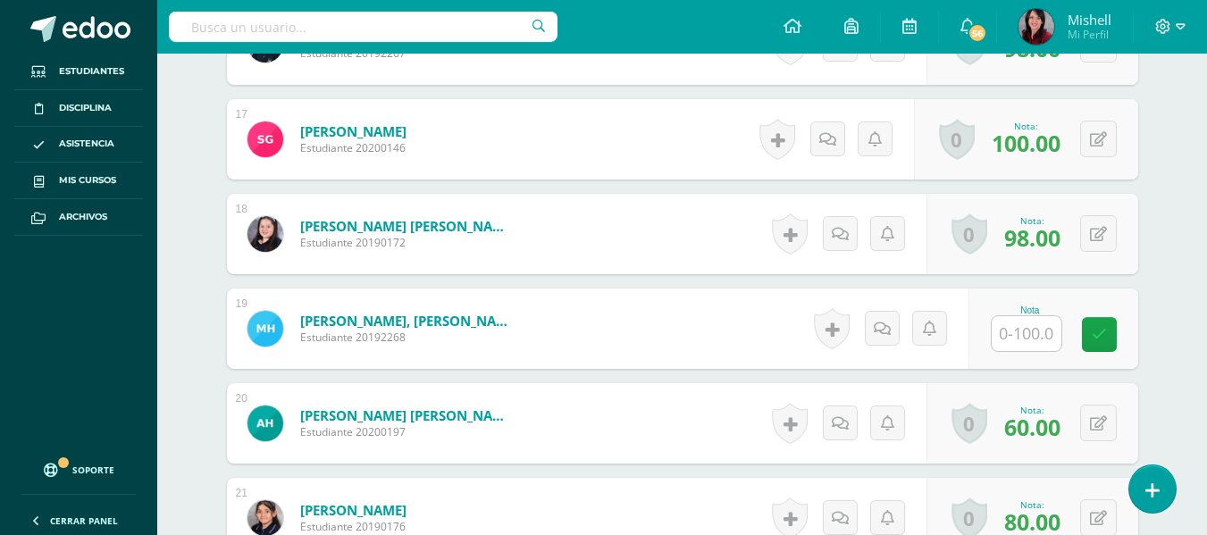
scroll to position [2038, 0]
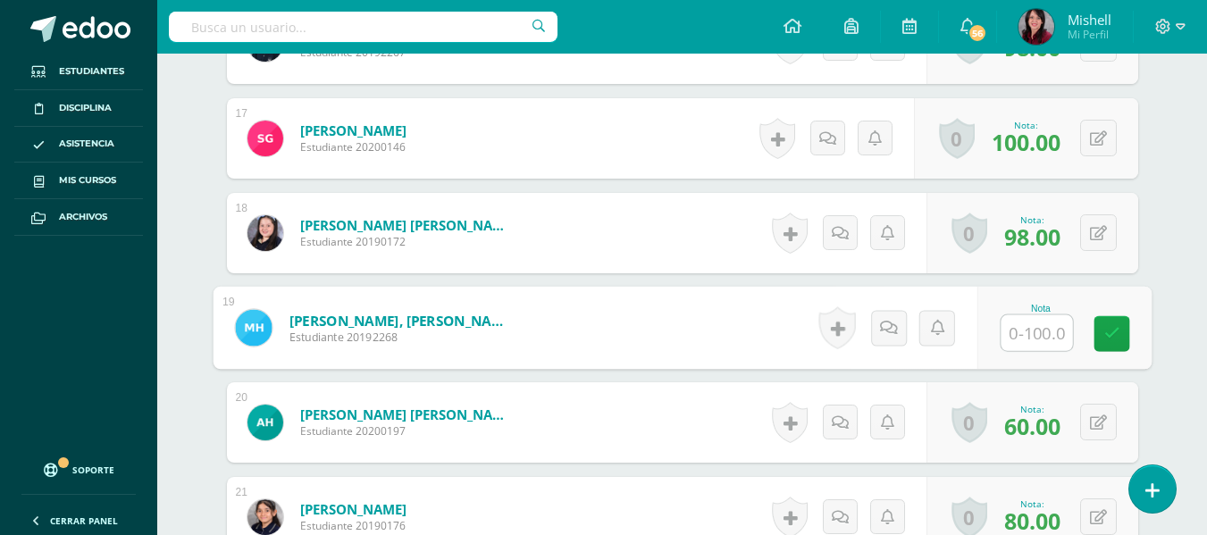
click at [1026, 332] on input "text" at bounding box center [1035, 333] width 71 height 36
type input "80"
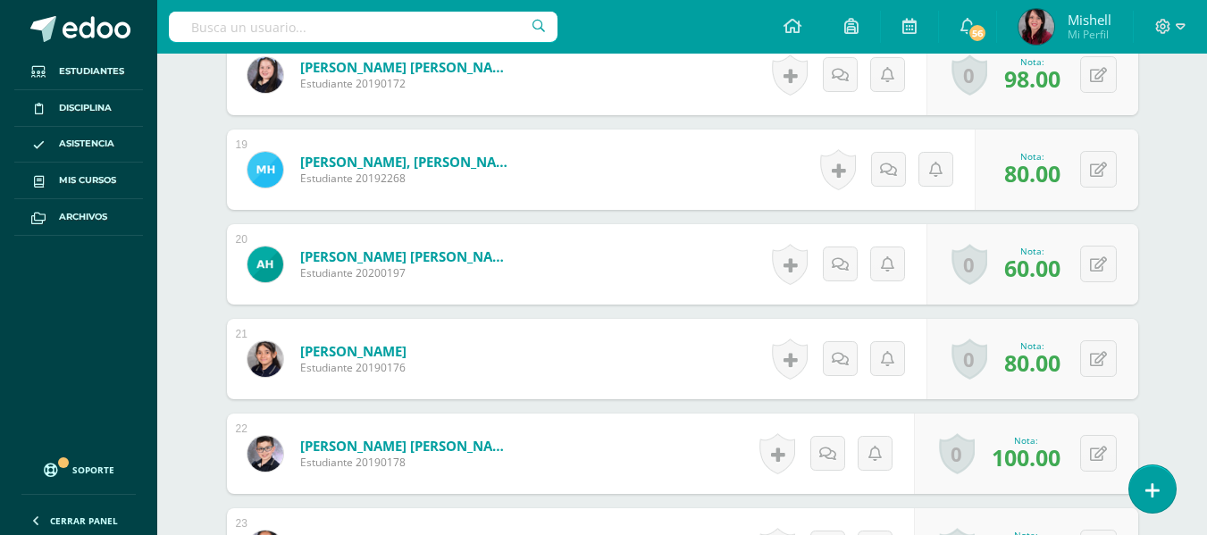
scroll to position [2188, 0]
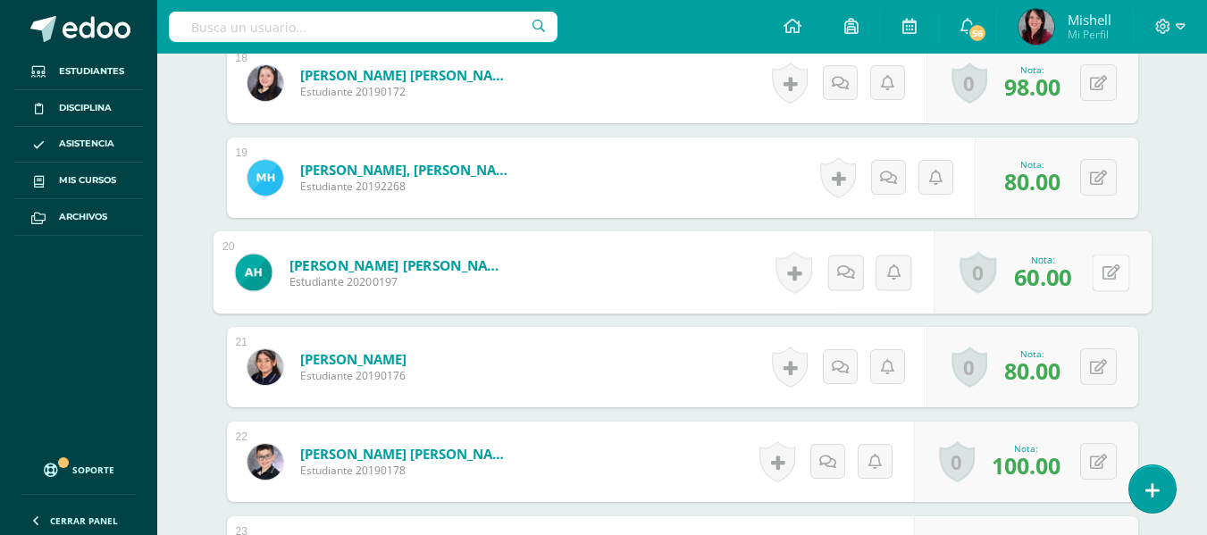
click at [1106, 268] on button at bounding box center [1111, 273] width 38 height 38
type input "98"
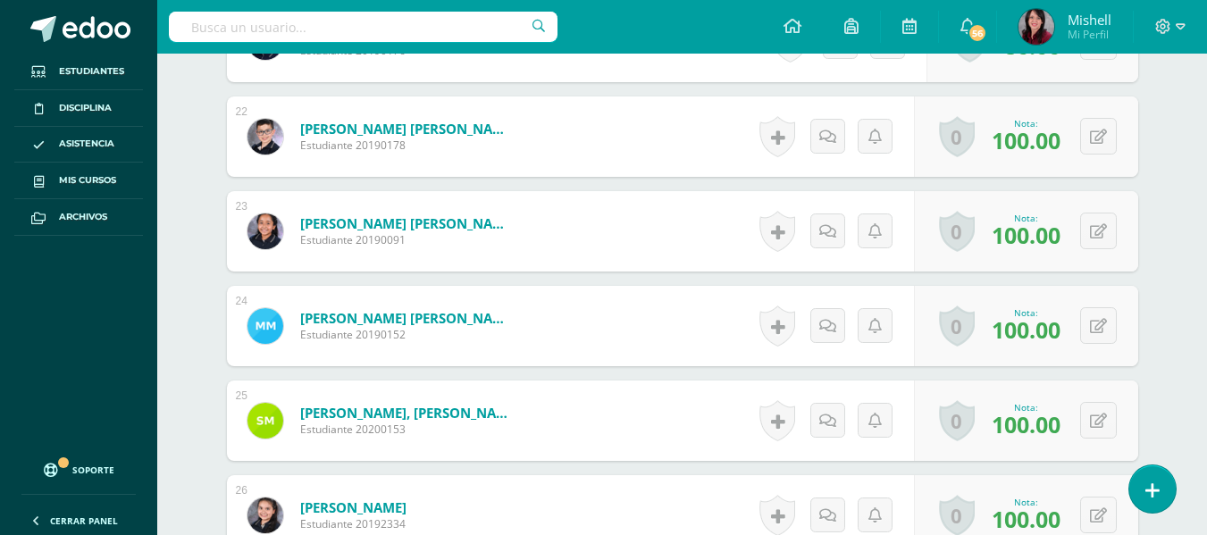
scroll to position [2538, 0]
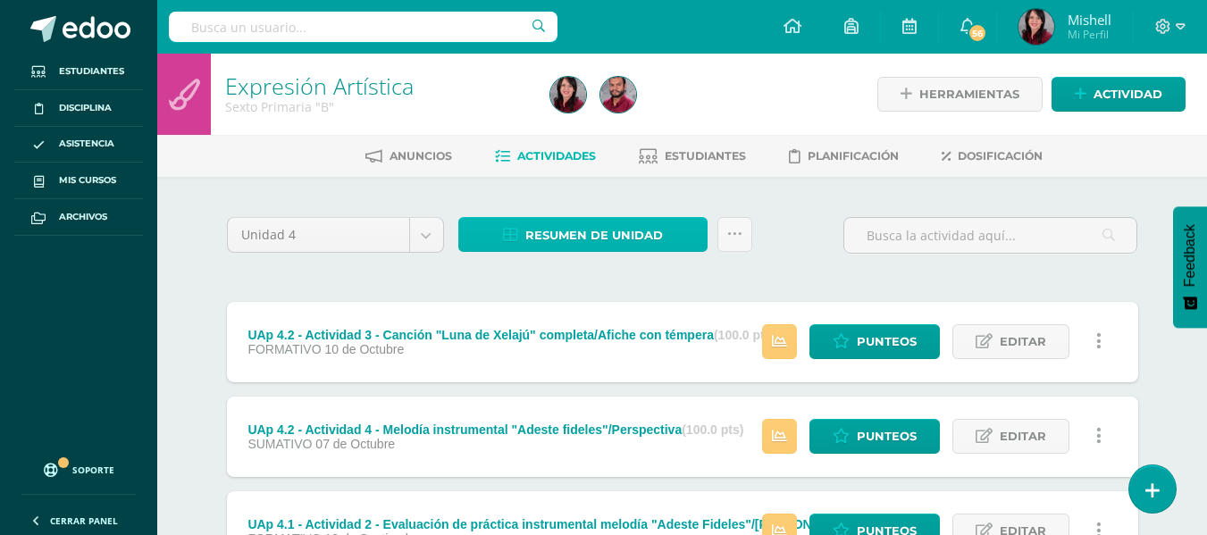
click at [597, 230] on span "Resumen de unidad" at bounding box center [594, 235] width 138 height 33
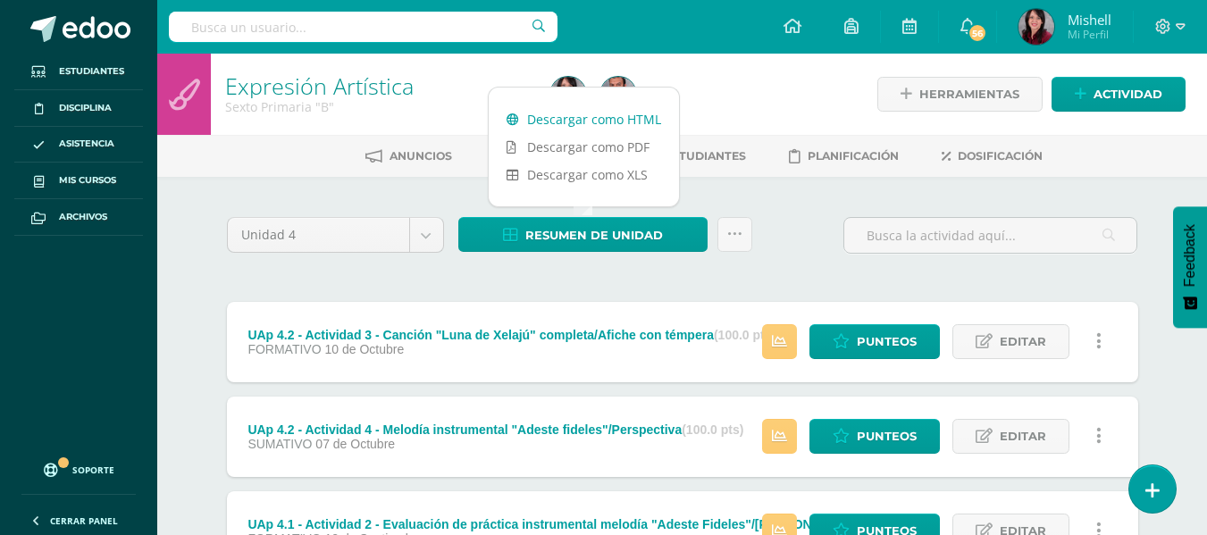
click at [598, 114] on link "Descargar como HTML" at bounding box center [584, 119] width 190 height 28
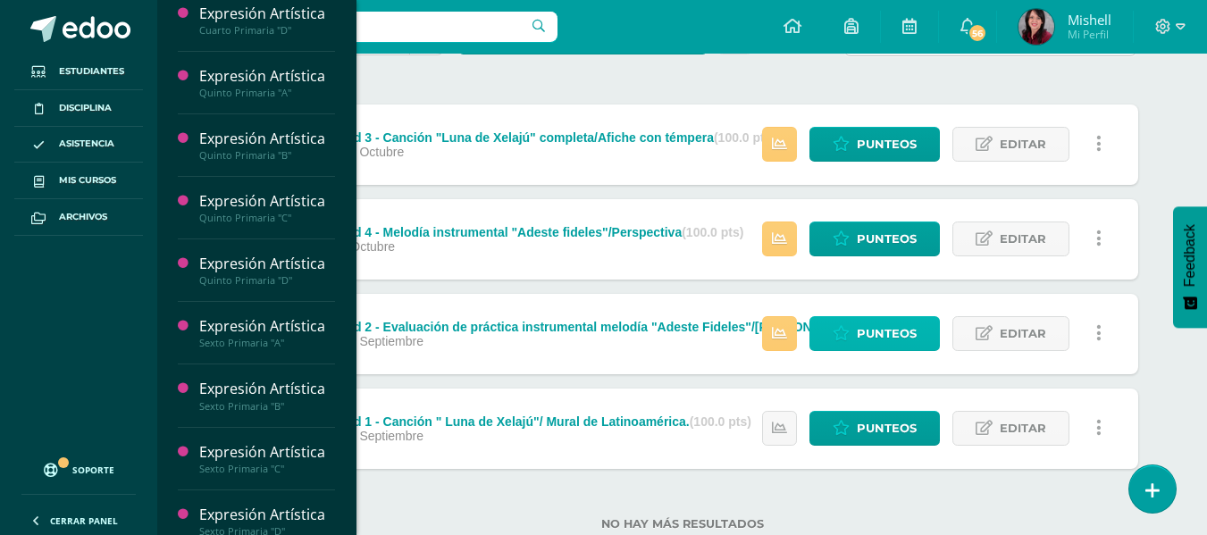
scroll to position [467, 0]
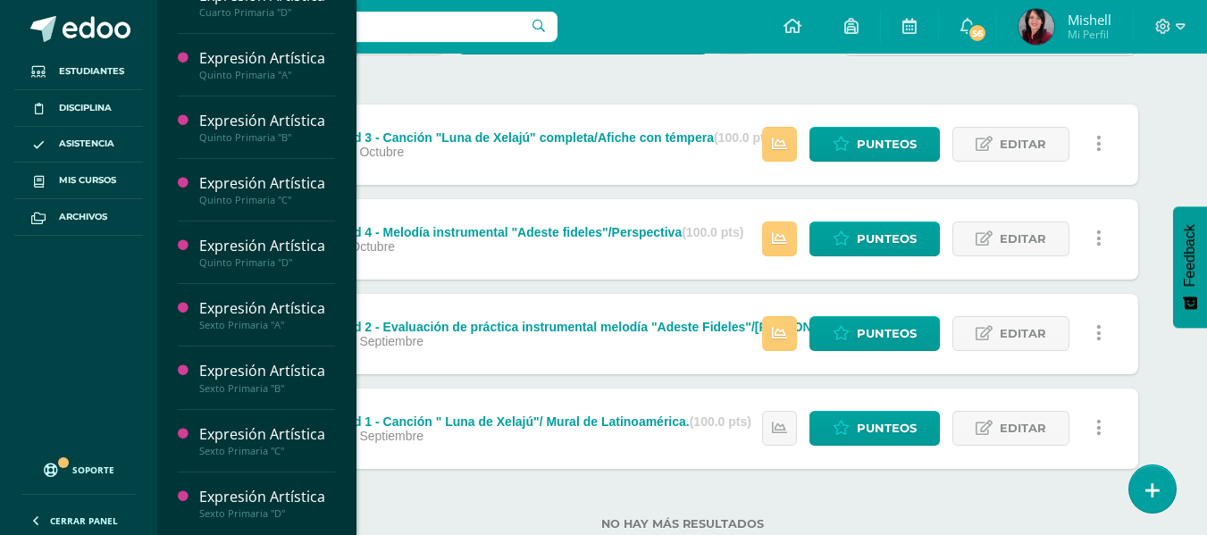
click at [276, 501] on div "Expresión Artística" at bounding box center [267, 497] width 136 height 21
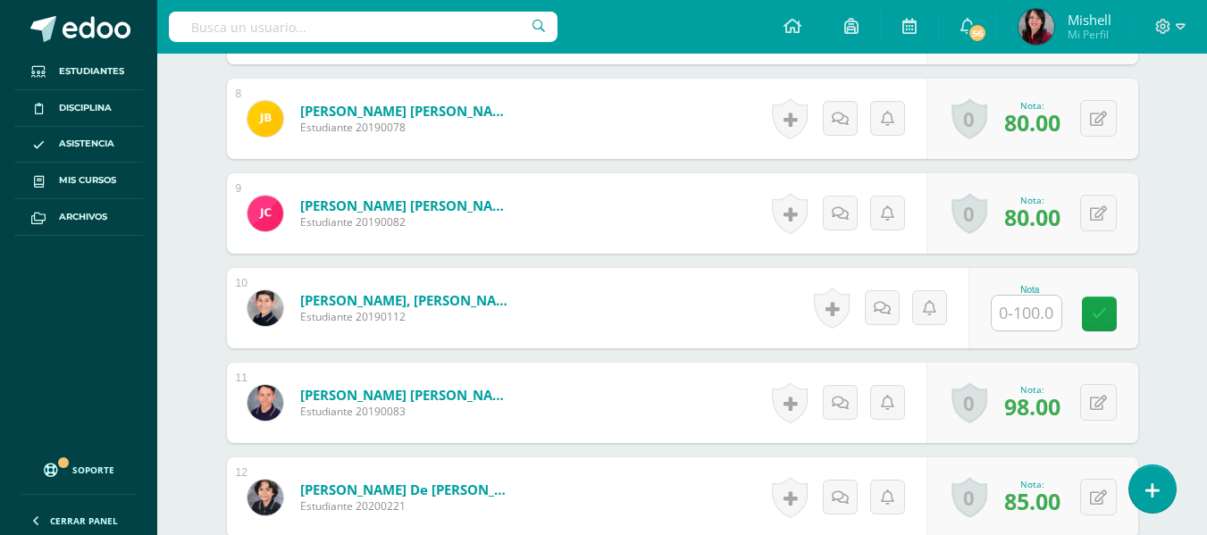
scroll to position [1206, 0]
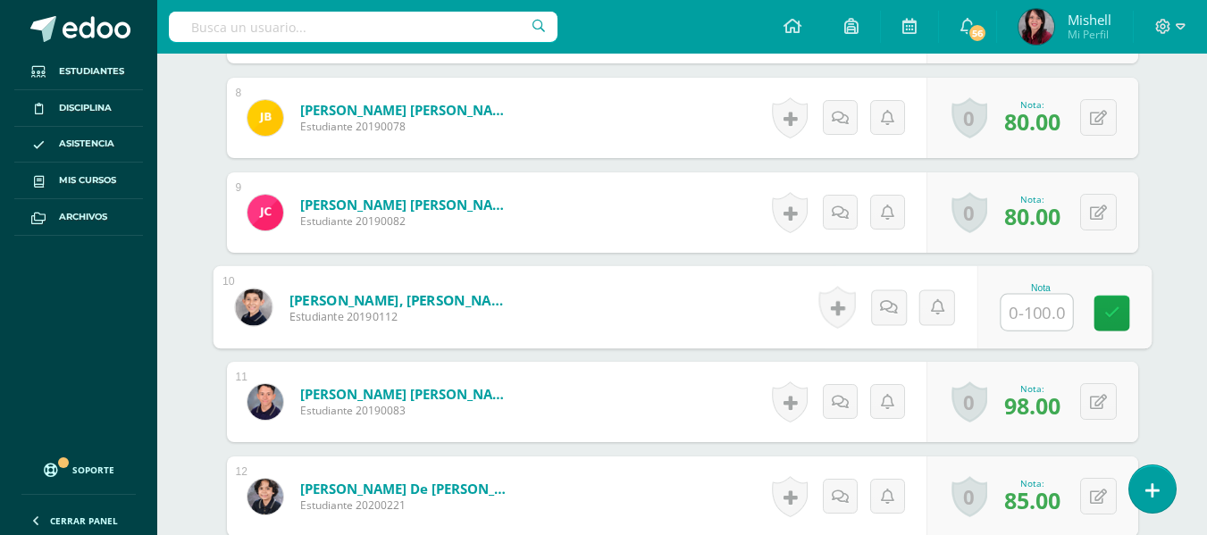
click at [1027, 311] on input "text" at bounding box center [1035, 313] width 71 height 36
type input "7"
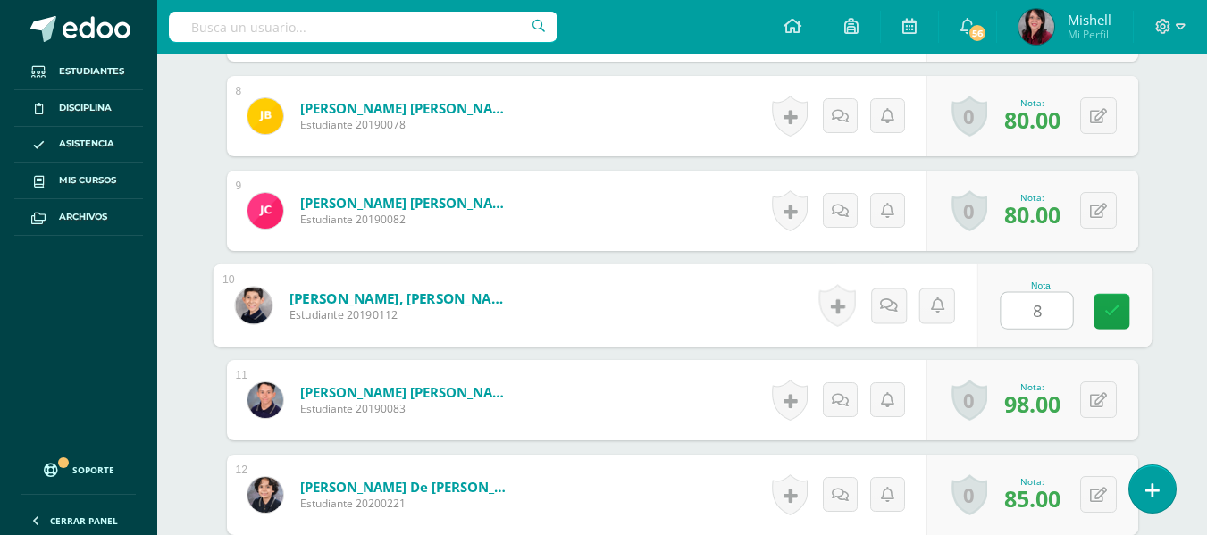
type input "80"
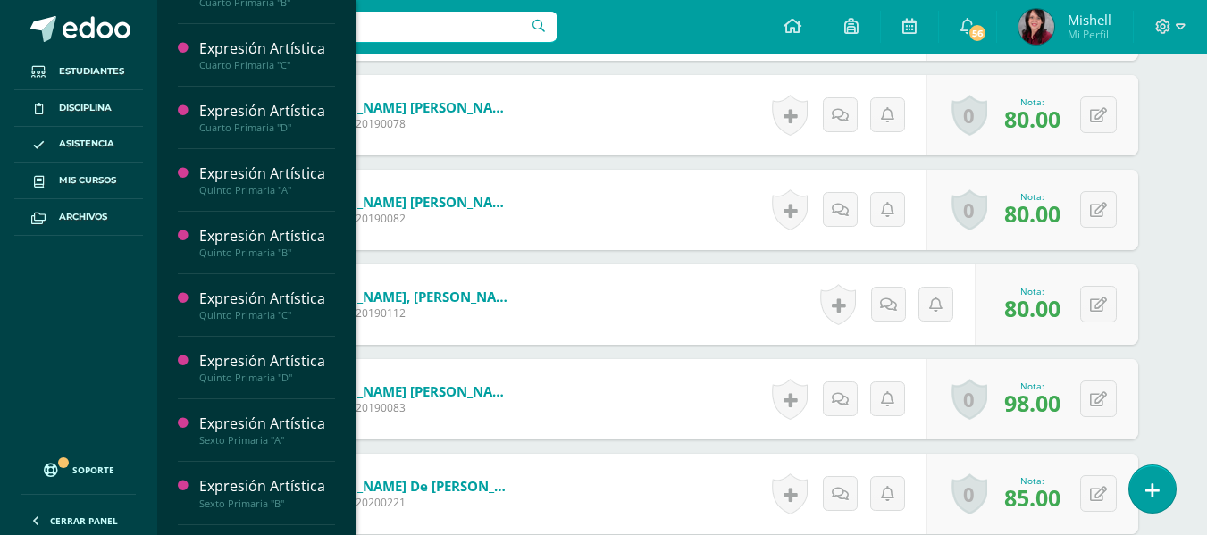
scroll to position [467, 0]
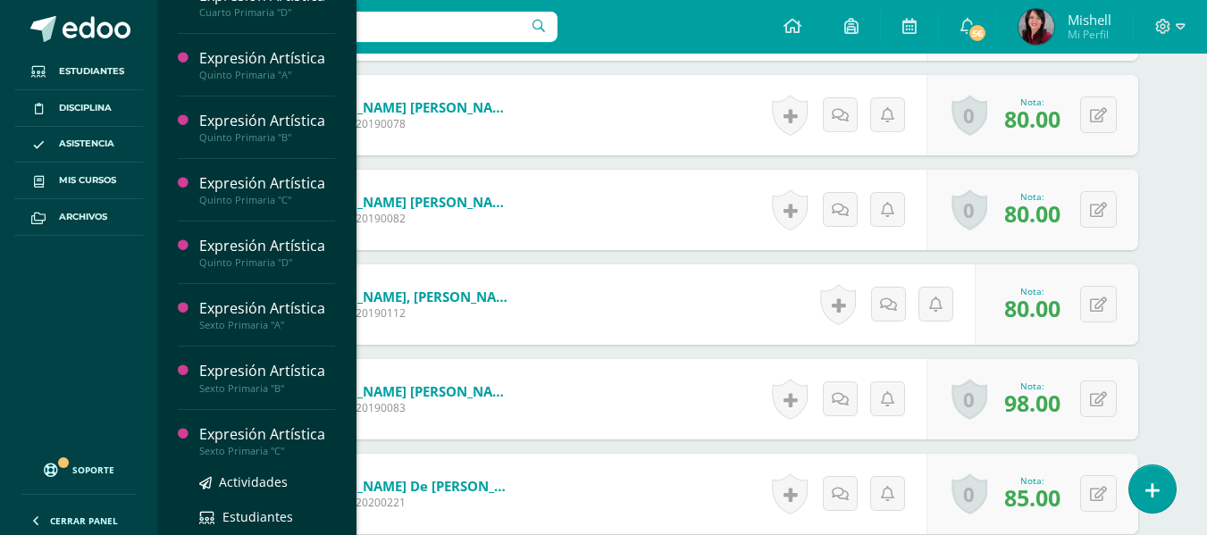
click at [289, 447] on div "Sexto Primaria "C"" at bounding box center [267, 451] width 136 height 13
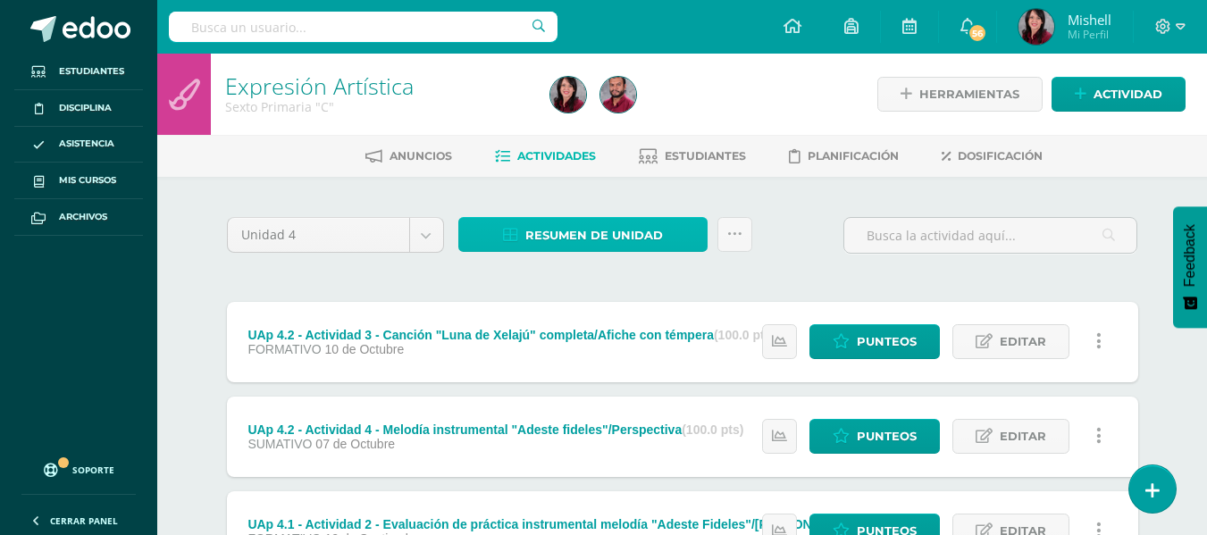
click at [603, 230] on span "Resumen de unidad" at bounding box center [594, 235] width 138 height 33
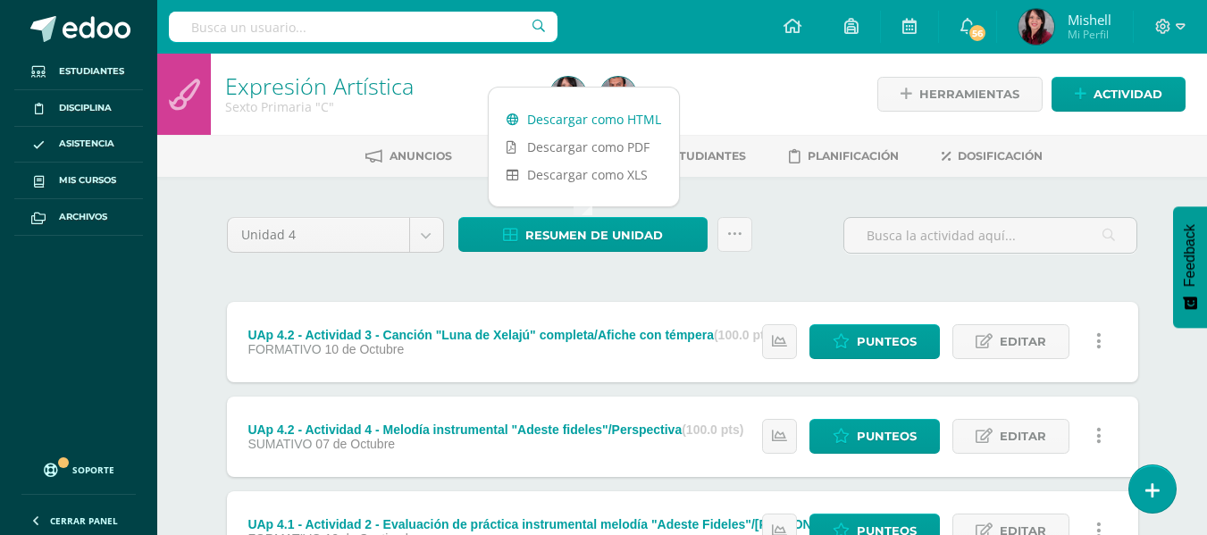
click at [614, 118] on link "Descargar como HTML" at bounding box center [584, 119] width 190 height 28
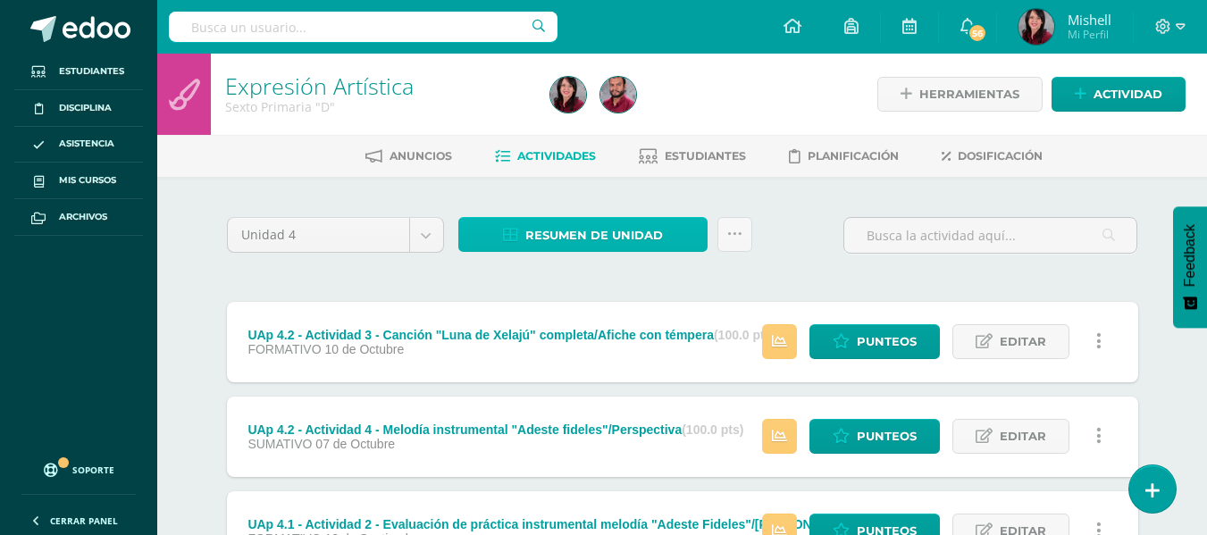
click at [626, 229] on span "Resumen de unidad" at bounding box center [594, 235] width 138 height 33
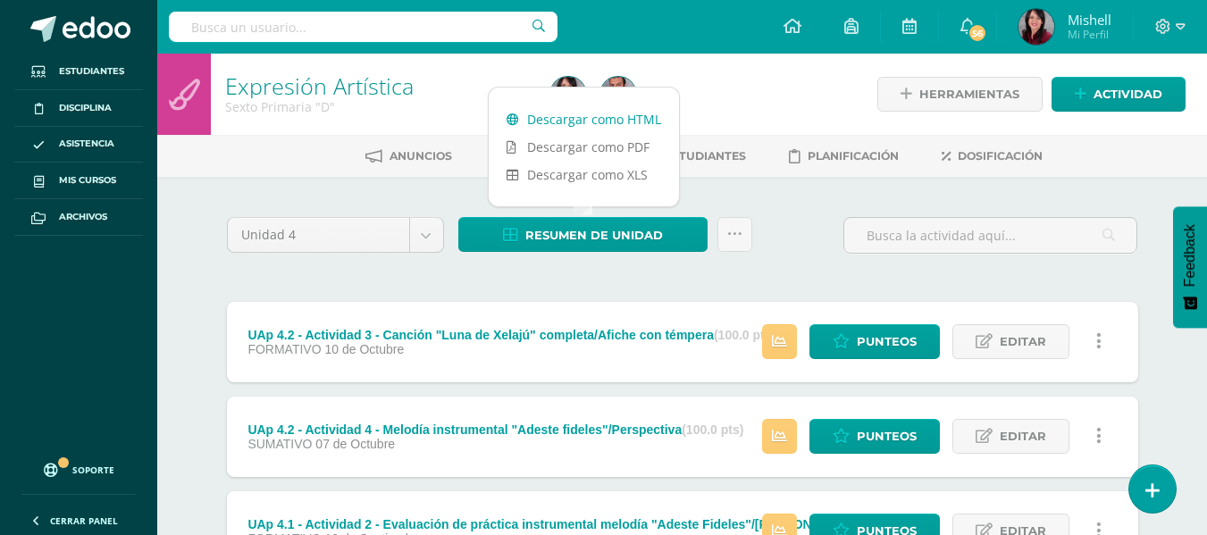
click at [632, 118] on link "Descargar como HTML" at bounding box center [584, 119] width 190 height 28
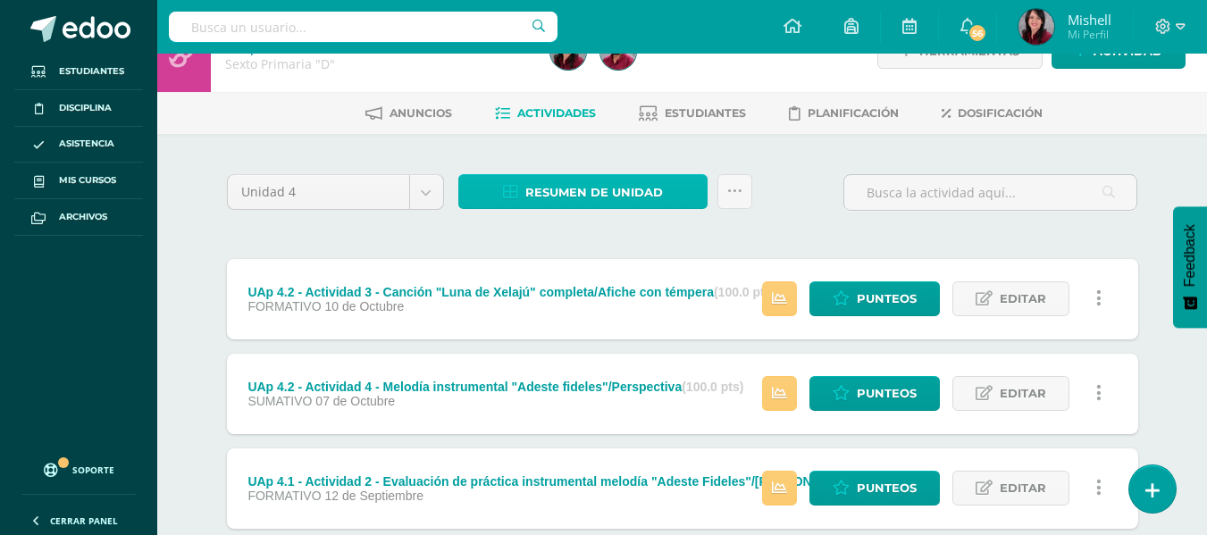
click at [603, 192] on span "Resumen de unidad" at bounding box center [594, 192] width 138 height 33
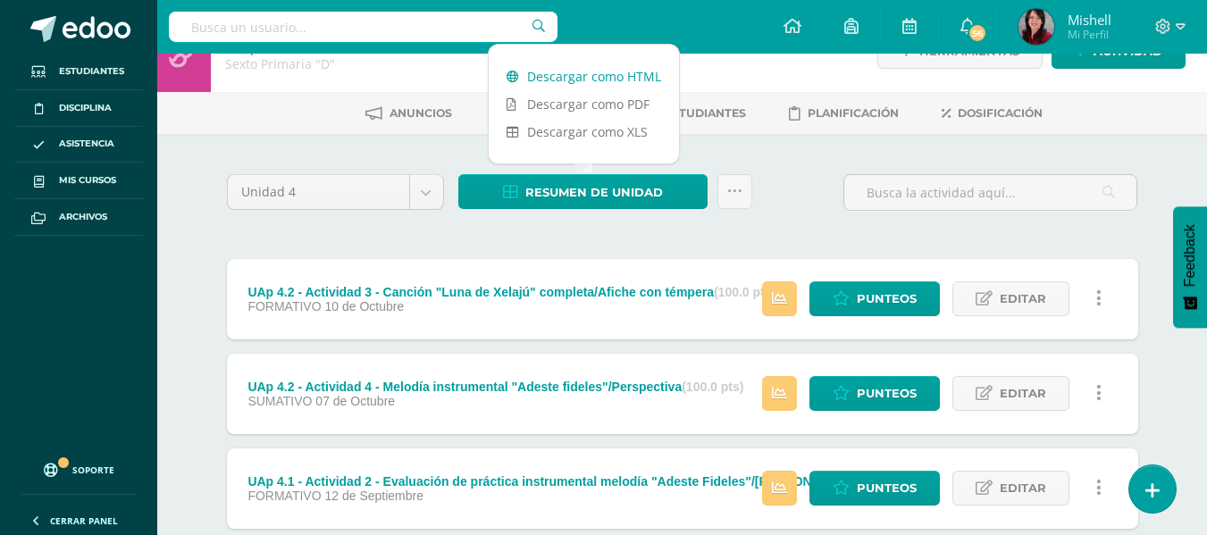
click at [594, 72] on link "Descargar como HTML" at bounding box center [584, 77] width 190 height 28
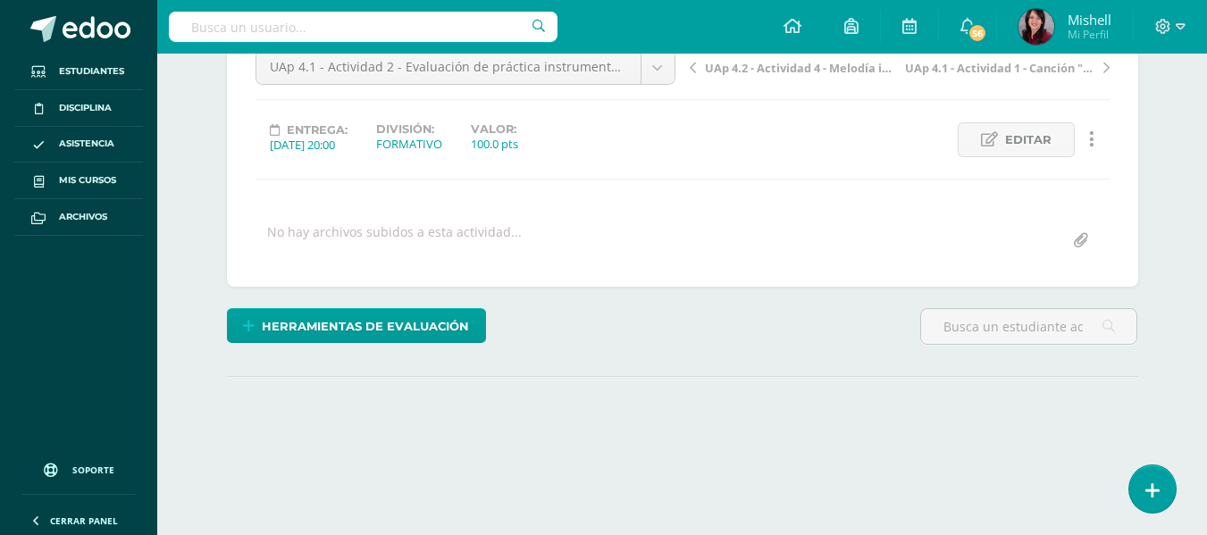
scroll to position [273, 0]
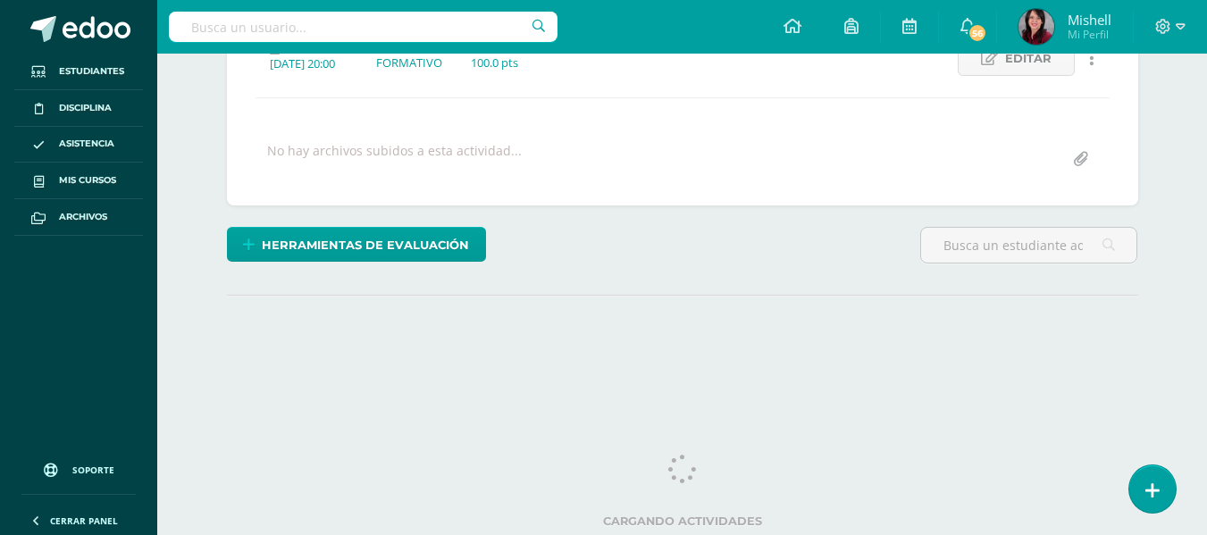
drag, startPoint x: 1211, startPoint y: 55, endPoint x: 1219, endPoint y: 283, distance: 227.9
click at [1206, 283] on html "Estudiantes Disciplina Asistencia Mis cursos Archivos Soporte Ayuda Reportar un…" at bounding box center [603, 80] width 1207 height 707
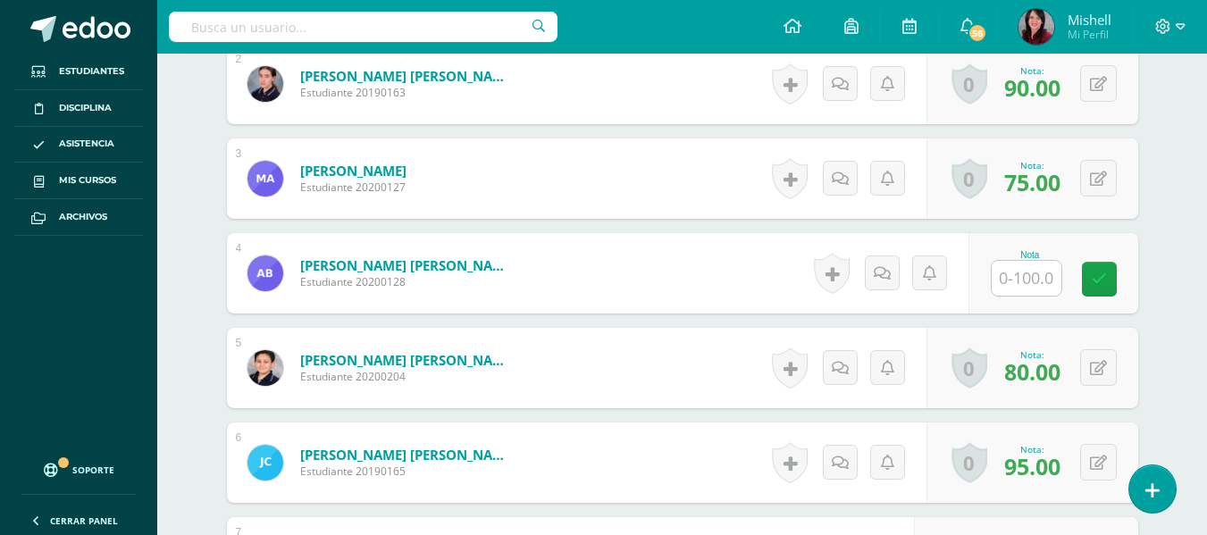
scroll to position [673, 0]
click at [1031, 284] on input "text" at bounding box center [1027, 277] width 70 height 35
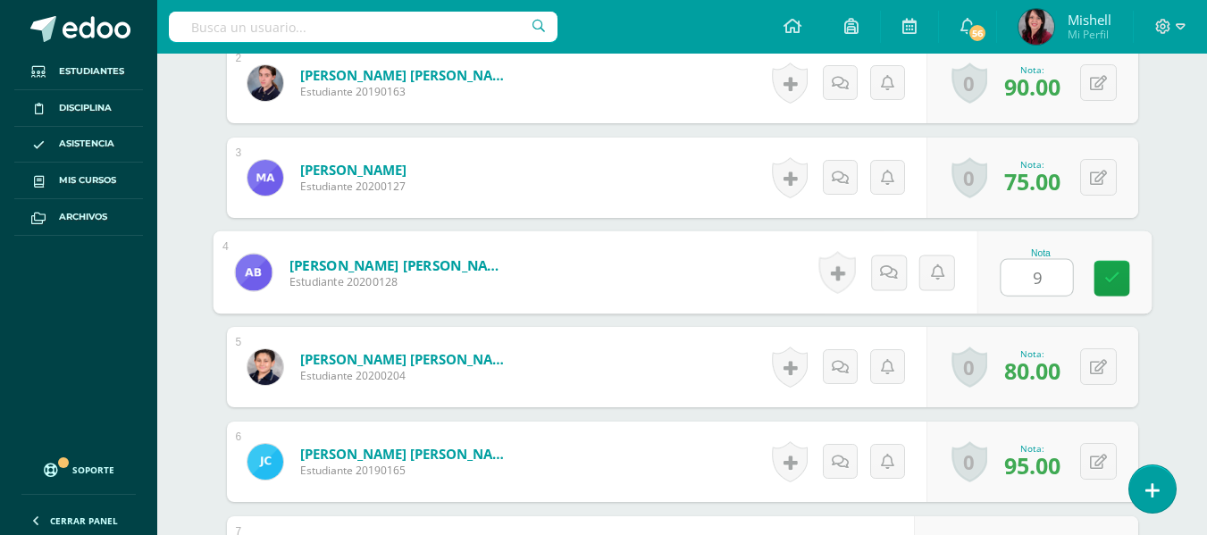
type input "90"
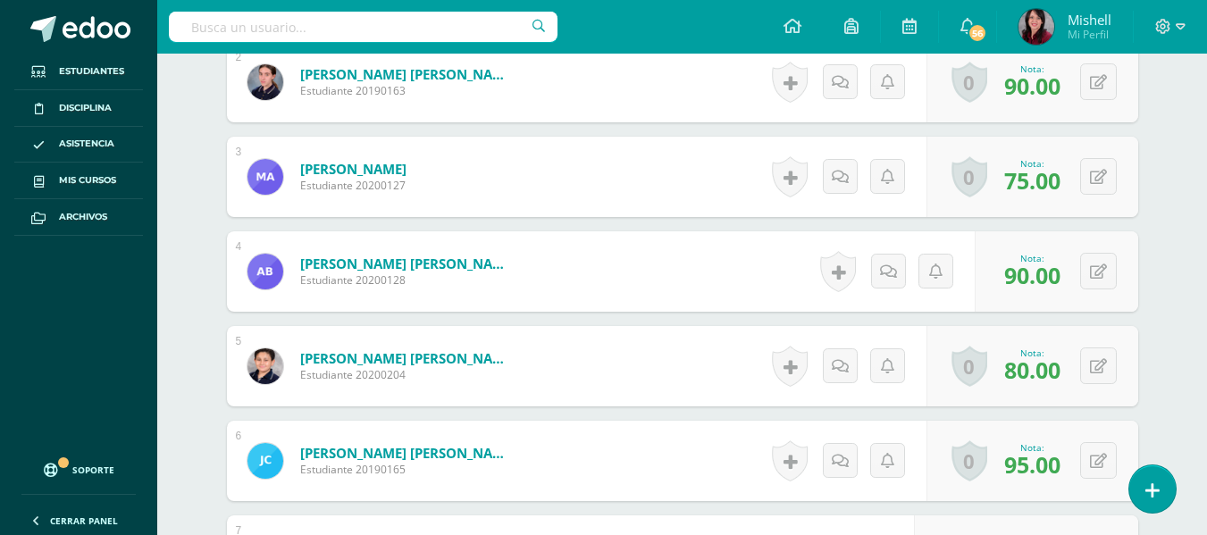
scroll to position [674, 0]
